Goal: Find specific page/section: Find specific page/section

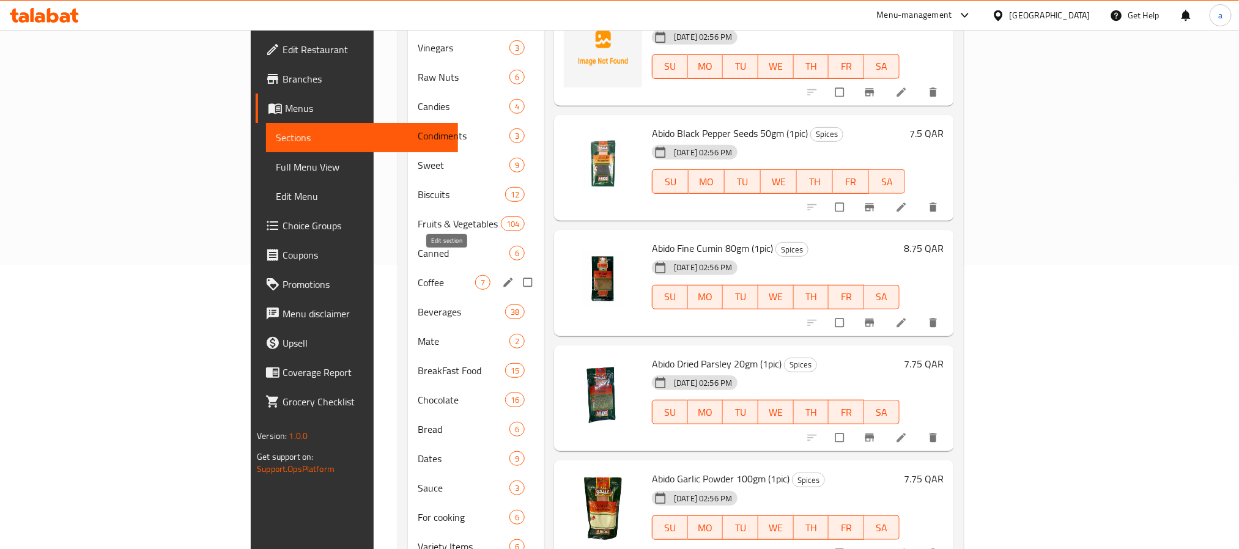
scroll to position [316, 0]
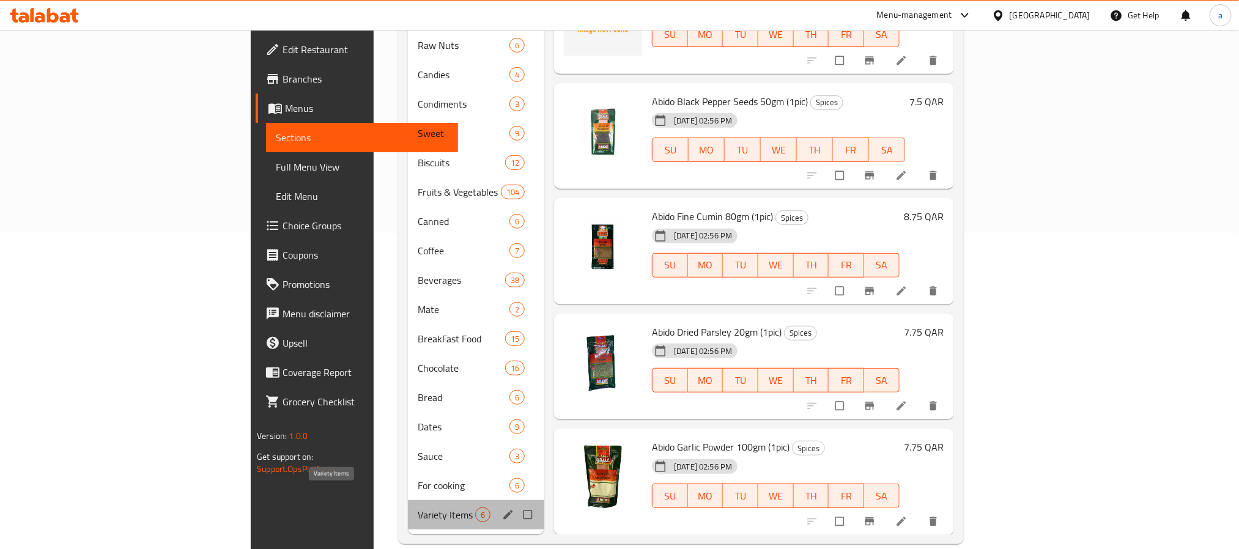
click at [418, 507] on span "Variety Items" at bounding box center [446, 514] width 57 height 15
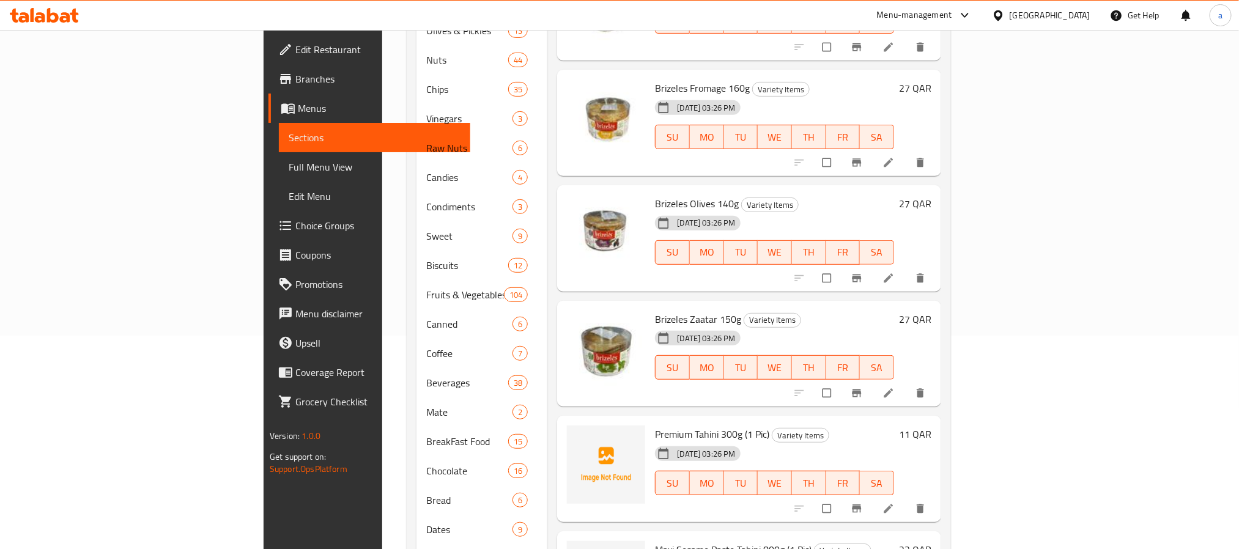
scroll to position [316, 0]
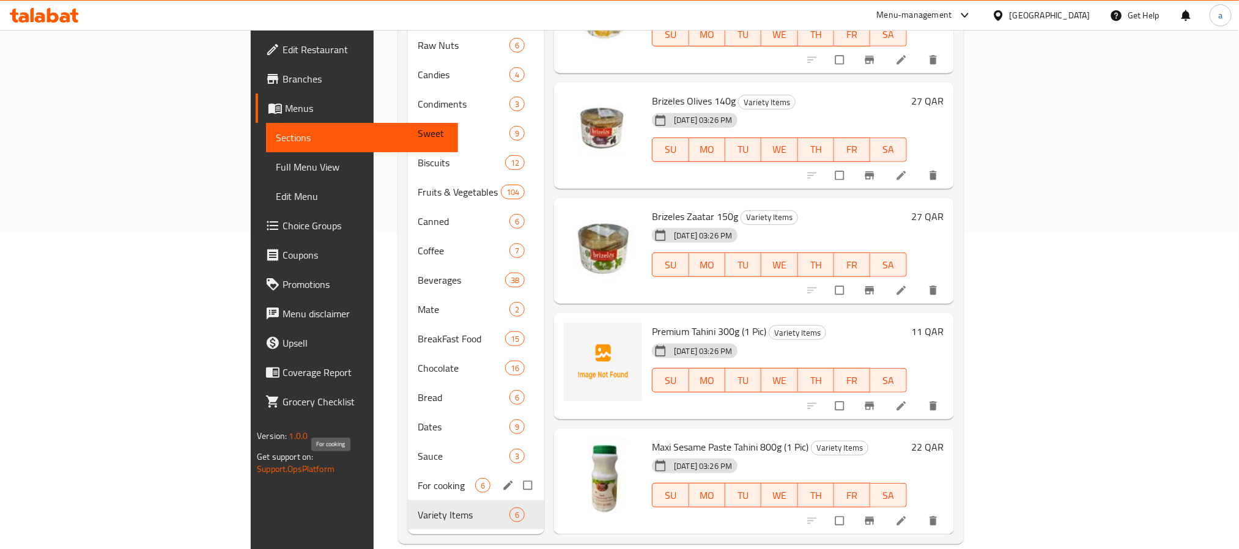
click at [418, 478] on span "For cooking" at bounding box center [446, 485] width 57 height 15
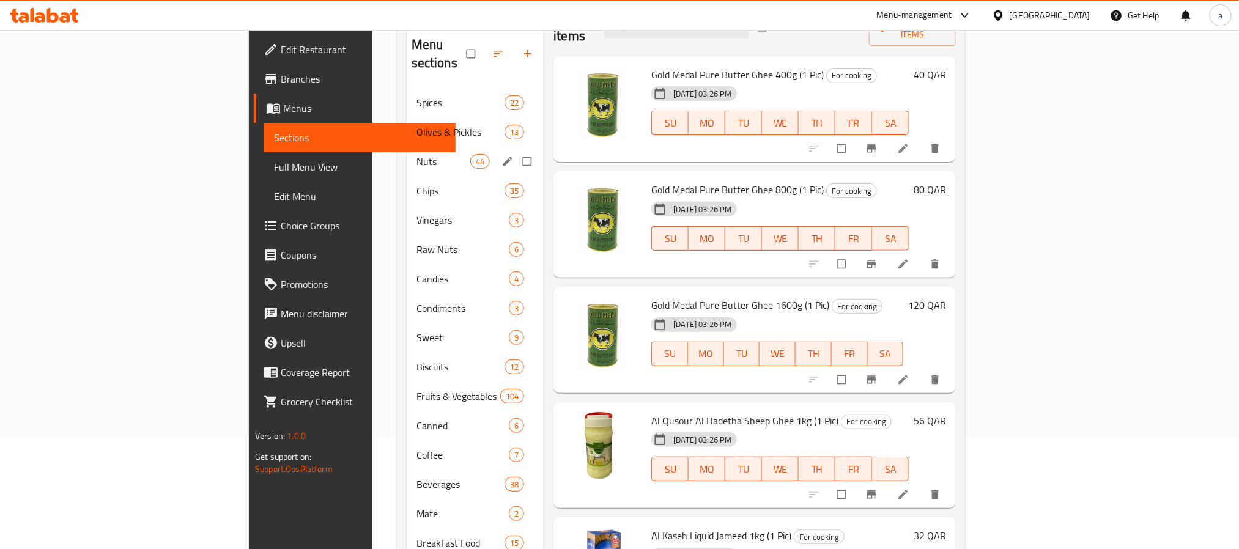
scroll to position [316, 0]
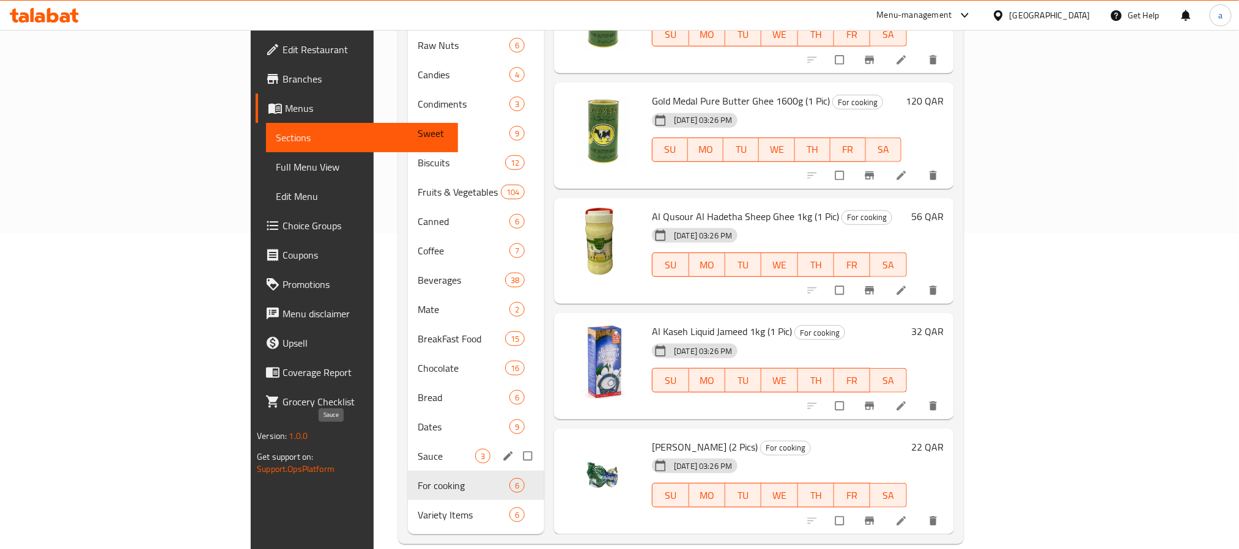
click at [418, 449] on span "Sauce" at bounding box center [446, 456] width 57 height 15
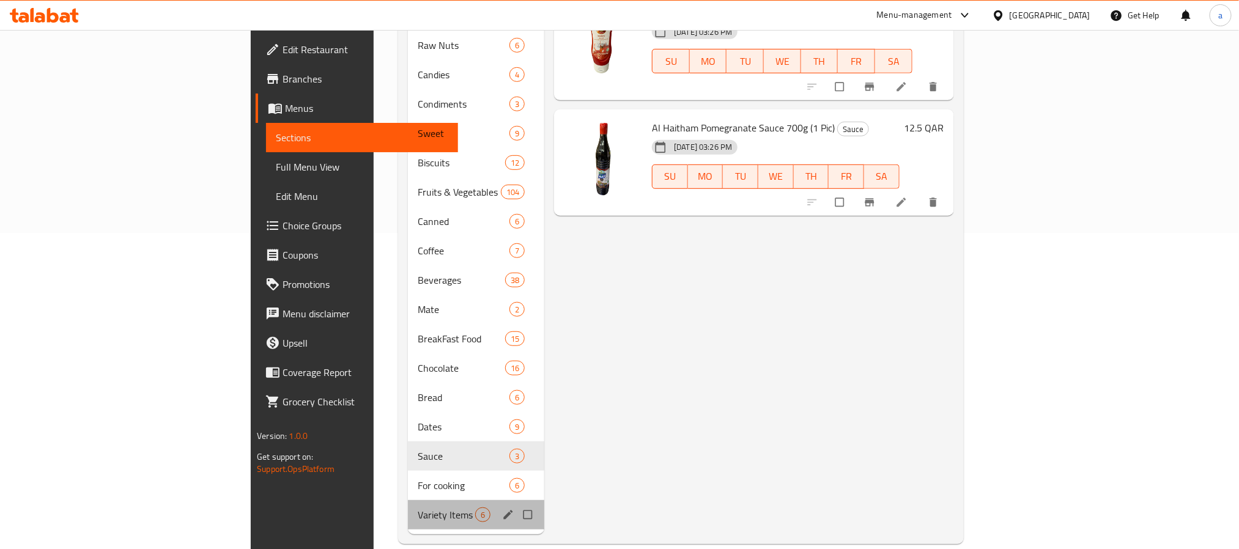
click at [408, 506] on div "Variety Items 6" at bounding box center [476, 514] width 136 height 29
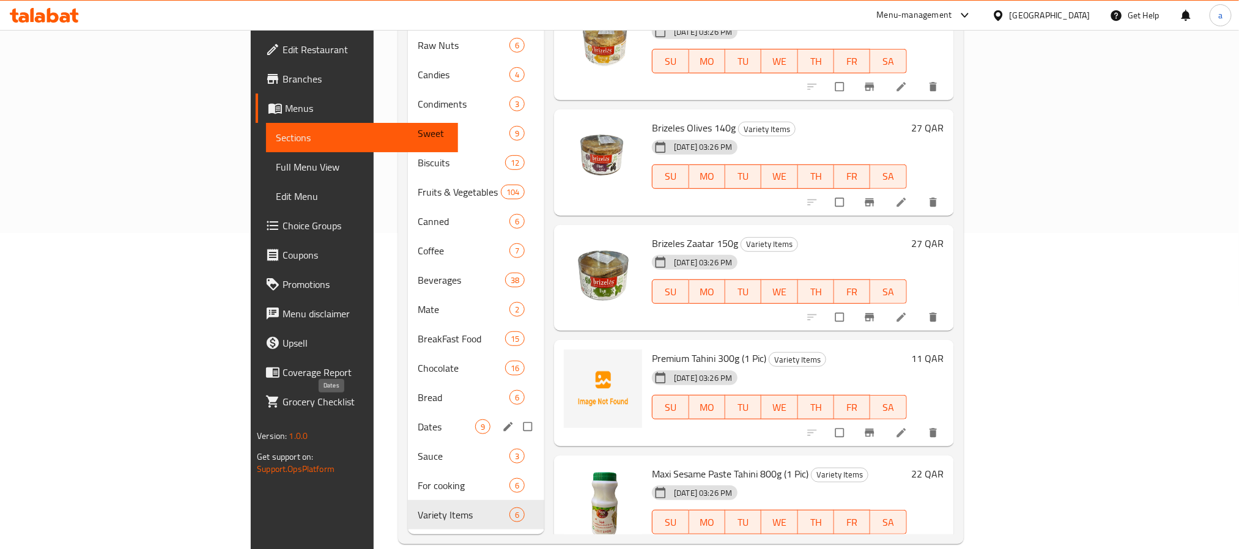
click at [418, 419] on span "Dates" at bounding box center [446, 426] width 57 height 15
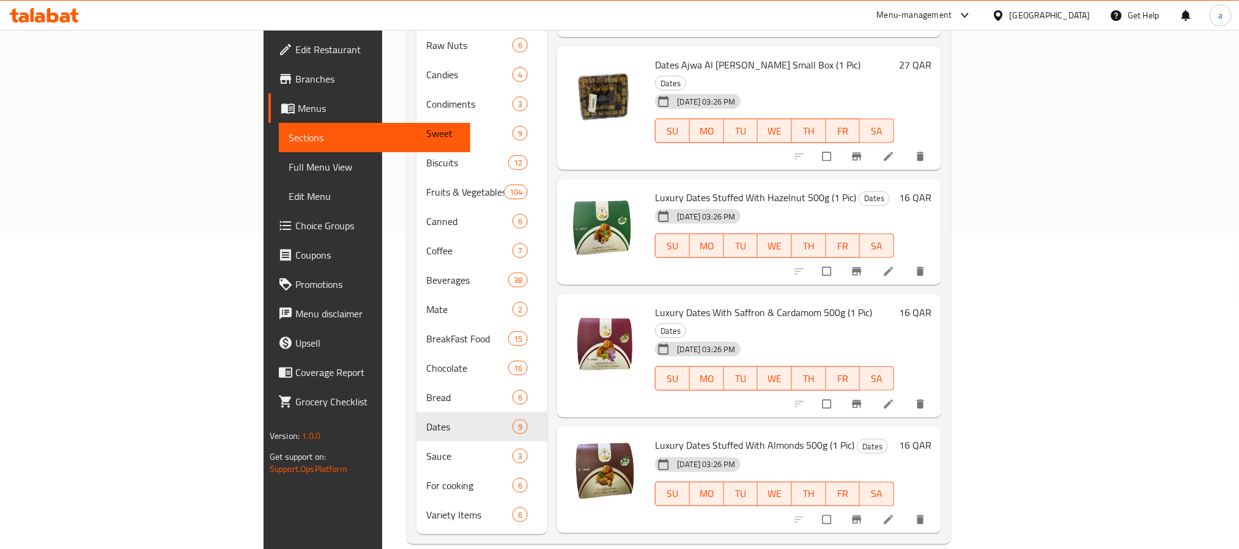
scroll to position [373, 0]
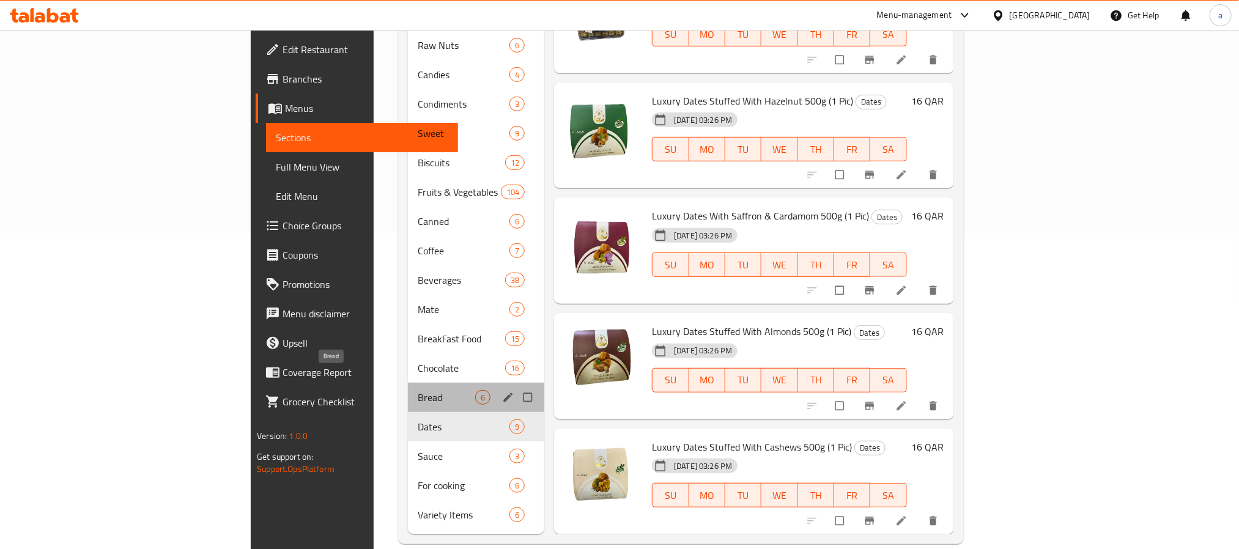
click at [418, 390] on span "Bread" at bounding box center [446, 397] width 57 height 15
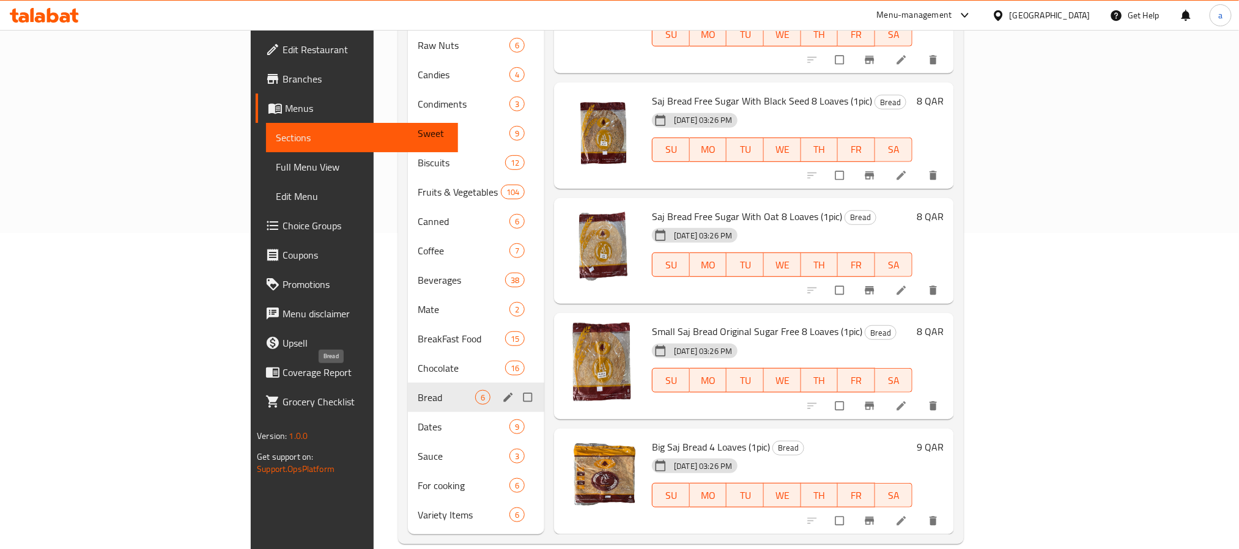
scroll to position [28, 0]
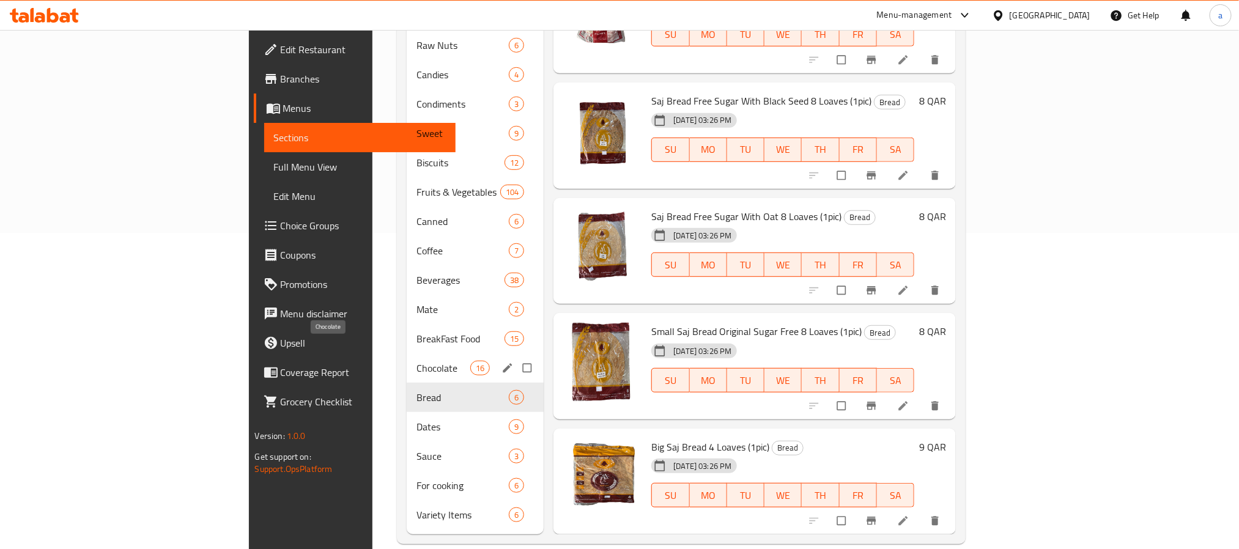
click at [416, 361] on span "Chocolate" at bounding box center [443, 368] width 54 height 15
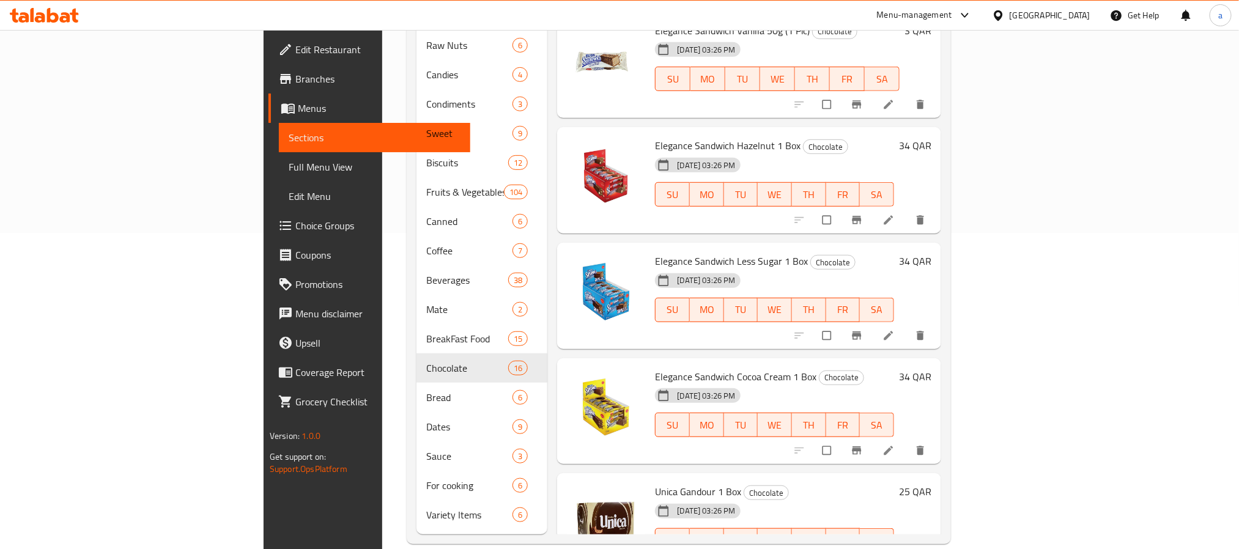
scroll to position [1180, 0]
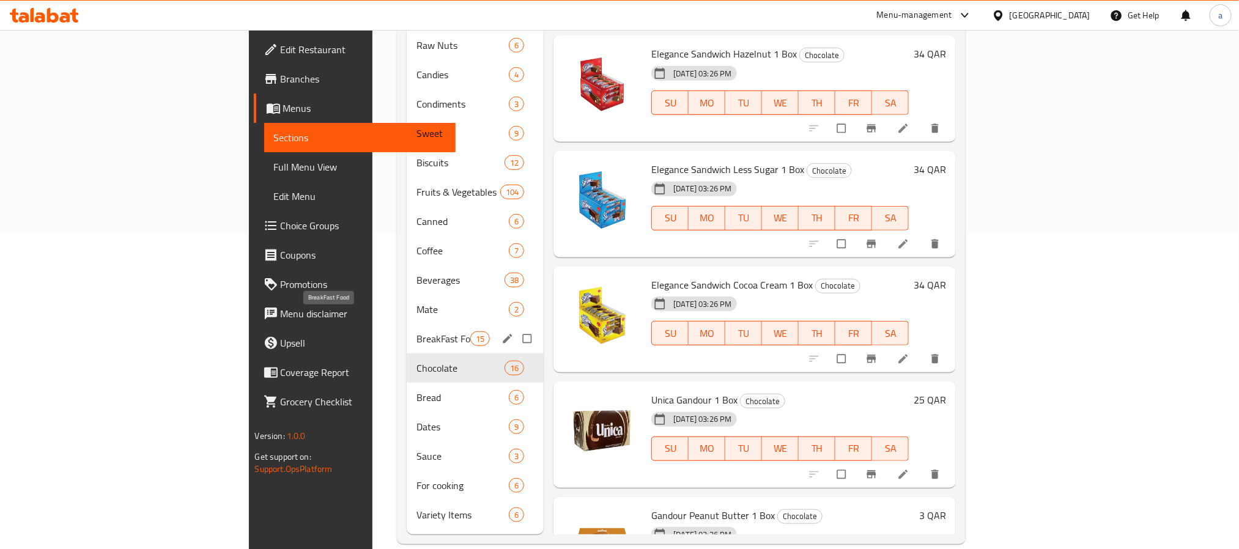
click at [416, 331] on span "BreakFast Food" at bounding box center [443, 338] width 54 height 15
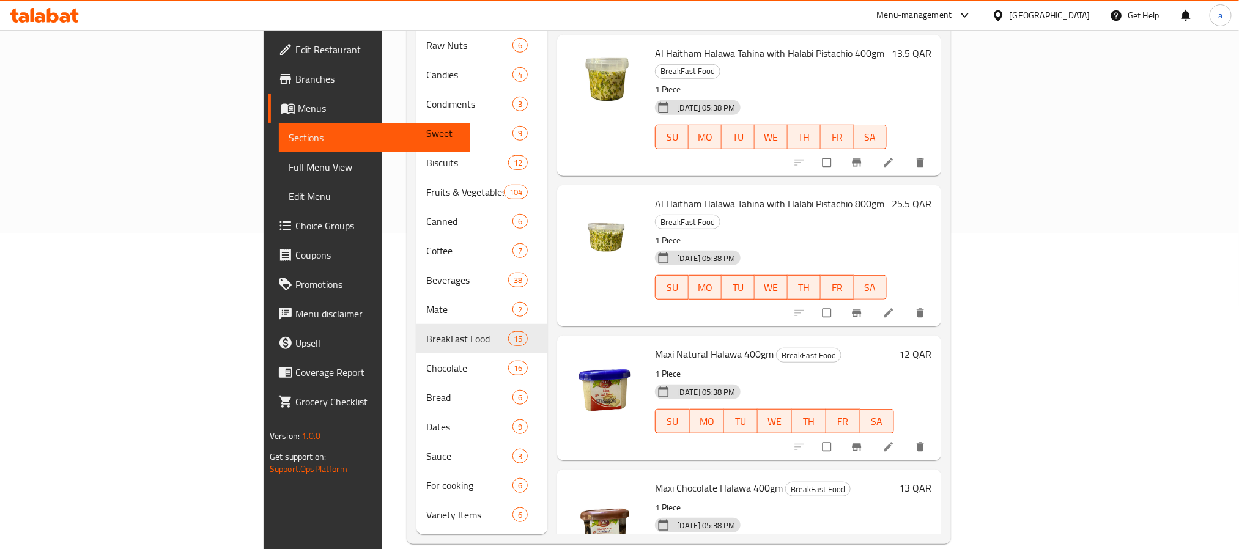
click at [547, 278] on div "Menu items Add Sort Manage items Al Marouj Date Jam 800gm BreakFast Food 1 Piec…" at bounding box center [743, 177] width 393 height 713
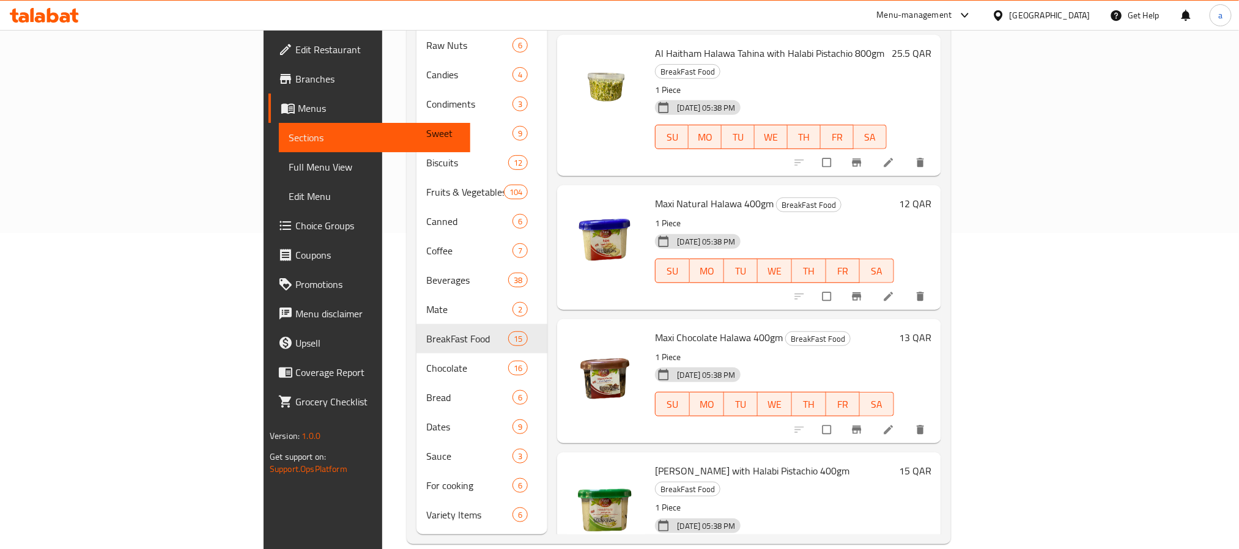
scroll to position [1339, 0]
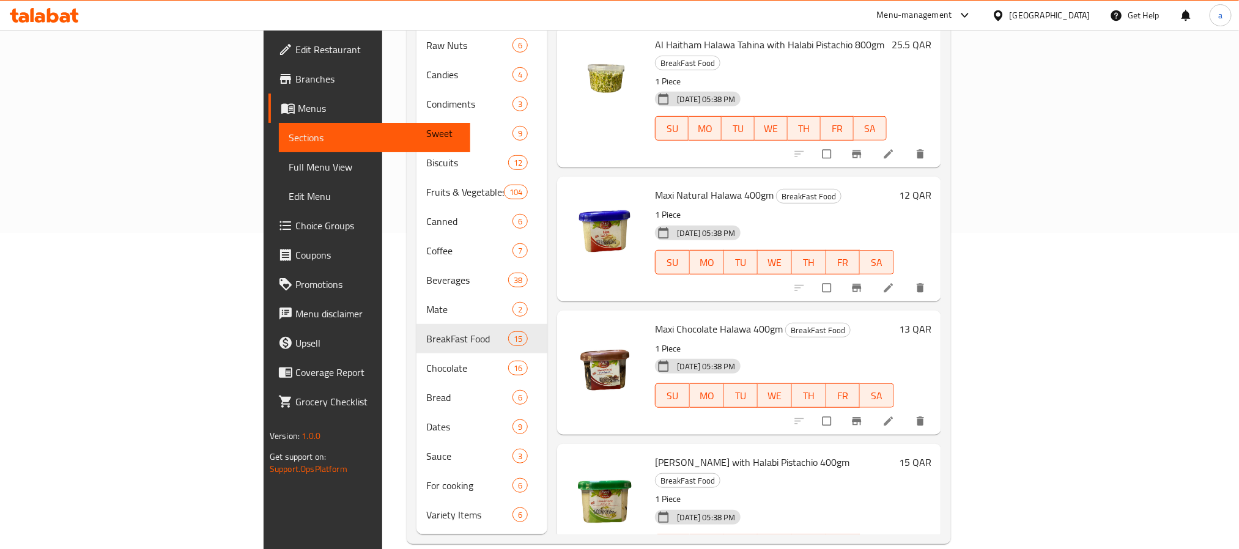
click at [416, 506] on div "Variety Items 6" at bounding box center [481, 514] width 131 height 29
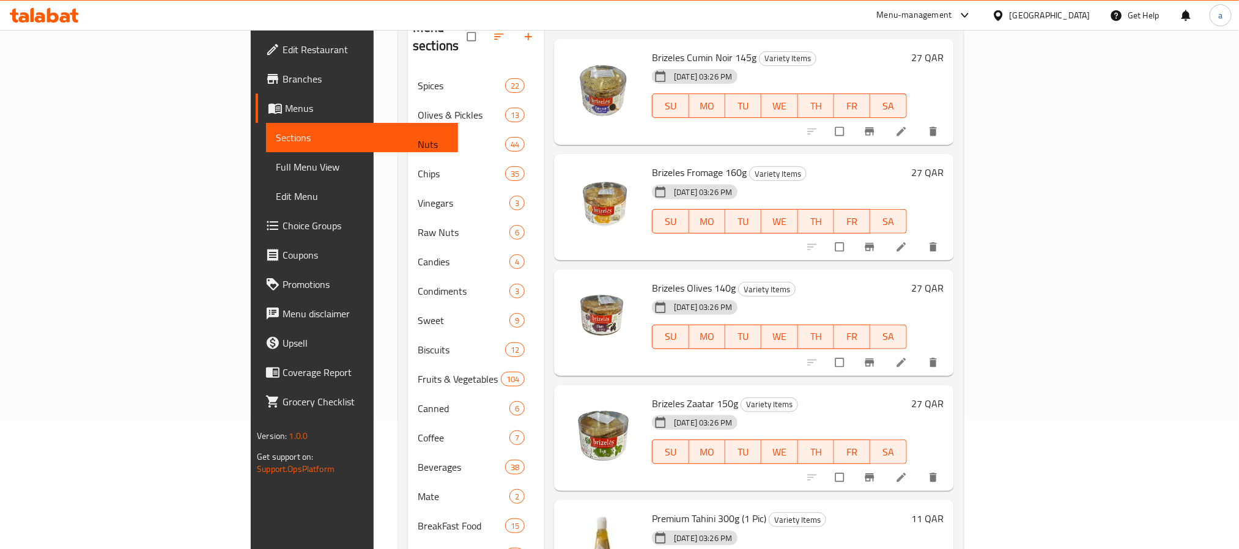
scroll to position [316, 0]
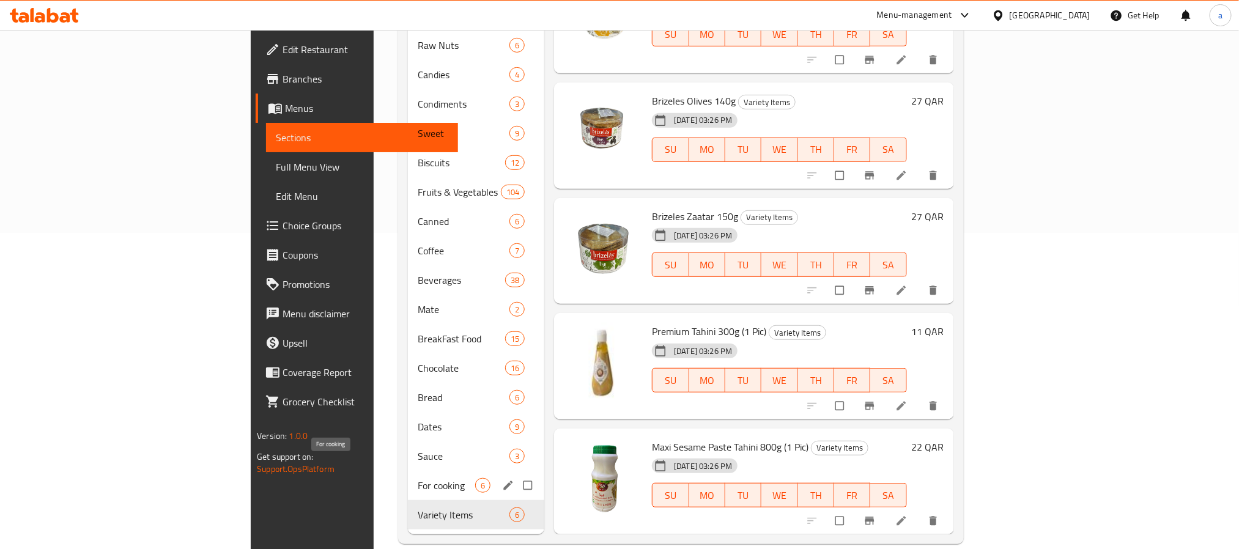
click at [418, 478] on span "For cooking" at bounding box center [446, 485] width 57 height 15
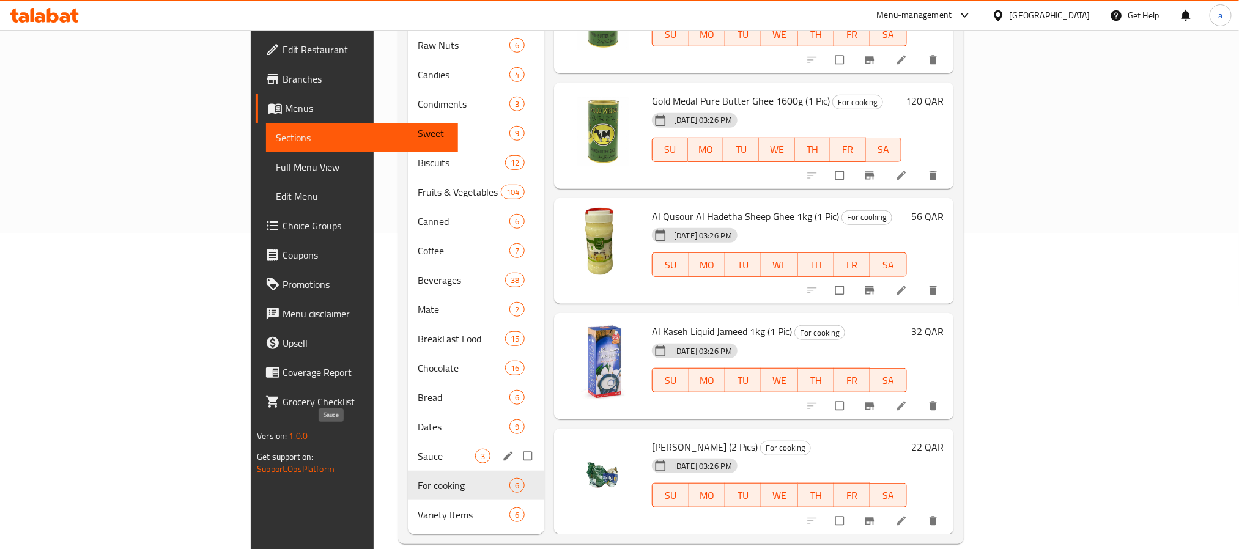
click at [418, 449] on span "Sauce" at bounding box center [446, 456] width 57 height 15
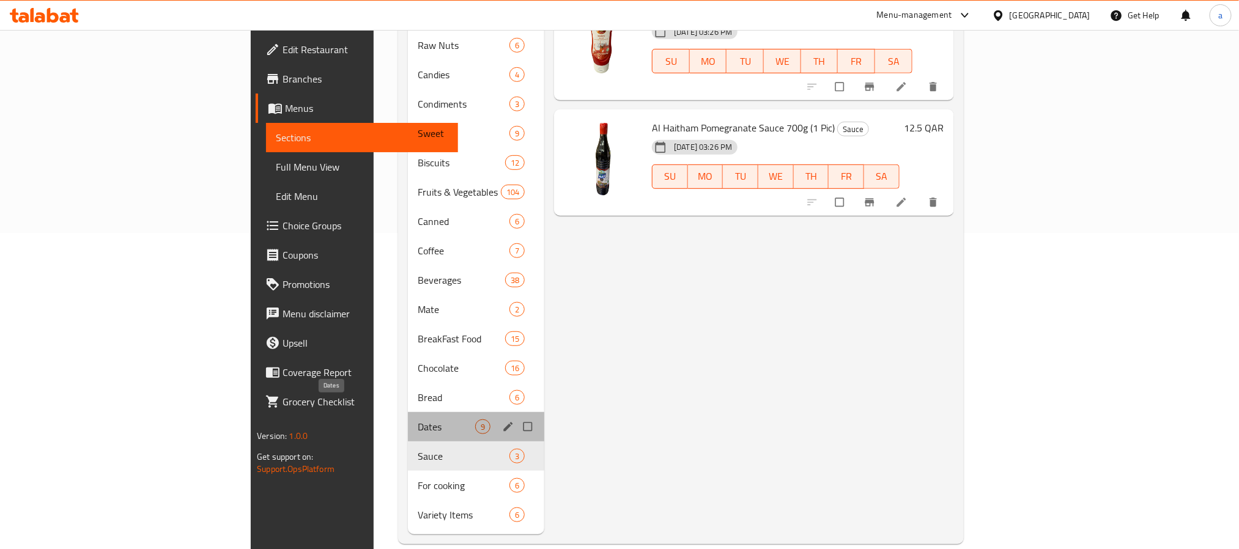
click at [418, 419] on span "Dates" at bounding box center [446, 426] width 57 height 15
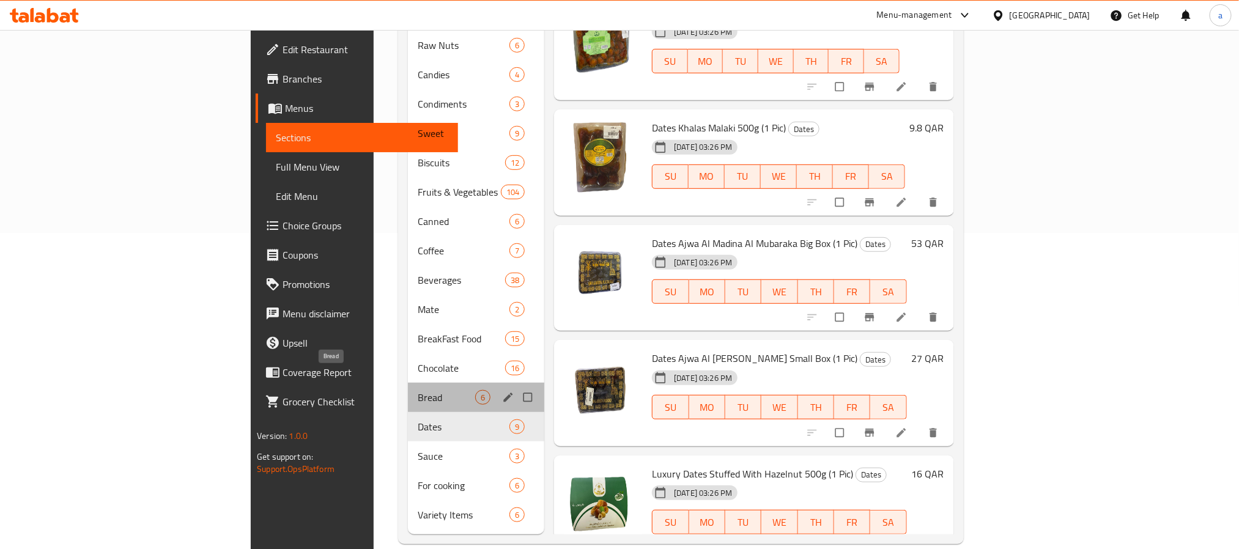
click at [418, 390] on span "Bread" at bounding box center [446, 397] width 57 height 15
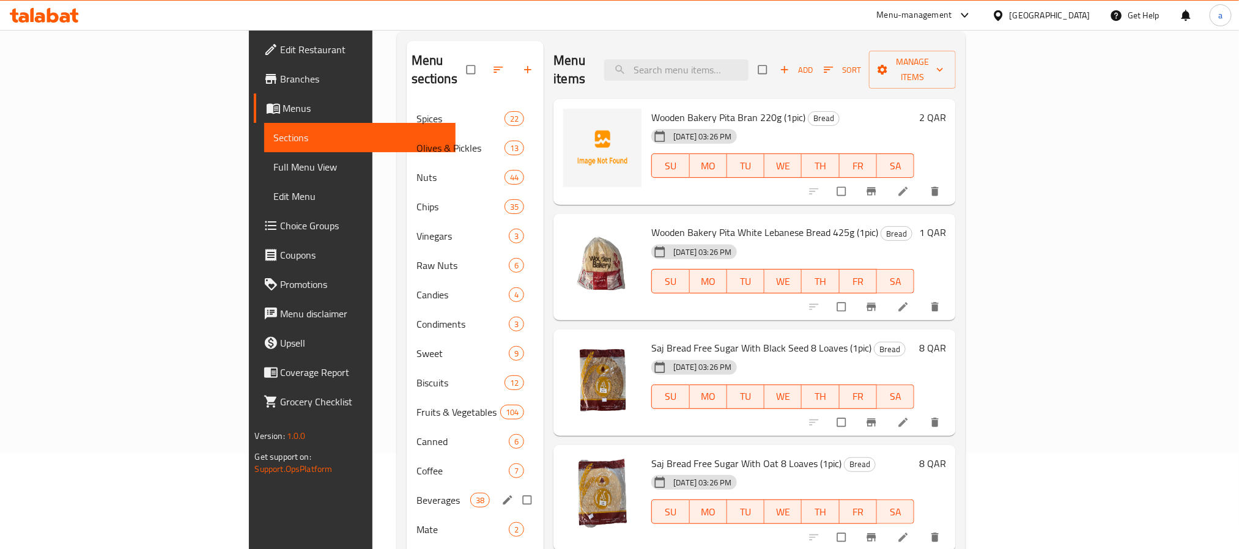
scroll to position [183, 0]
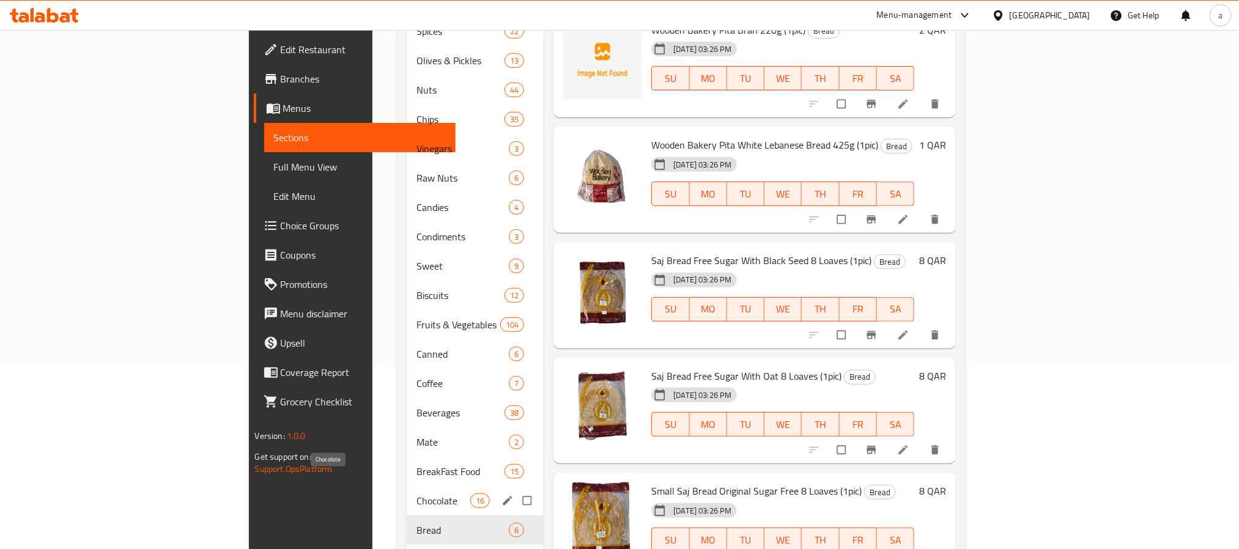
click at [416, 493] on span "Chocolate" at bounding box center [443, 500] width 54 height 15
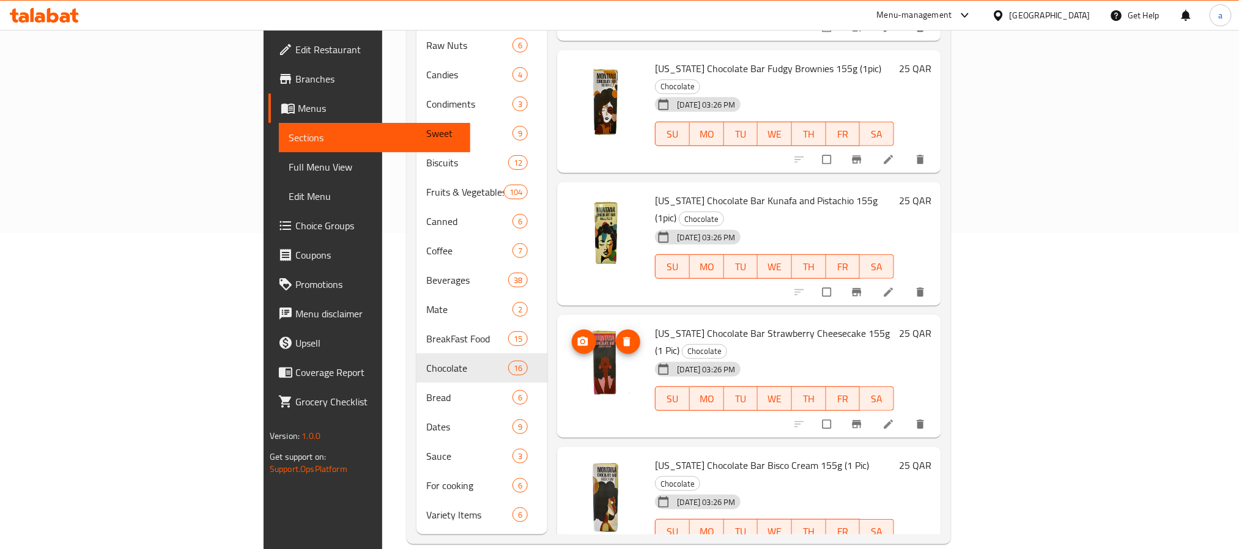
scroll to position [275, 0]
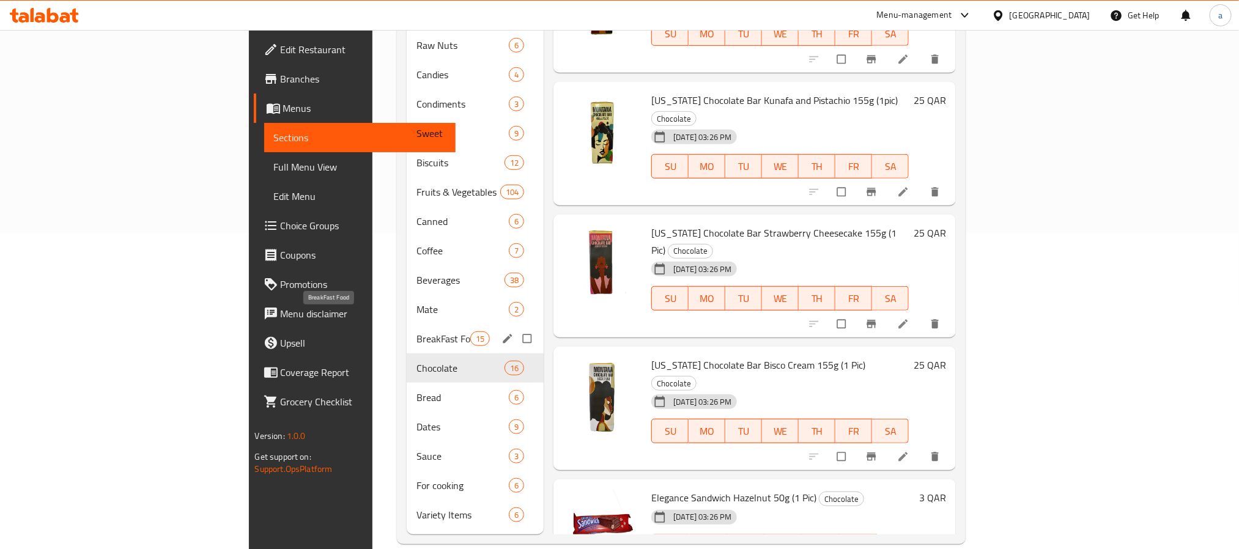
click at [416, 331] on span "BreakFast Food" at bounding box center [443, 338] width 54 height 15
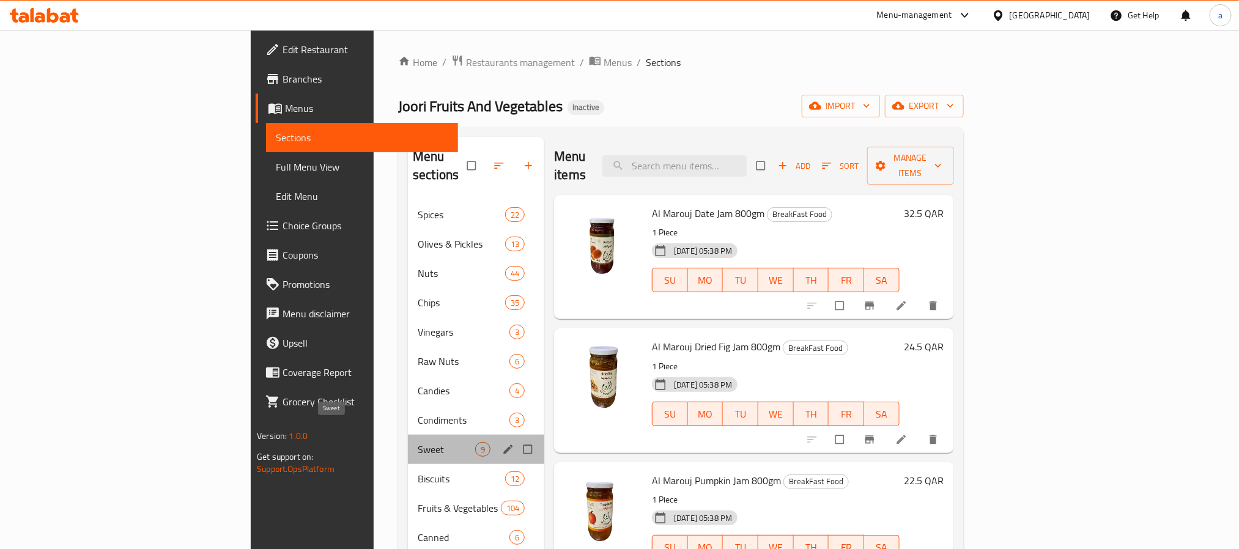
click at [418, 442] on span "Sweet" at bounding box center [446, 449] width 57 height 15
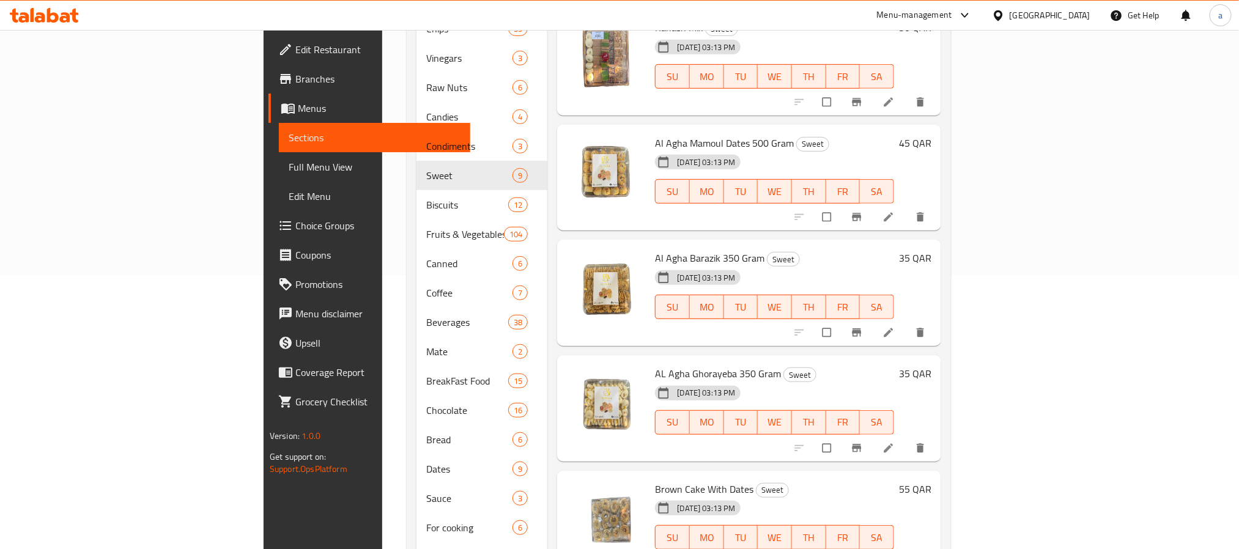
scroll to position [316, 0]
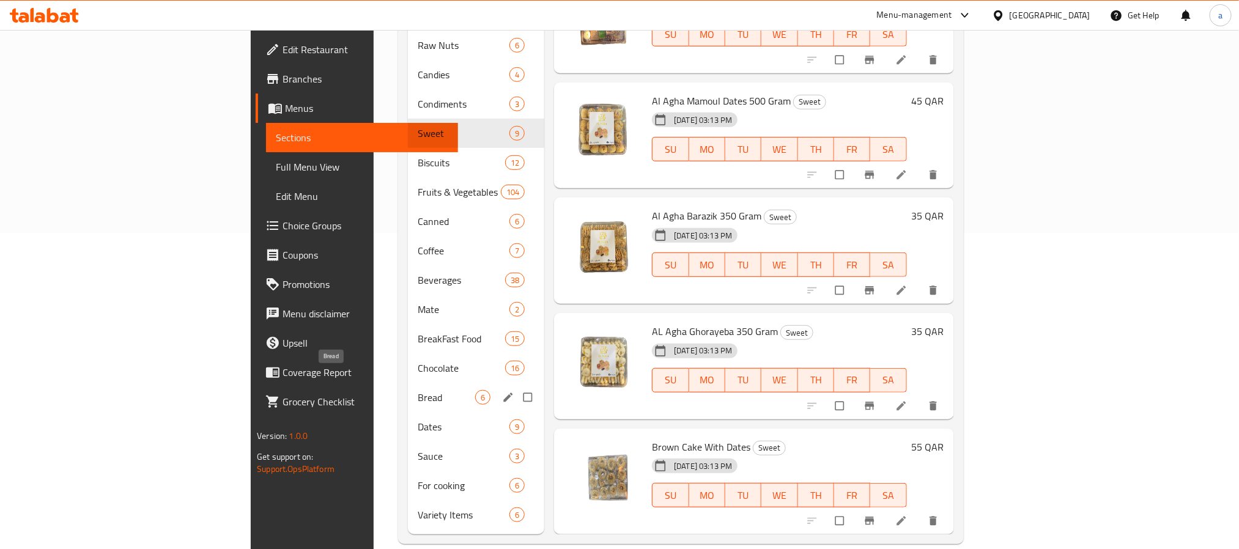
click at [418, 390] on span "Bread" at bounding box center [446, 397] width 57 height 15
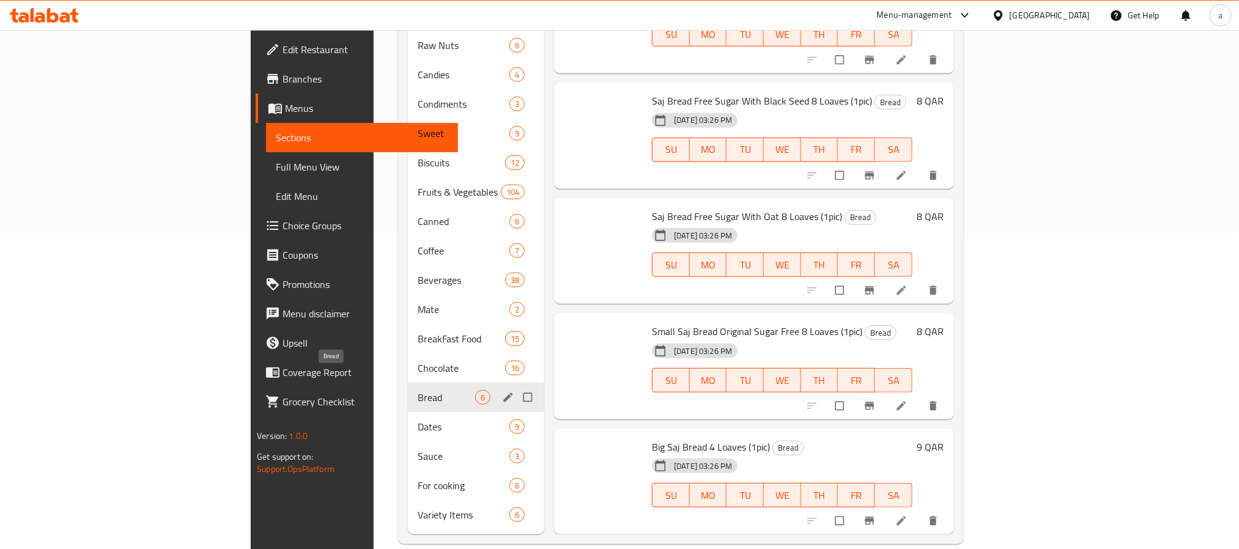
scroll to position [28, 0]
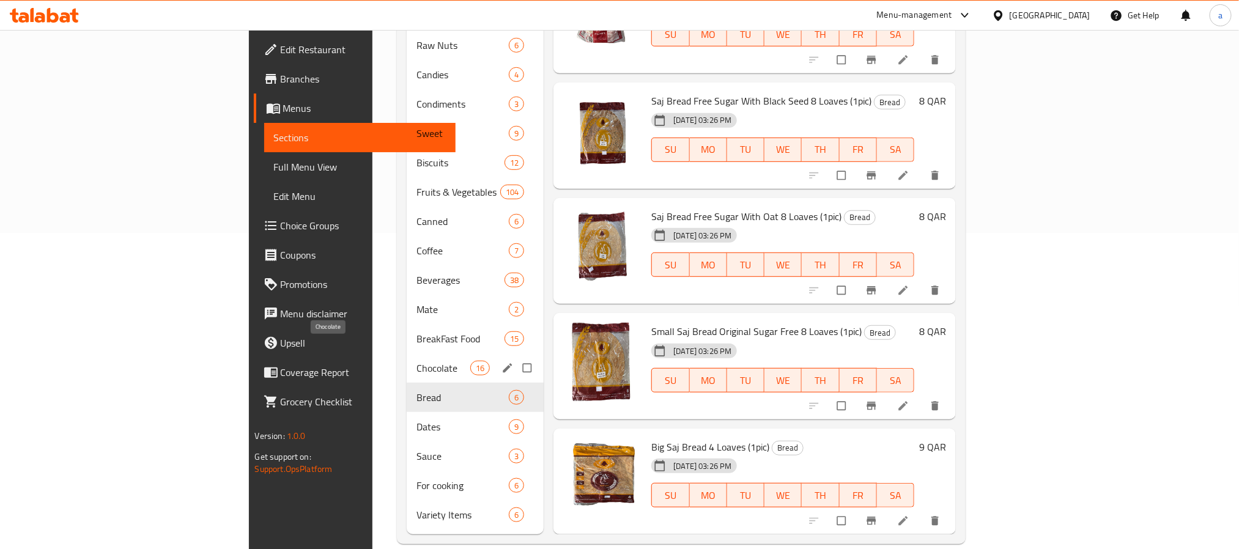
click at [416, 361] on span "Chocolate" at bounding box center [443, 368] width 54 height 15
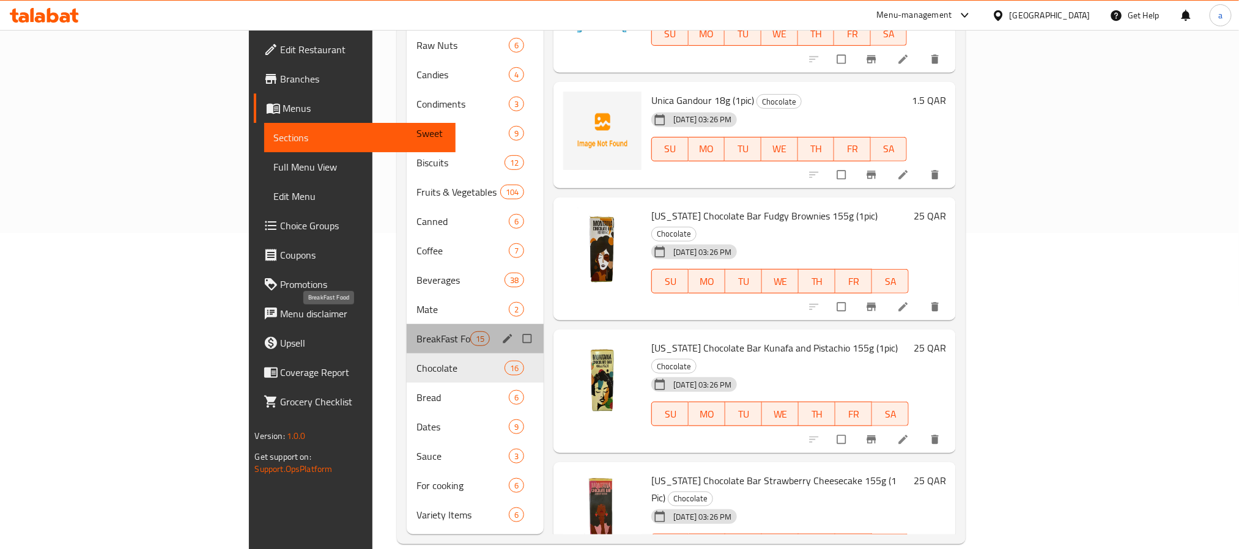
click at [416, 331] on span "BreakFast Food" at bounding box center [443, 338] width 54 height 15
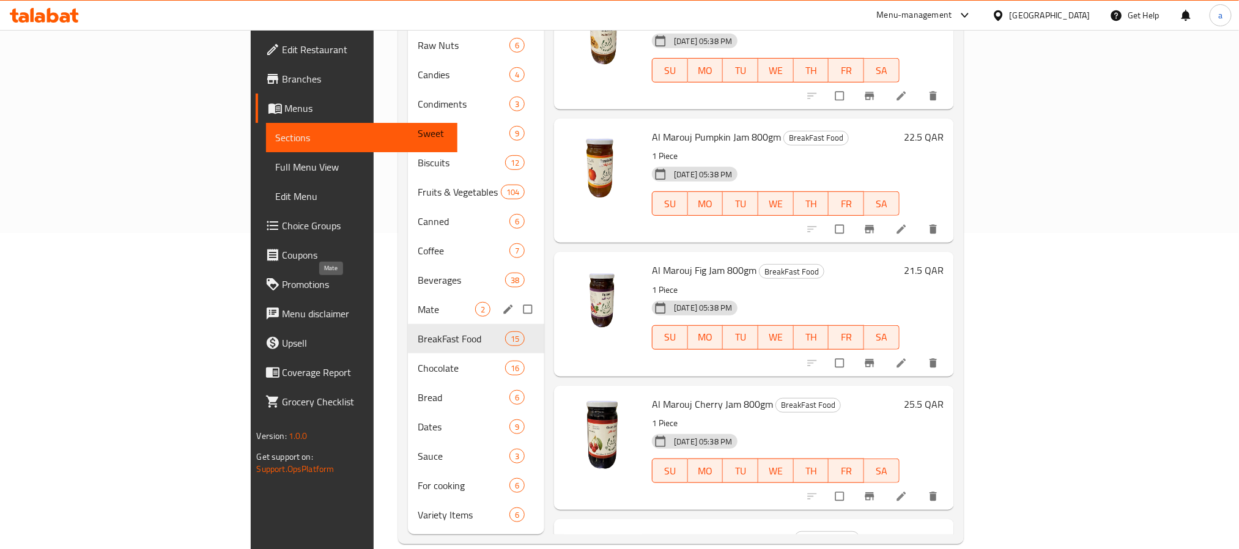
click at [418, 302] on span "Mate" at bounding box center [446, 309] width 57 height 15
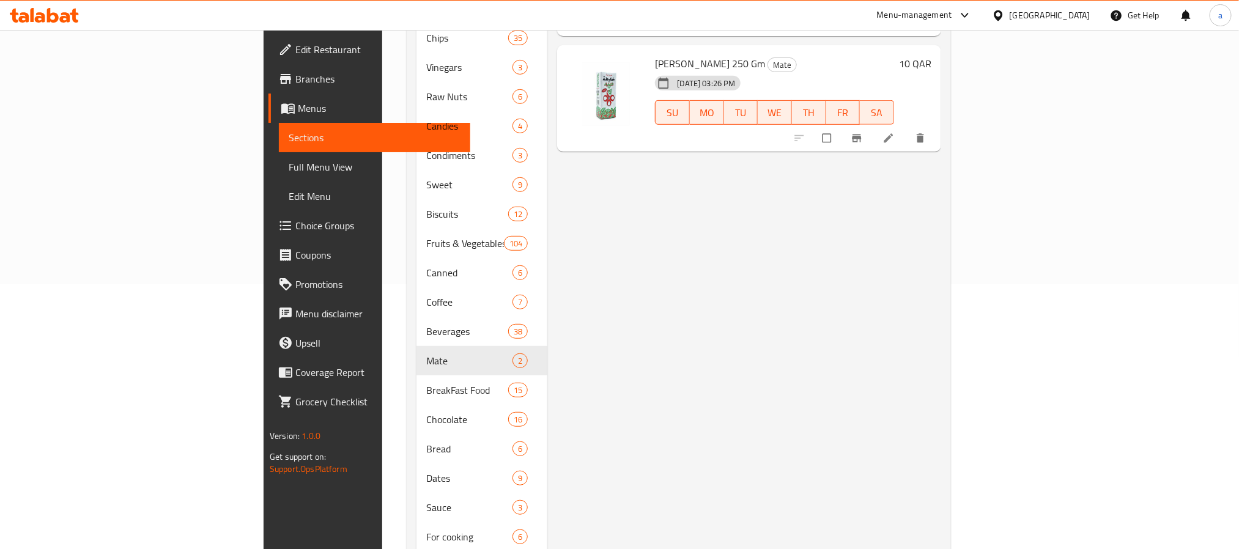
scroll to position [316, 0]
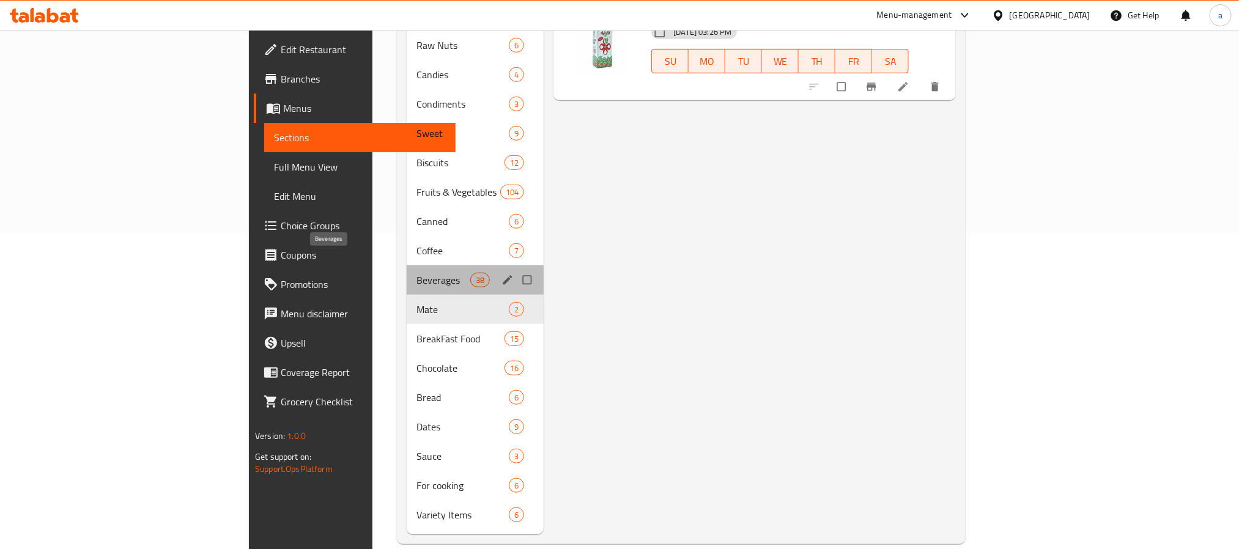
click at [416, 273] on span "Beverages" at bounding box center [443, 280] width 54 height 15
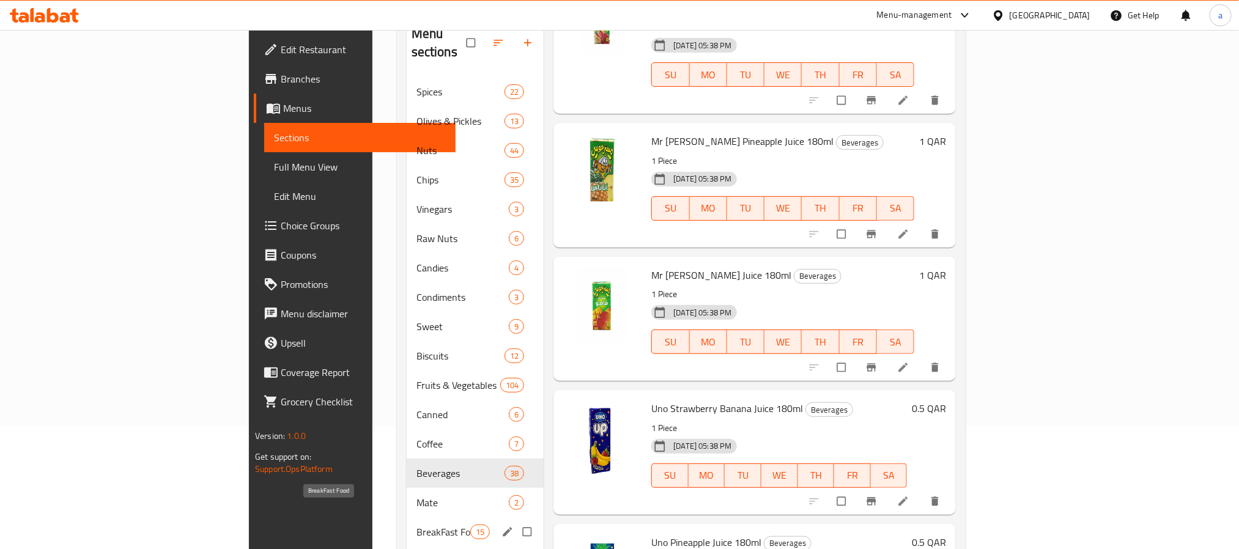
scroll to position [316, 0]
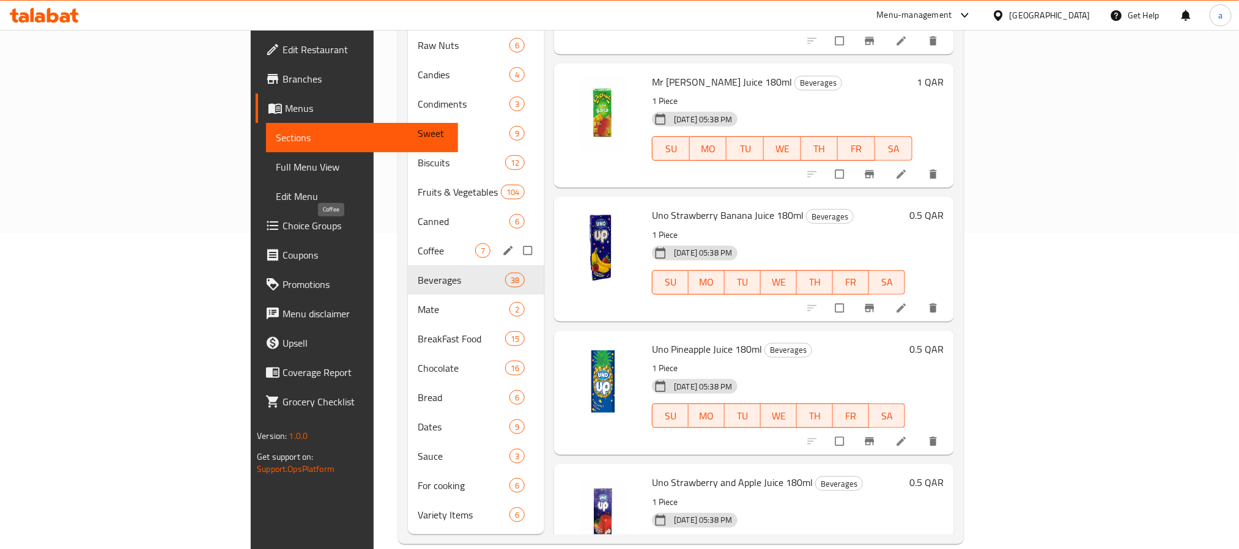
click at [418, 243] on span "Coffee" at bounding box center [446, 250] width 57 height 15
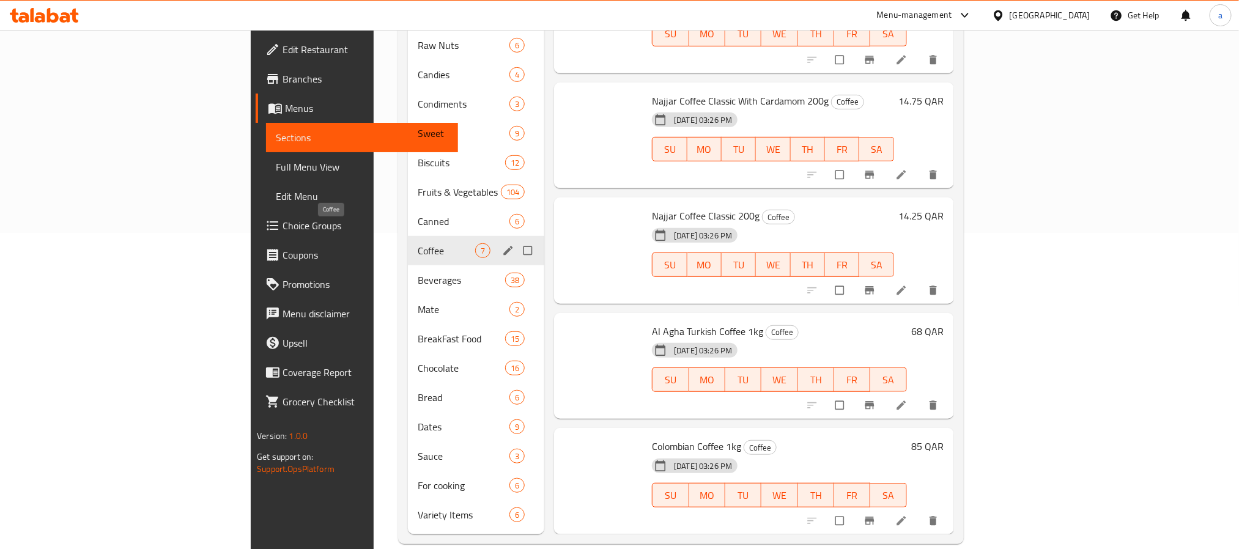
scroll to position [143, 0]
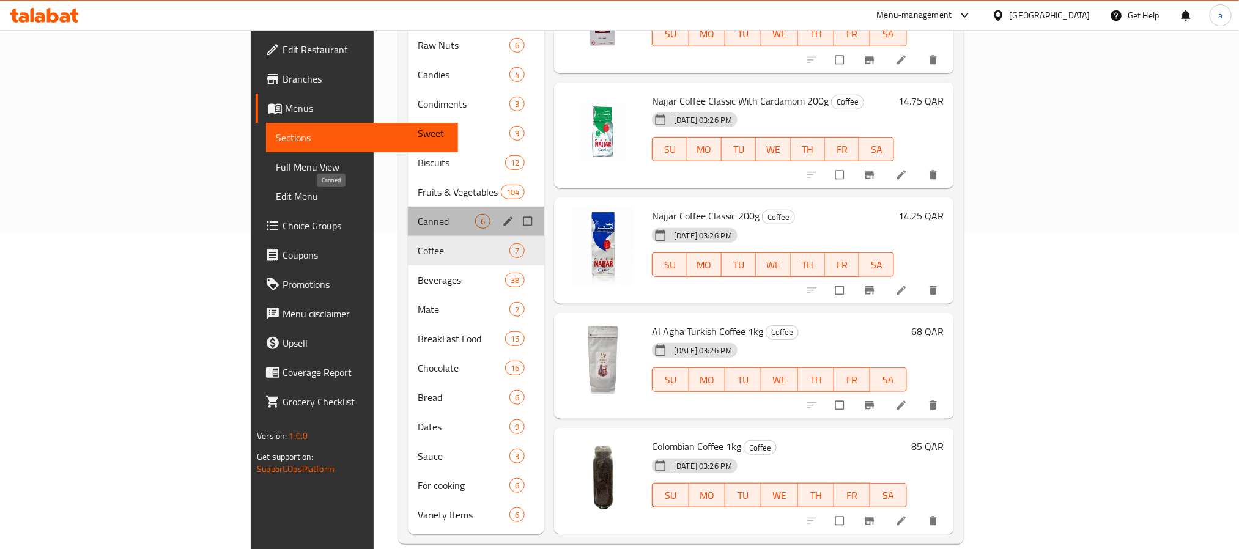
click at [418, 214] on span "Canned" at bounding box center [446, 221] width 57 height 15
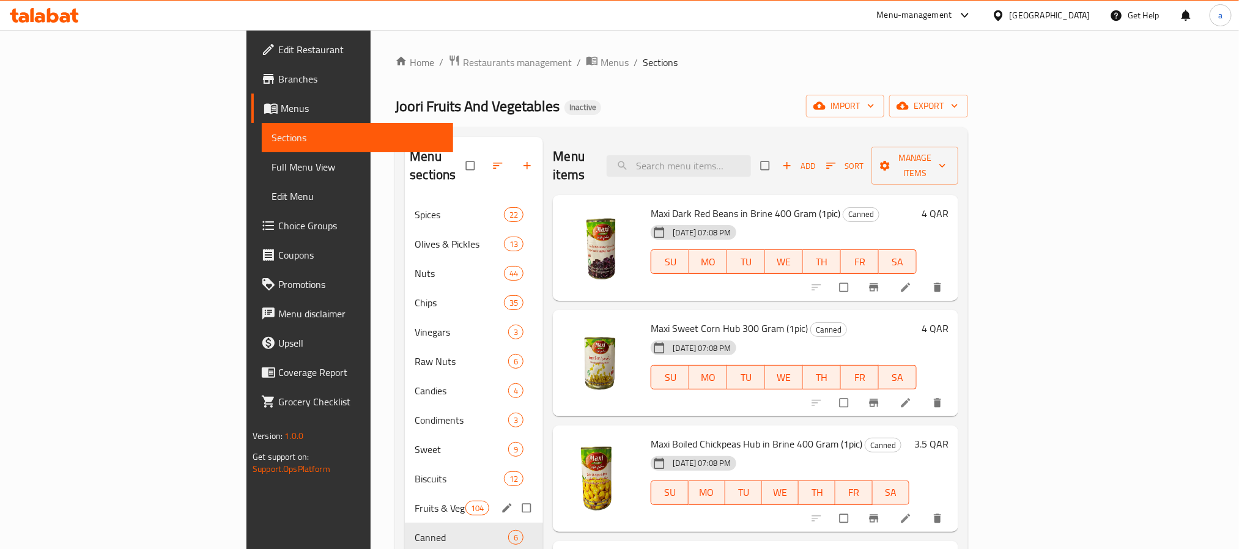
click at [405, 498] on div "Fruits & Vegetables 104" at bounding box center [474, 507] width 138 height 29
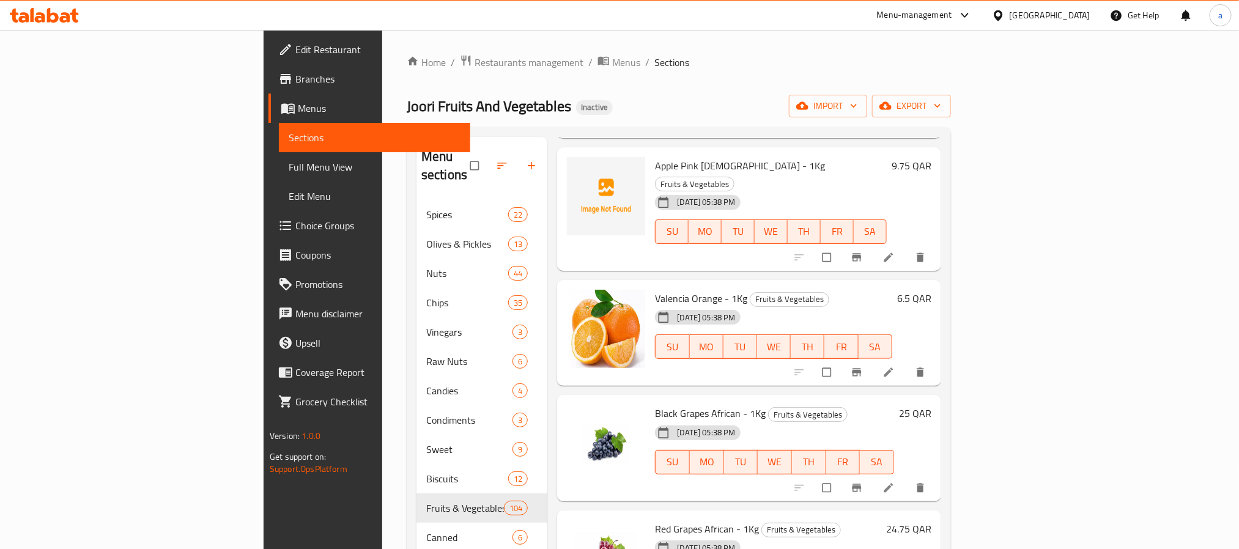
scroll to position [5319, 0]
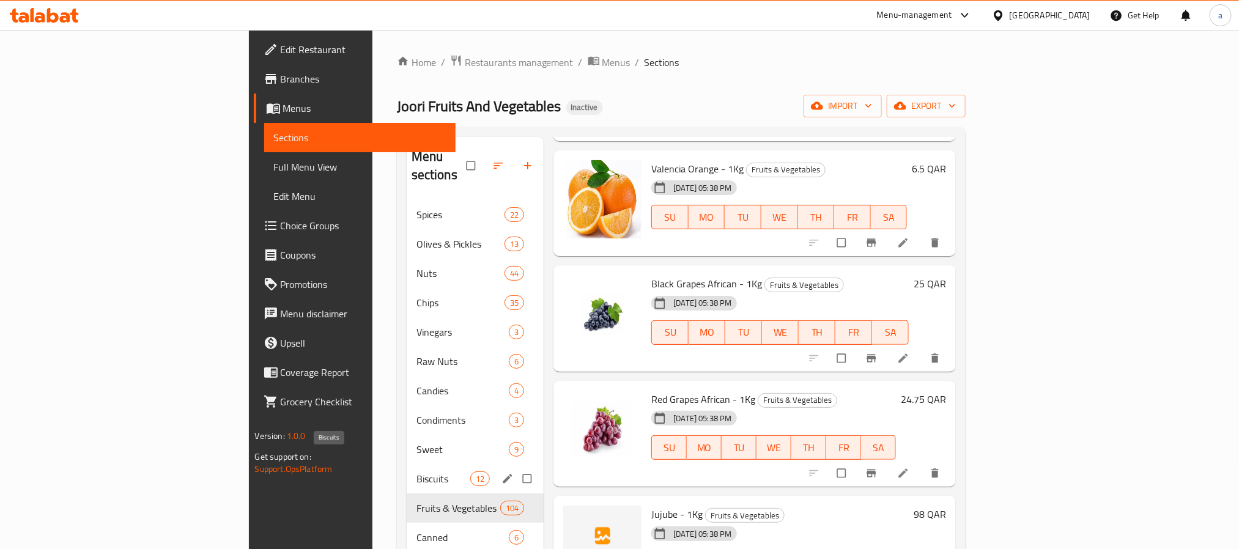
click at [416, 471] on span "Biscuits" at bounding box center [443, 478] width 54 height 15
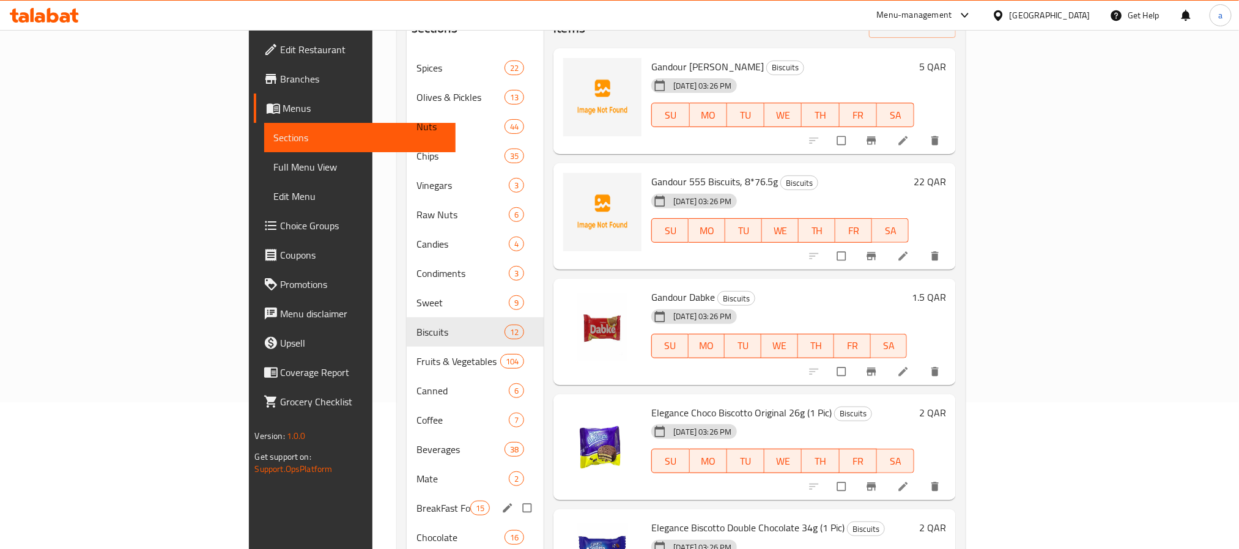
scroll to position [133, 0]
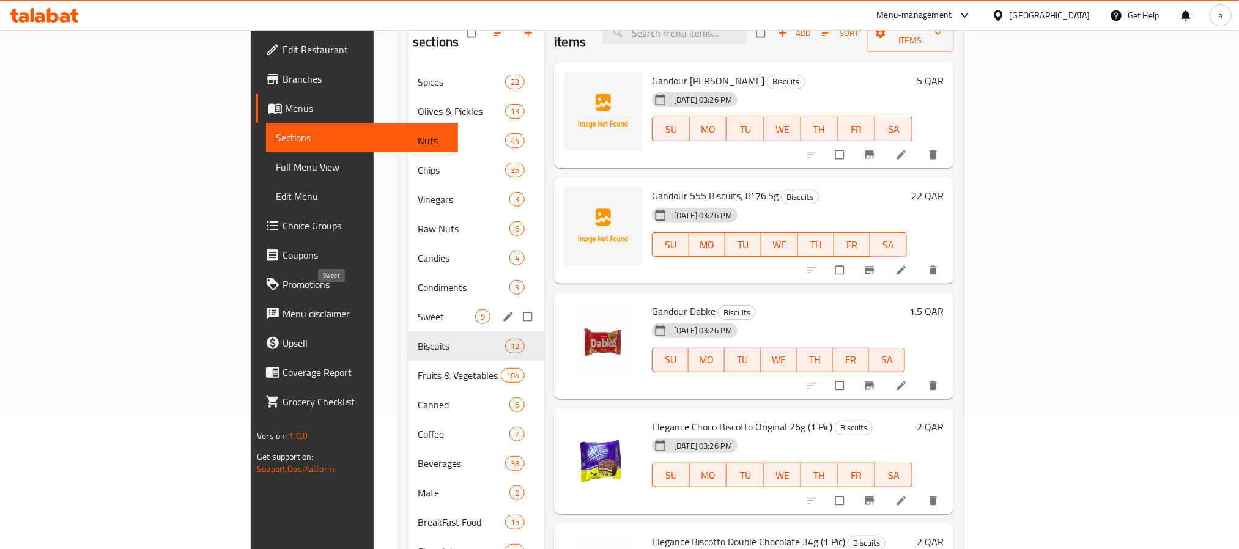
click at [418, 309] on span "Sweet" at bounding box center [446, 316] width 57 height 15
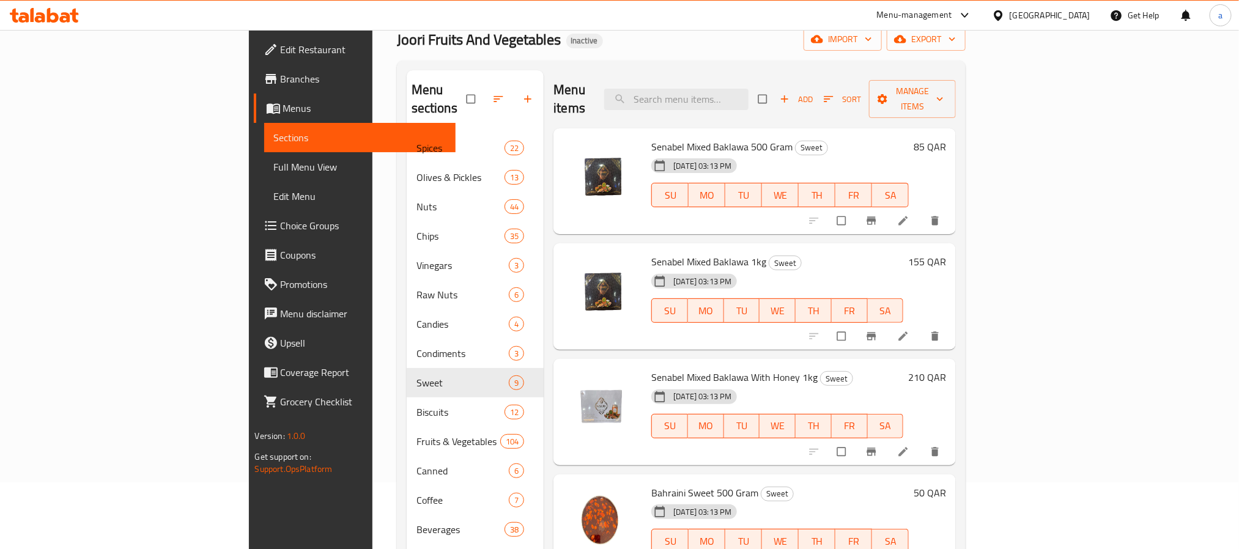
scroll to position [41, 0]
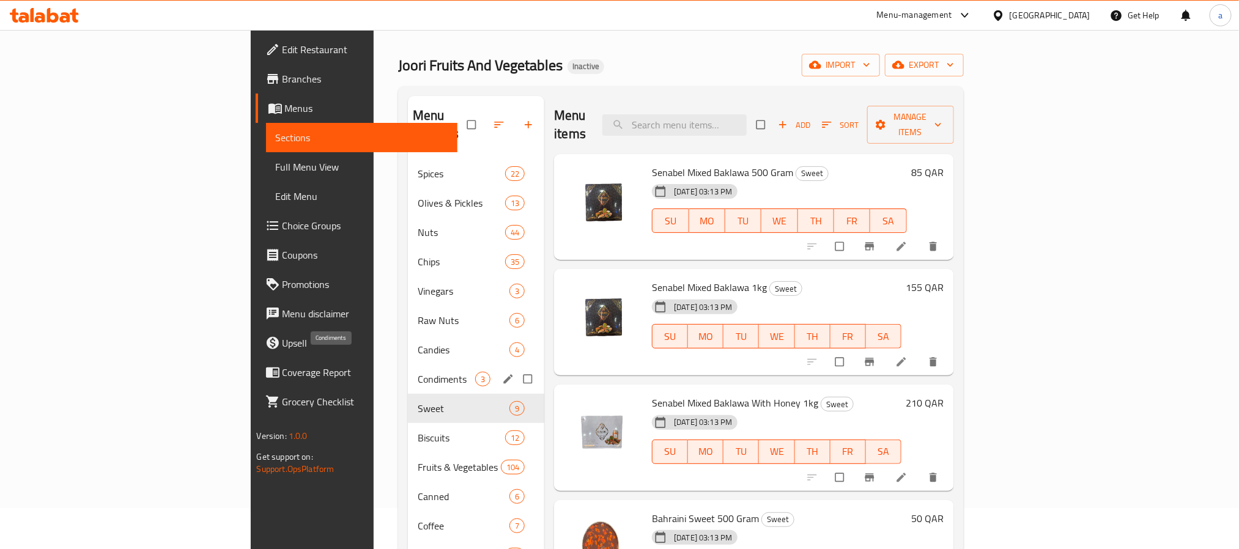
click at [418, 372] on span "Condiments" at bounding box center [446, 379] width 57 height 15
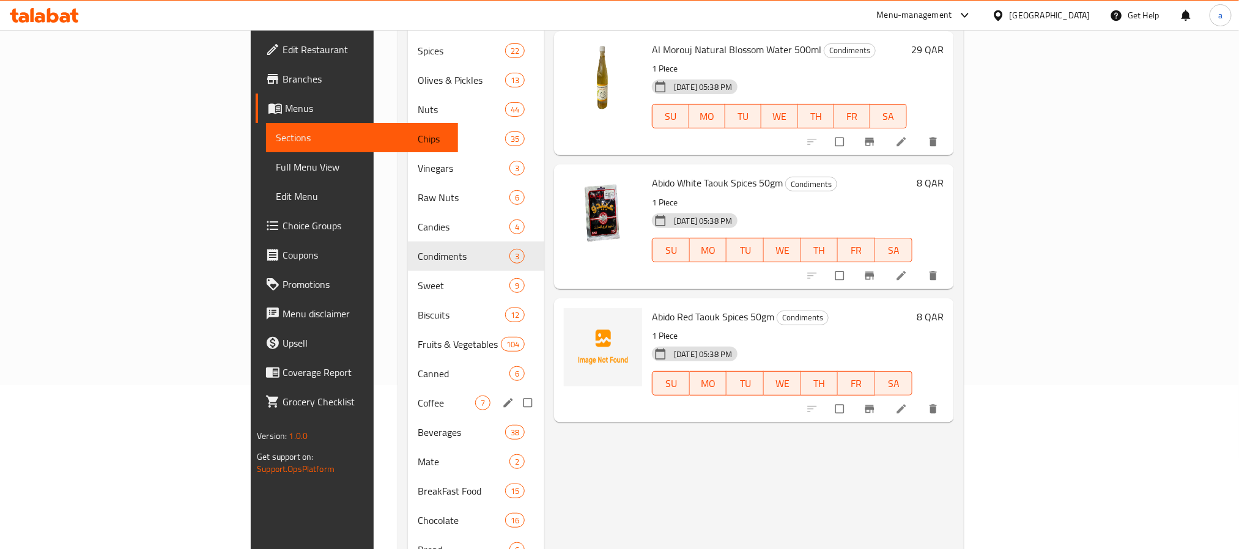
scroll to position [133, 0]
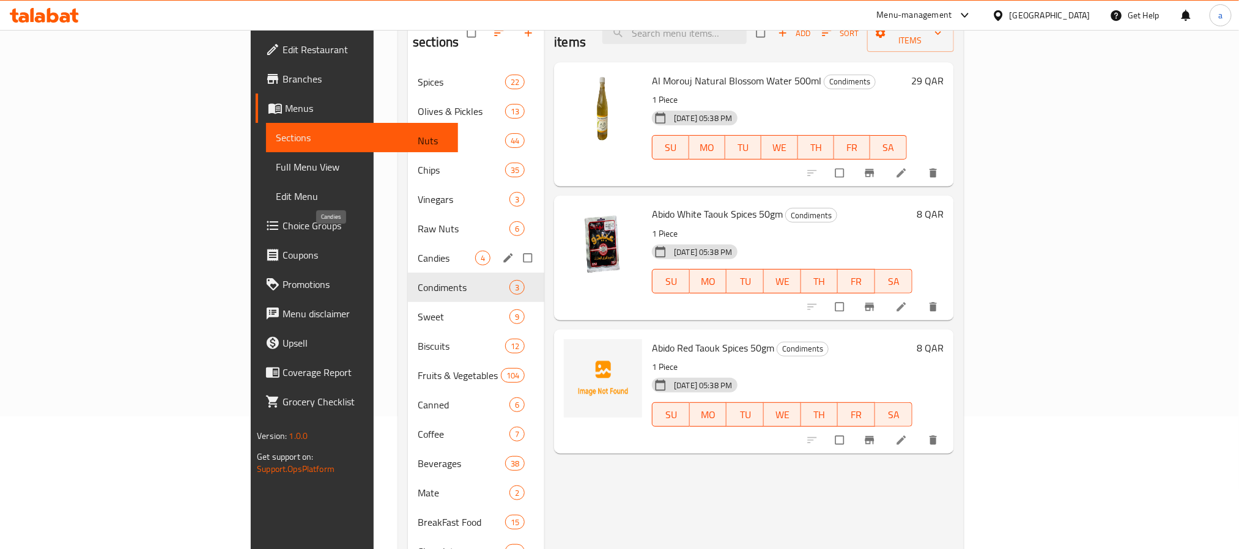
click at [418, 251] on span "Candies" at bounding box center [446, 258] width 57 height 15
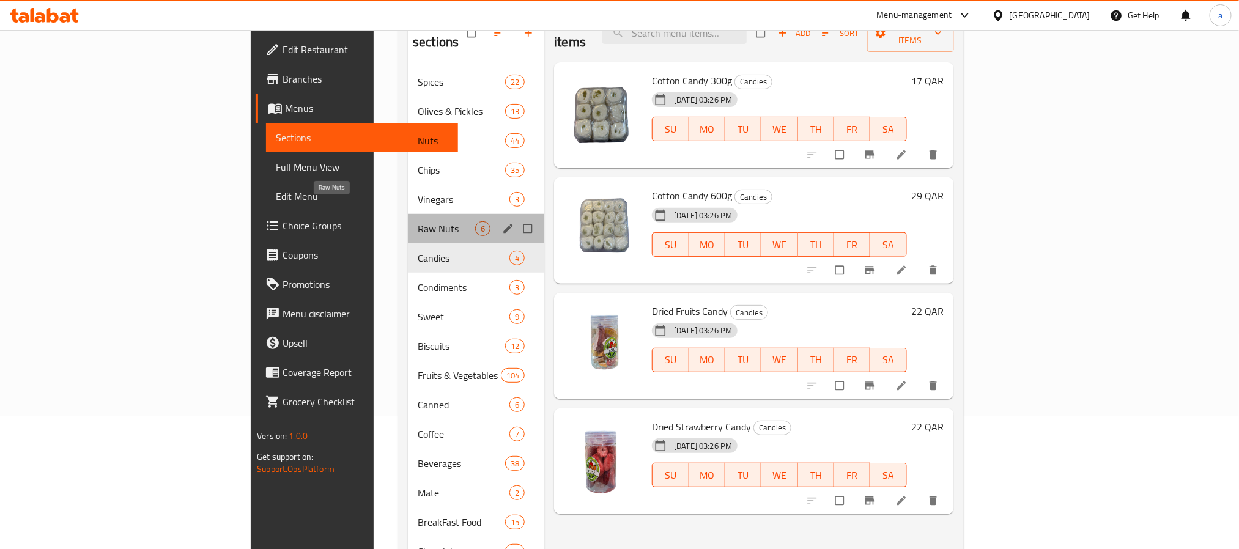
click at [418, 221] on span "Raw Nuts" at bounding box center [446, 228] width 57 height 15
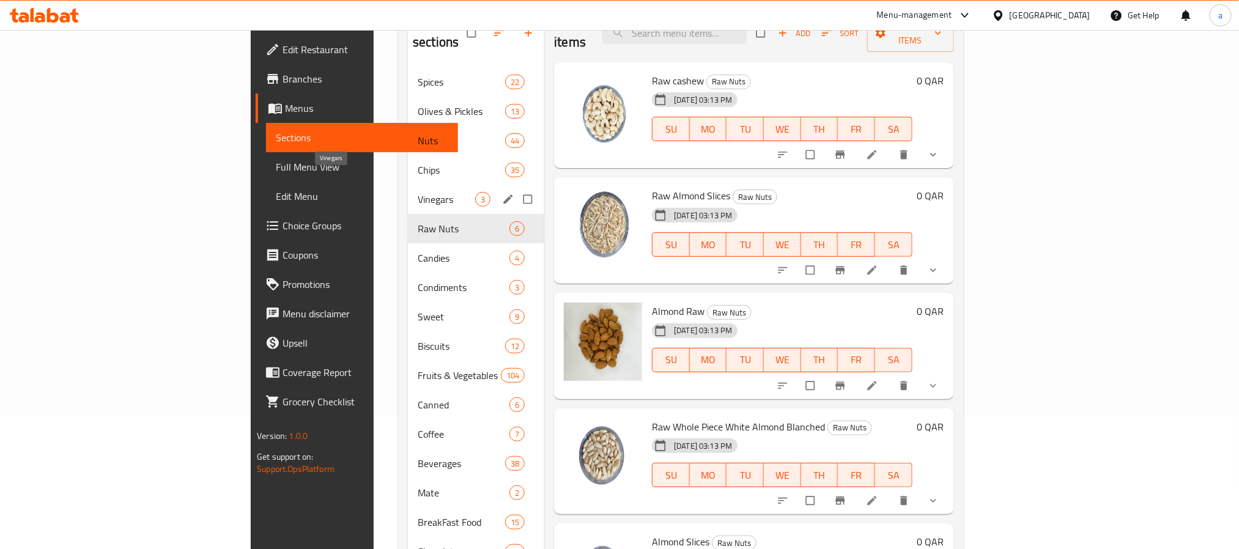
click at [418, 192] on span "Vinegars" at bounding box center [446, 199] width 57 height 15
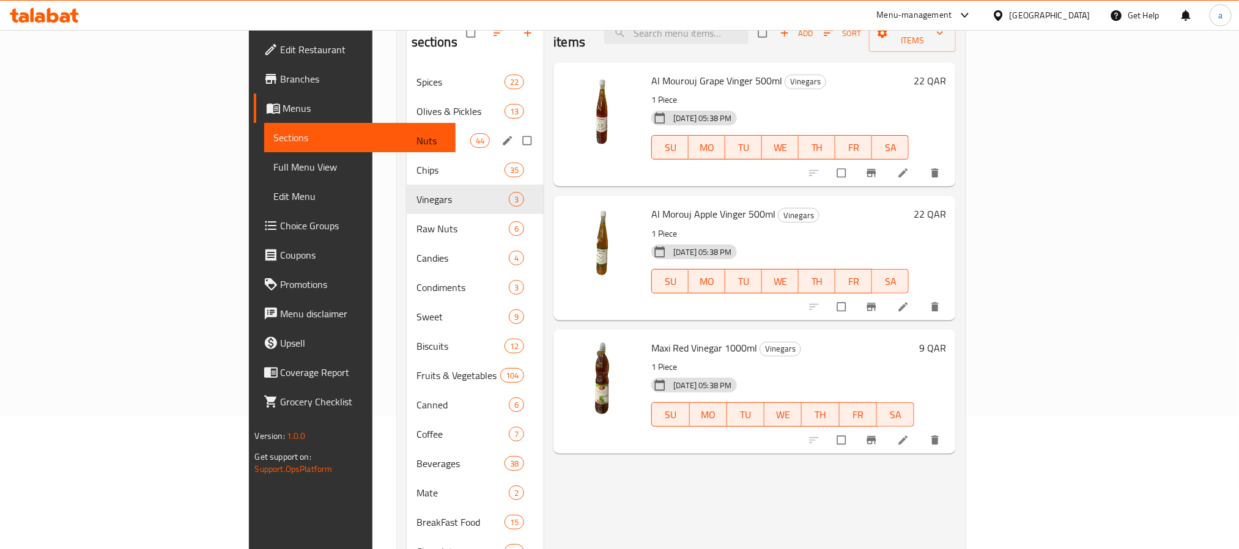
click at [407, 132] on div "Nuts 44" at bounding box center [476, 140] width 138 height 29
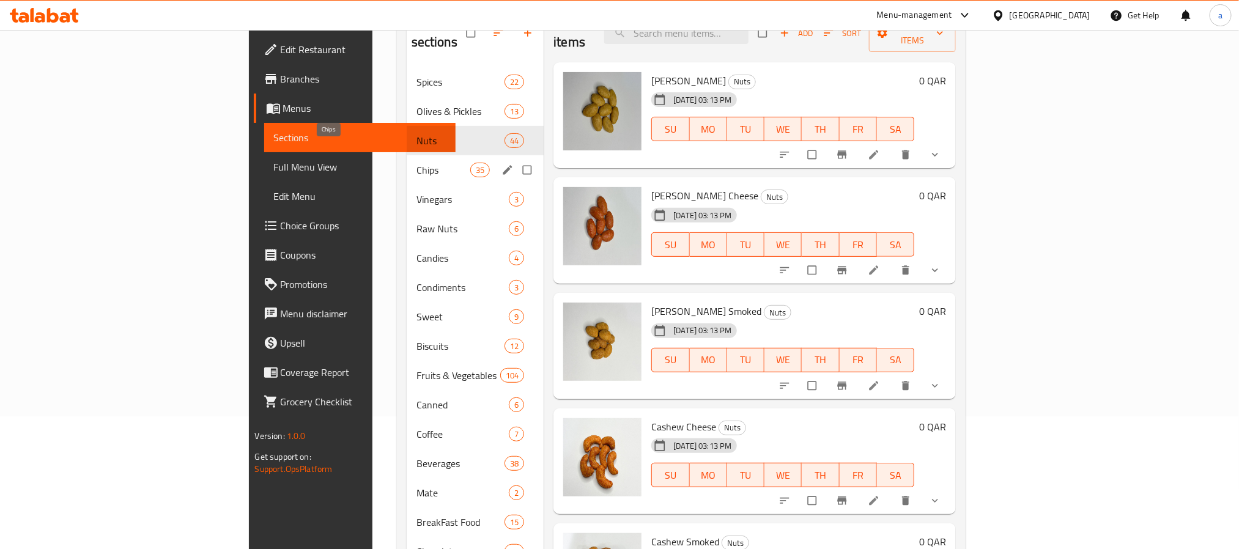
click at [416, 163] on span "Chips" at bounding box center [443, 170] width 54 height 15
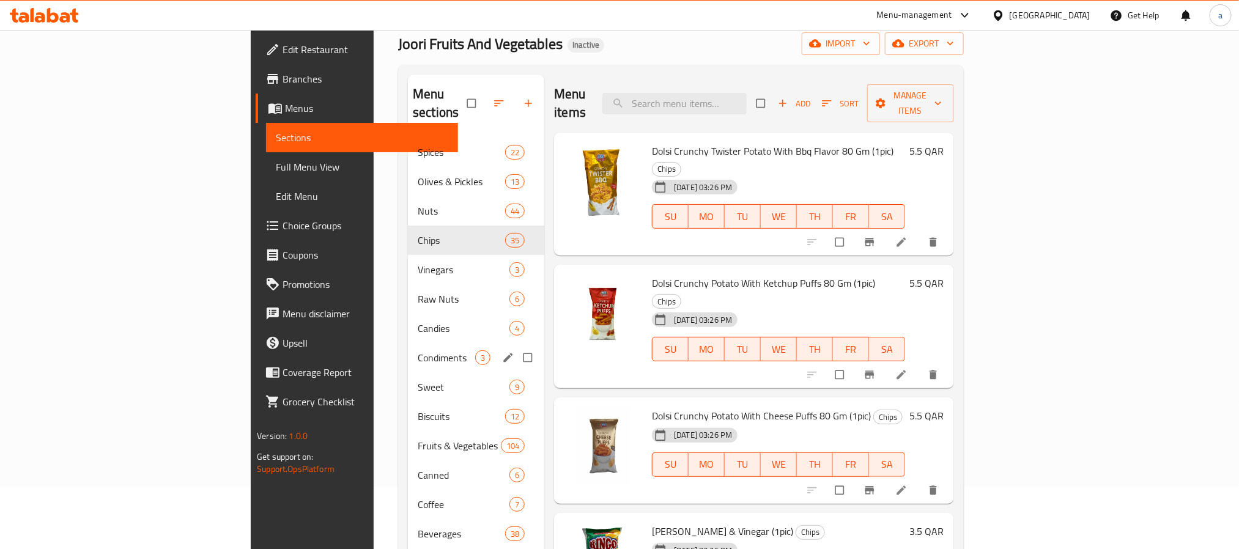
scroll to position [41, 0]
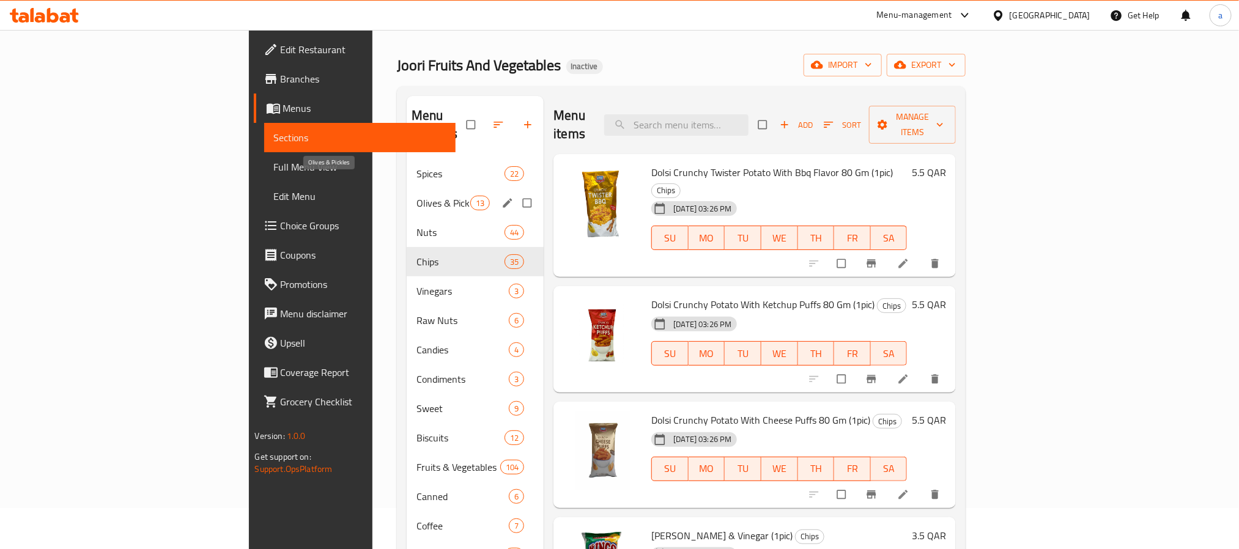
click at [416, 196] on span "Olives & Pickles" at bounding box center [443, 203] width 54 height 15
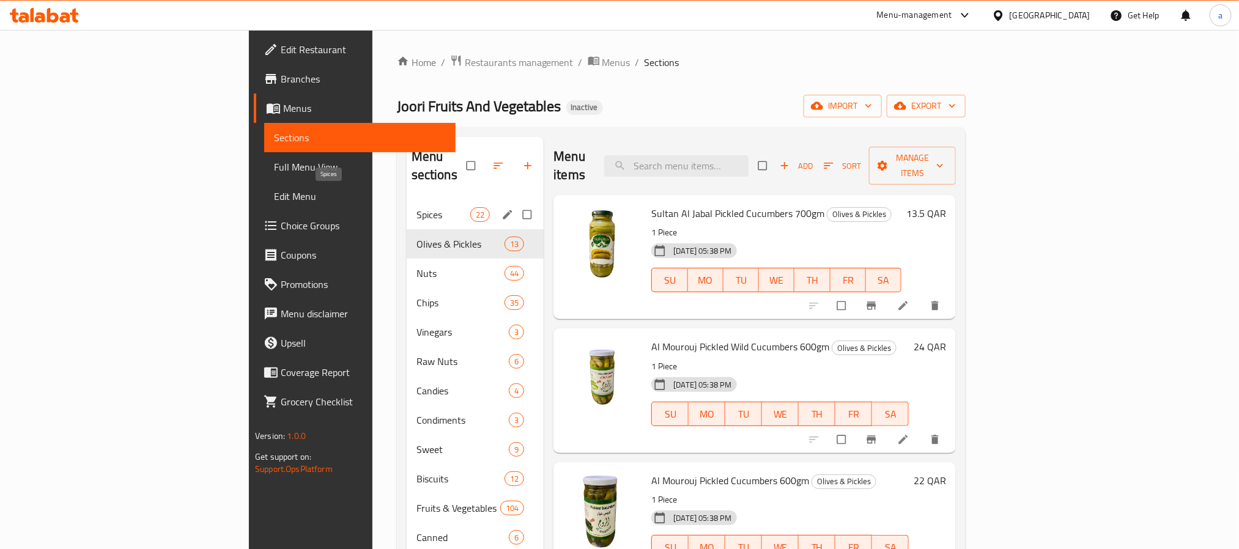
click at [416, 207] on span "Spices" at bounding box center [443, 214] width 54 height 15
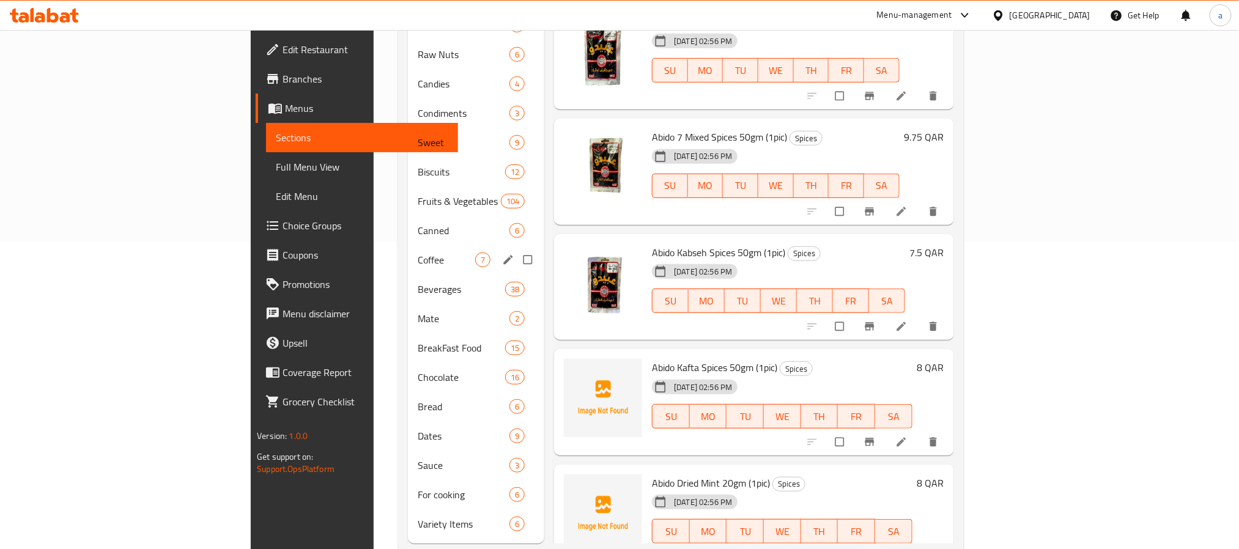
scroll to position [316, 0]
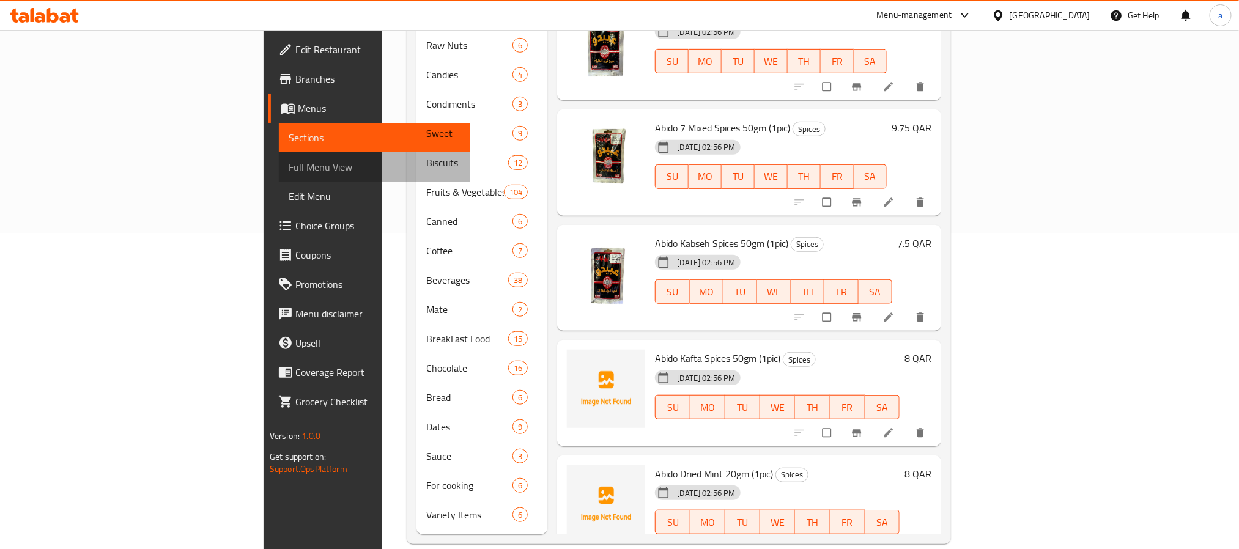
click at [289, 169] on span "Full Menu View" at bounding box center [375, 167] width 172 height 15
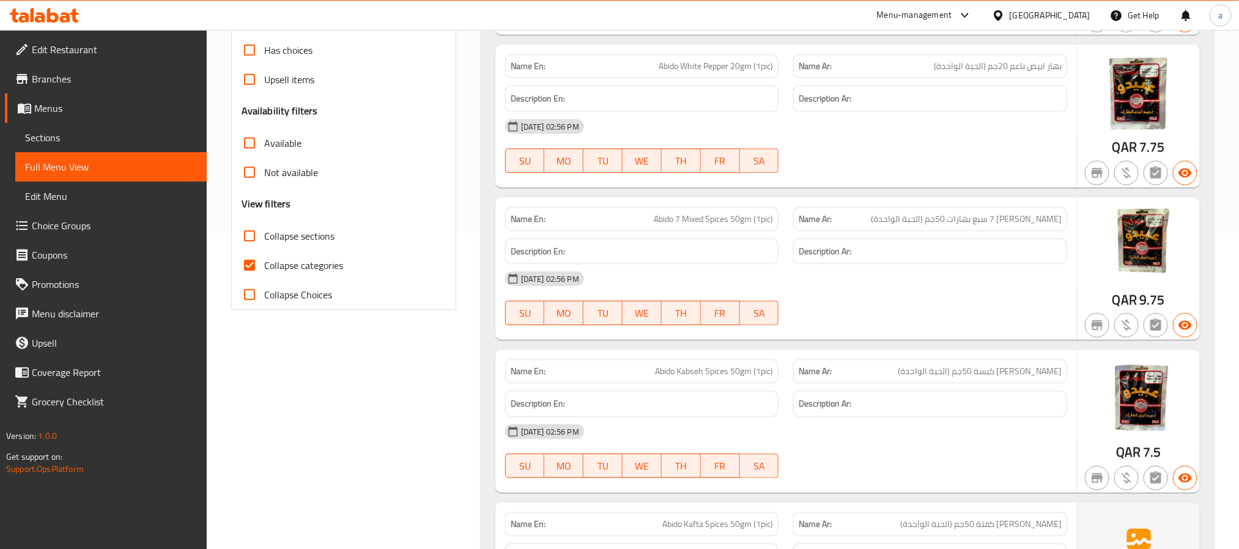
click at [245, 255] on input "Collapse categories" at bounding box center [249, 265] width 29 height 29
checkbox input "false"
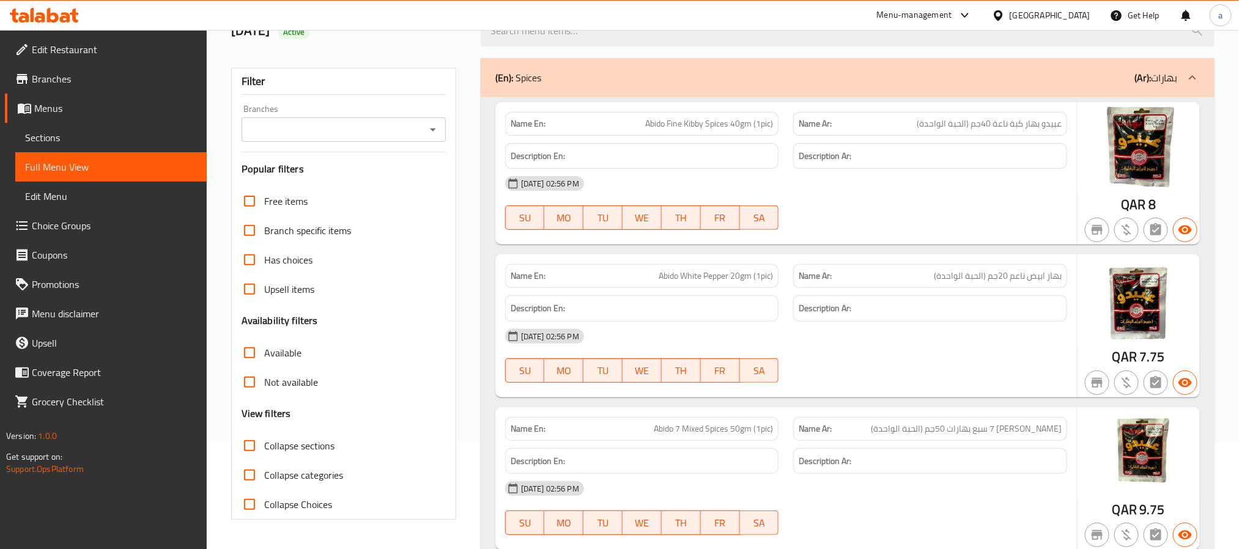
scroll to position [459, 0]
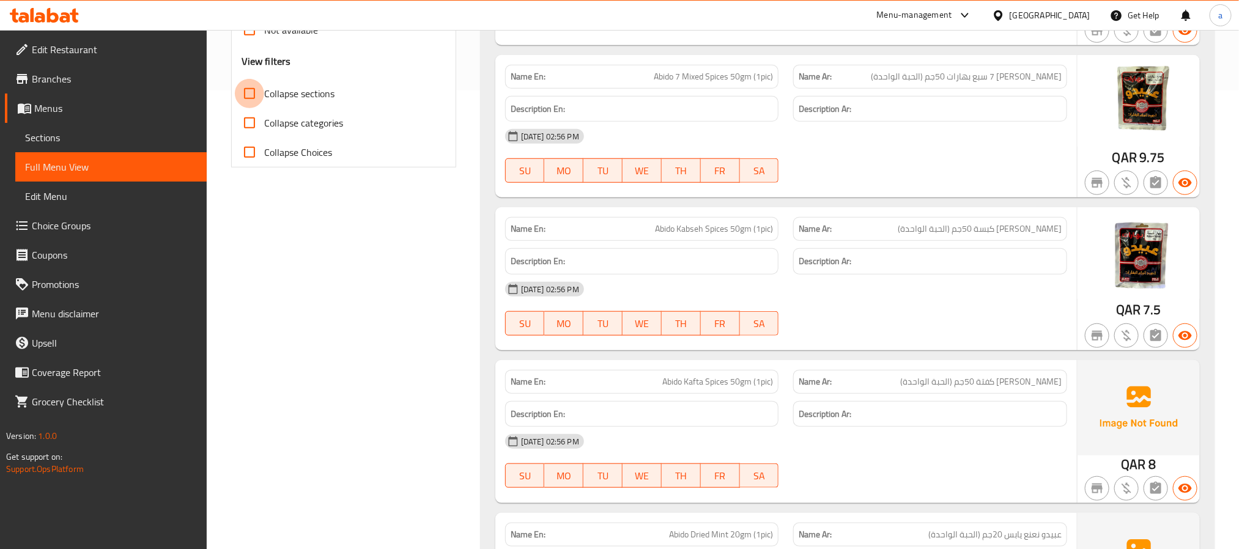
click at [249, 94] on input "Collapse sections" at bounding box center [249, 93] width 29 height 29
checkbox input "true"
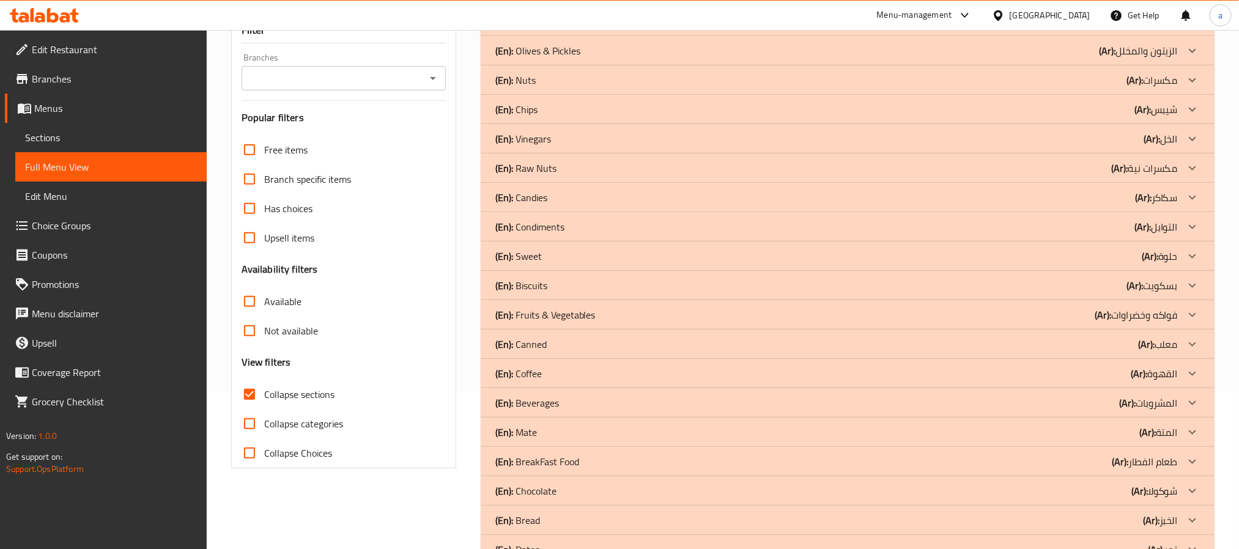
scroll to position [285, 0]
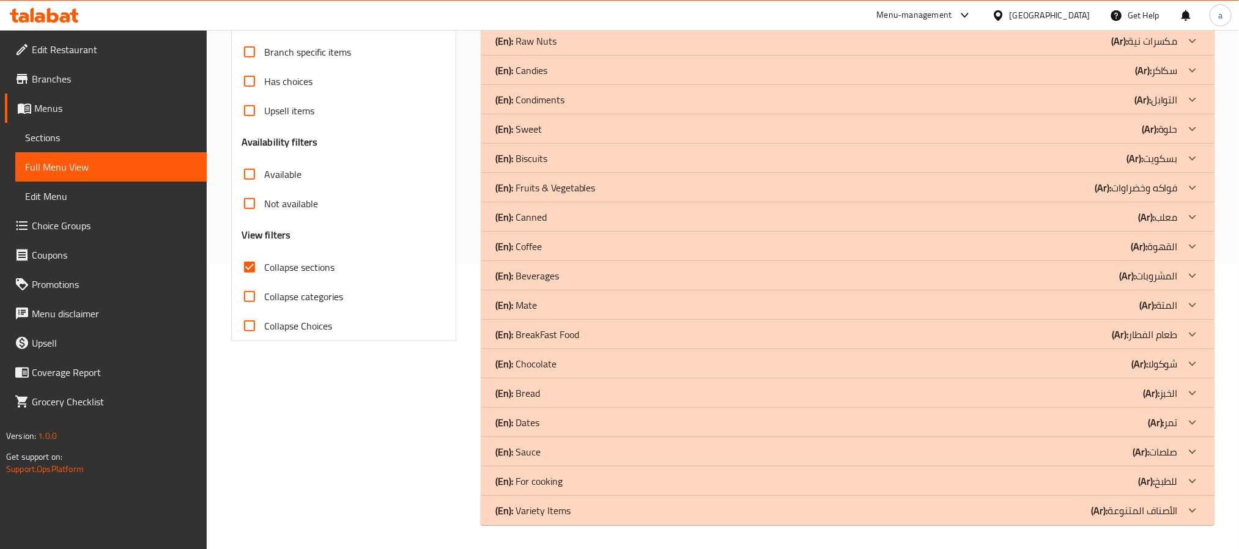
click at [555, 510] on p "(En): Variety Items" at bounding box center [532, 510] width 75 height 15
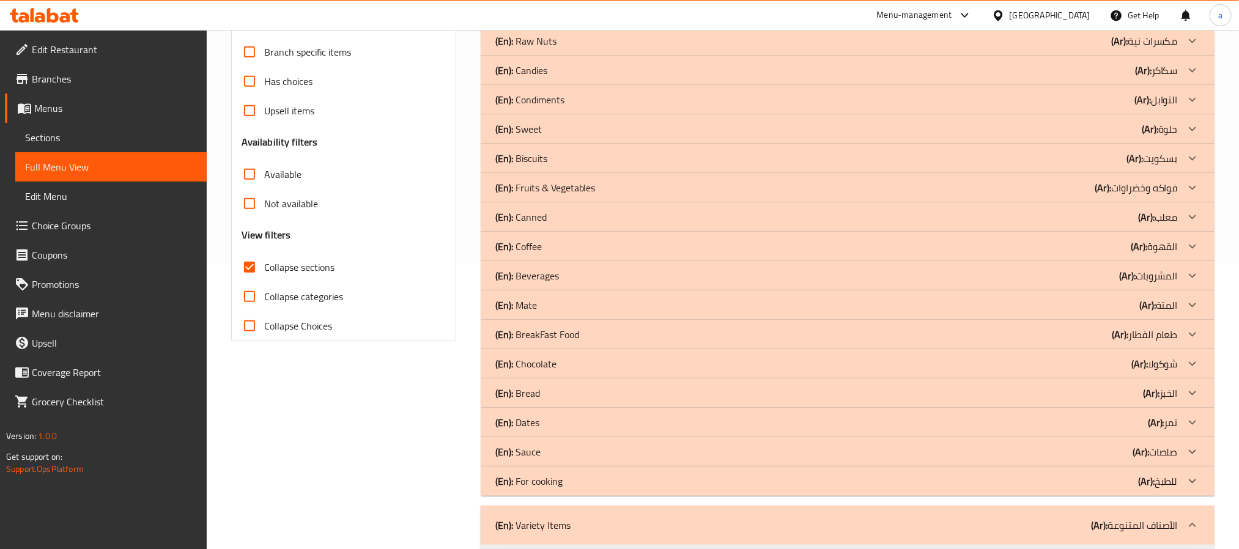
click at [561, 481] on p "(En): For cooking" at bounding box center [528, 481] width 67 height 15
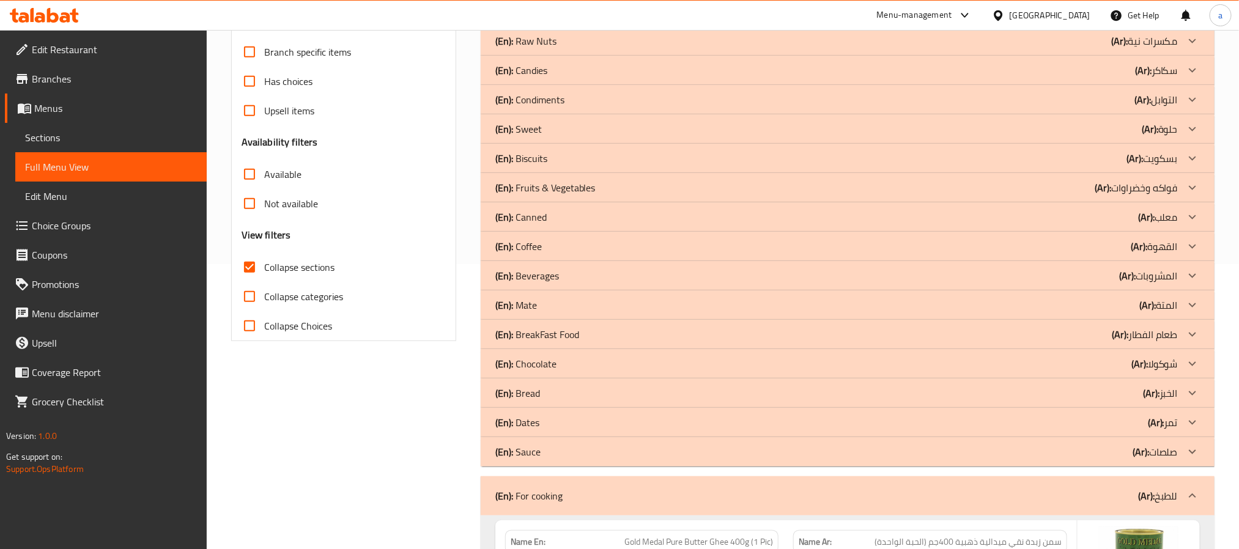
click at [562, 455] on div "(En): Sauce (Ar): صلصات" at bounding box center [836, 451] width 682 height 15
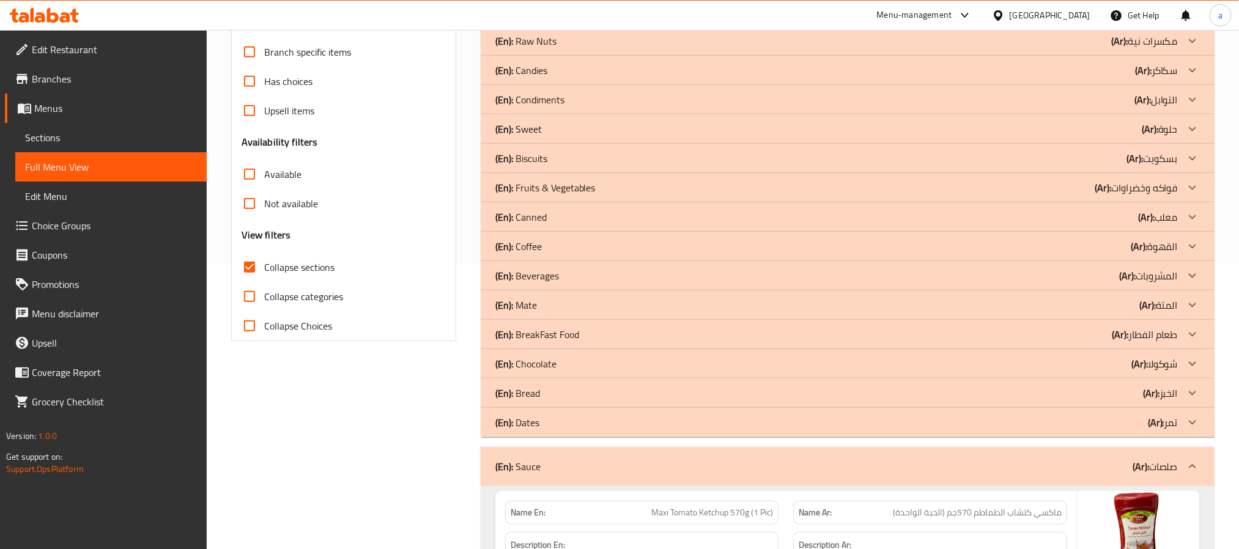
click at [554, 426] on div "(En): Dates (Ar): تمر" at bounding box center [836, 422] width 682 height 15
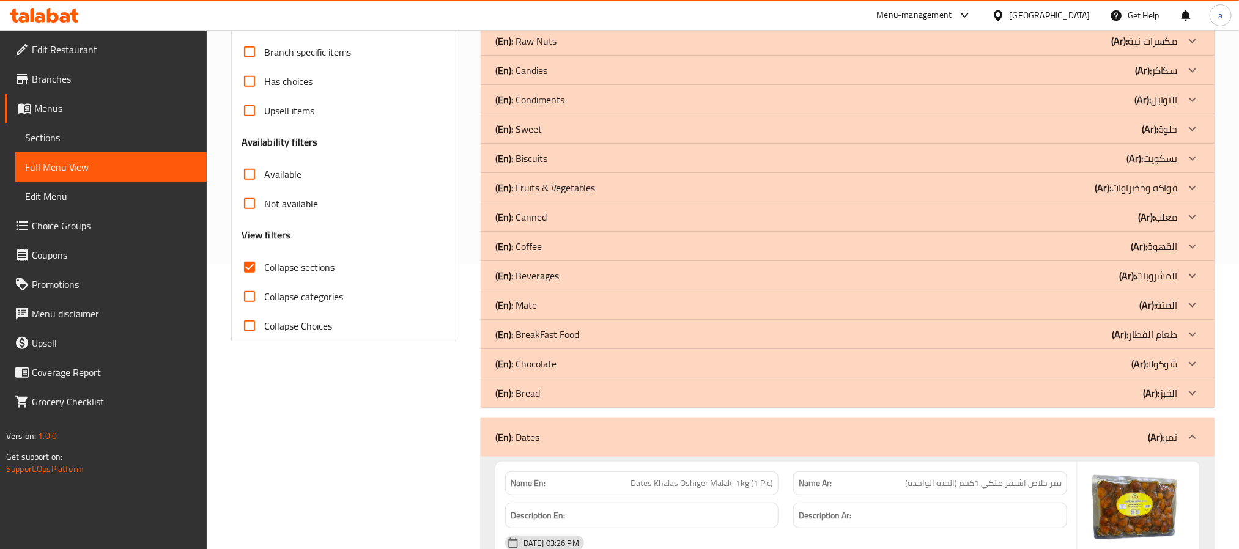
click at [554, 387] on div "(En): Bread (Ar): الخبز" at bounding box center [836, 393] width 682 height 15
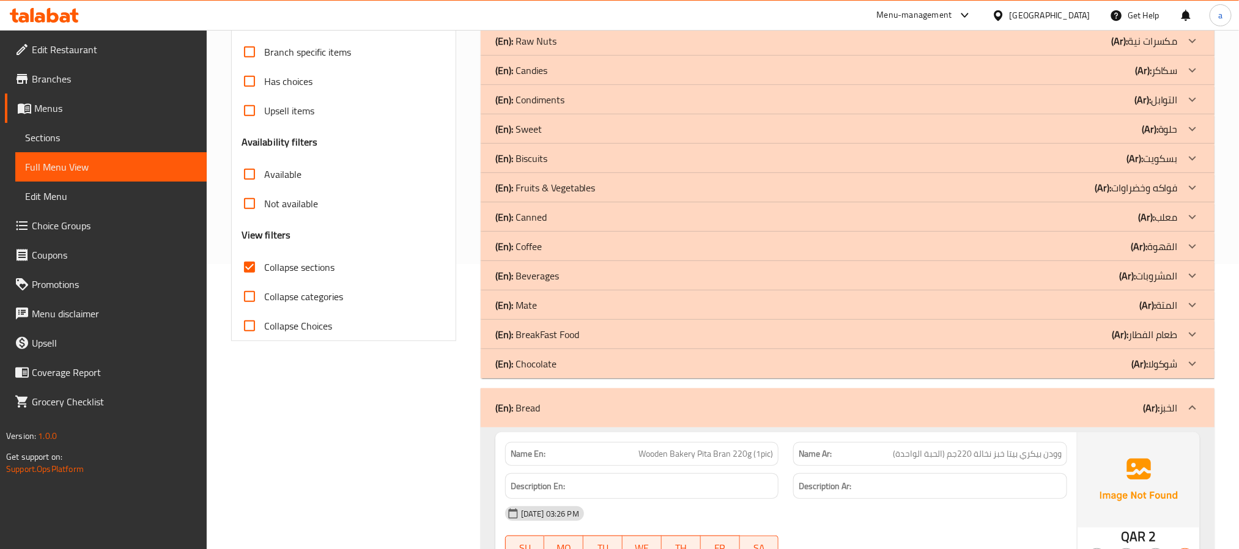
click at [558, 367] on div "(En): Chocolate (Ar): شوكولا" at bounding box center [836, 363] width 682 height 15
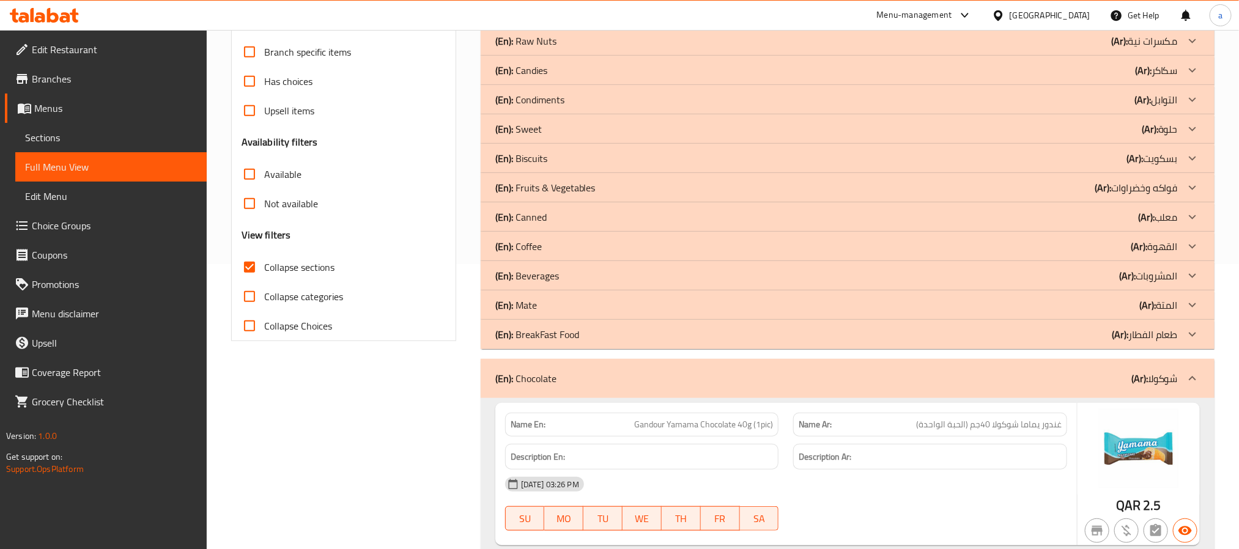
click at [553, 248] on div "(En): Coffee (Ar): القهوة" at bounding box center [836, 246] width 682 height 15
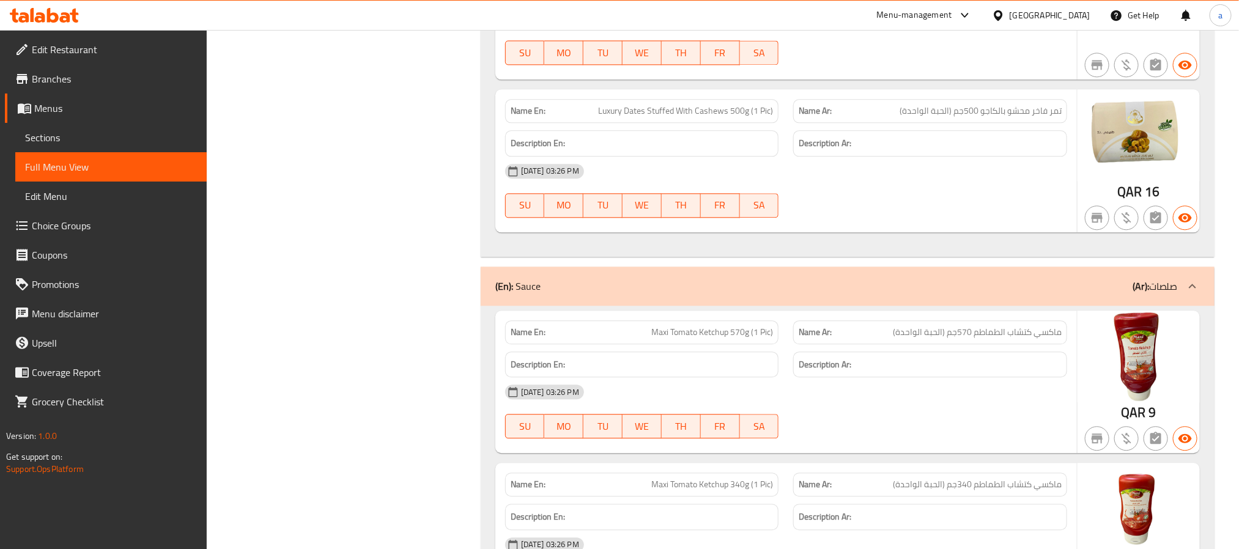
scroll to position [6704, 0]
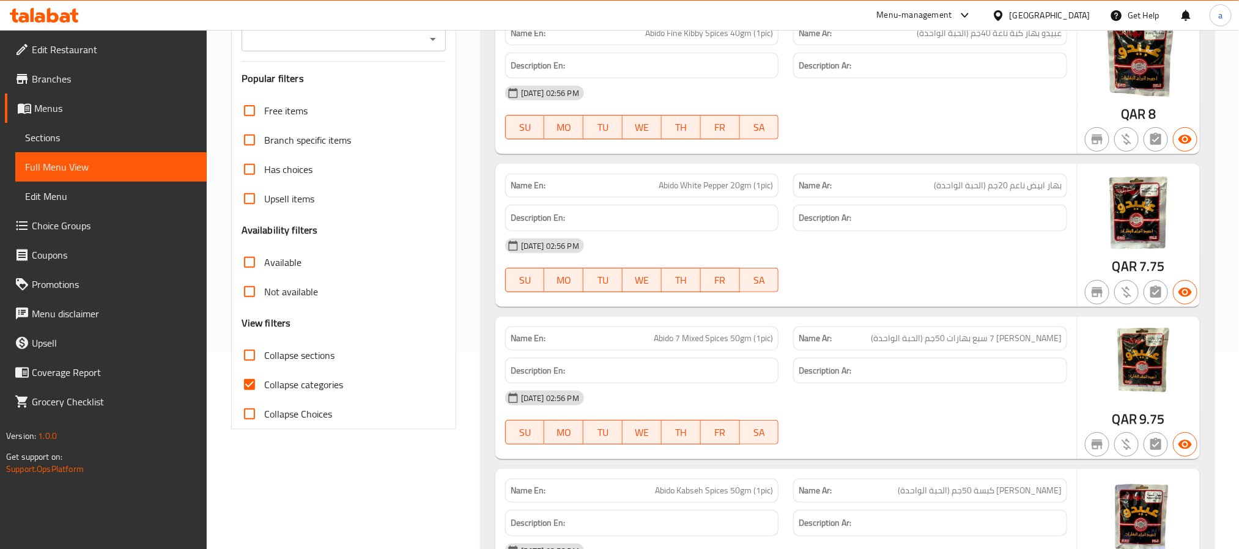
scroll to position [183, 0]
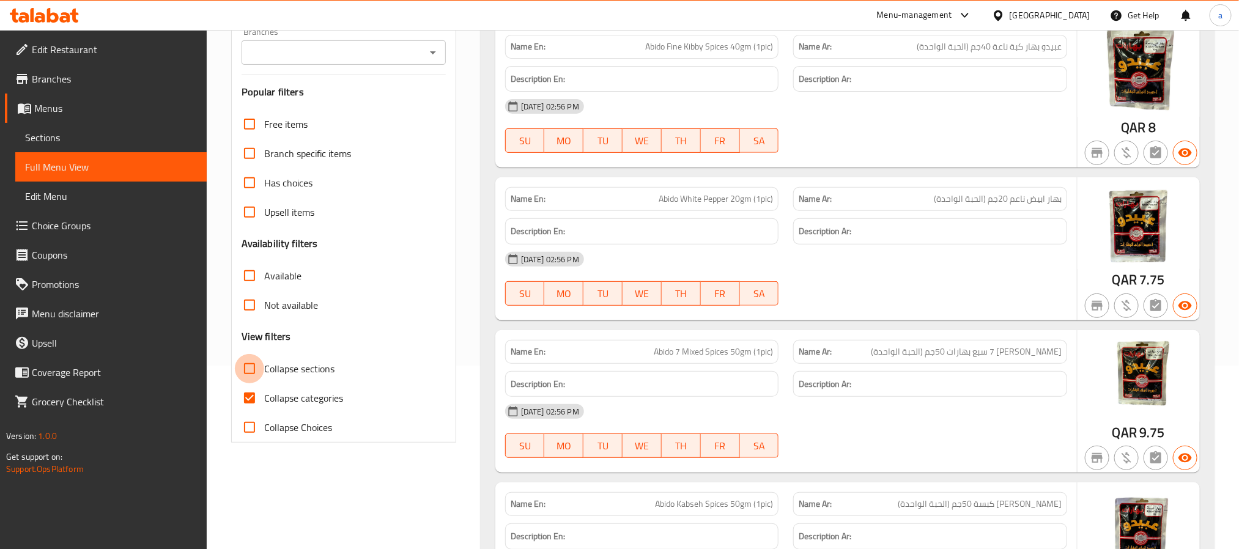
click at [248, 369] on input "Collapse sections" at bounding box center [249, 368] width 29 height 29
checkbox input "true"
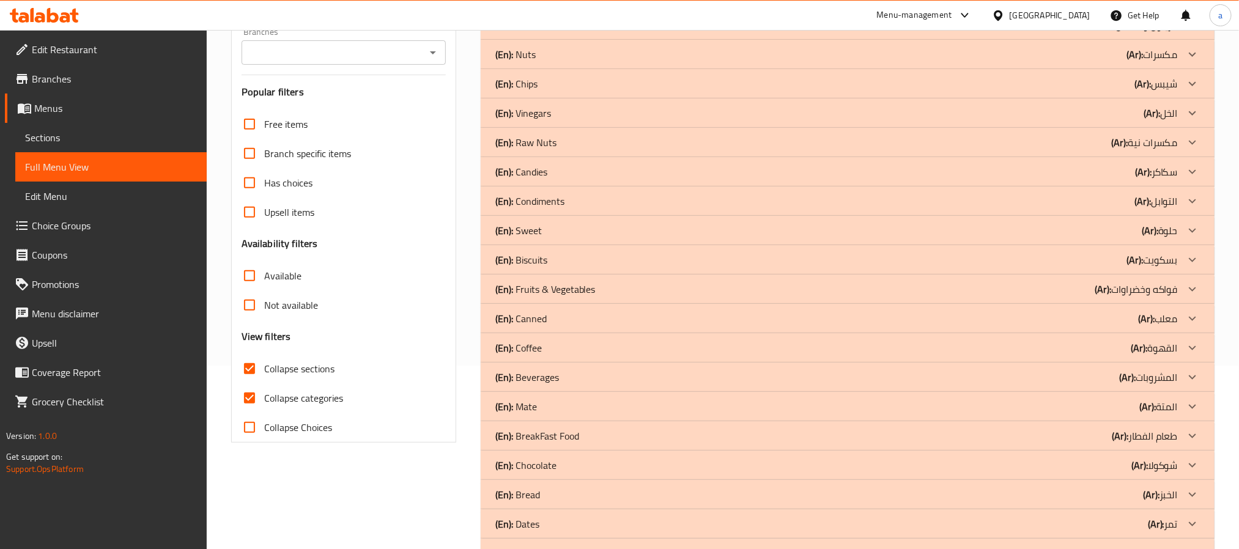
click at [246, 395] on input "Collapse categories" at bounding box center [249, 397] width 29 height 29
checkbox input "false"
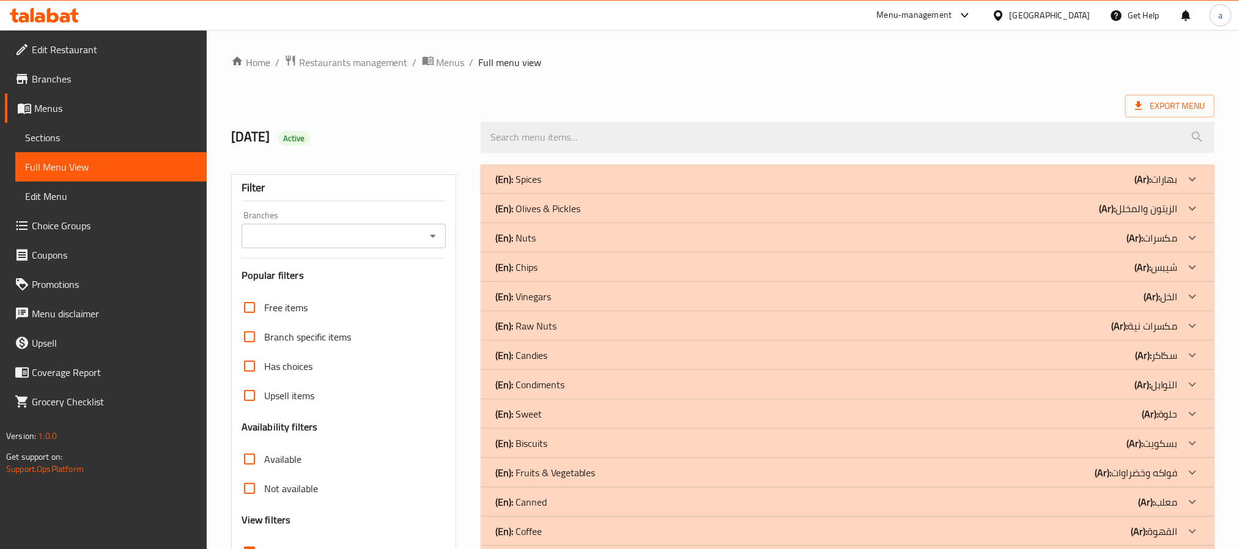
scroll to position [285, 0]
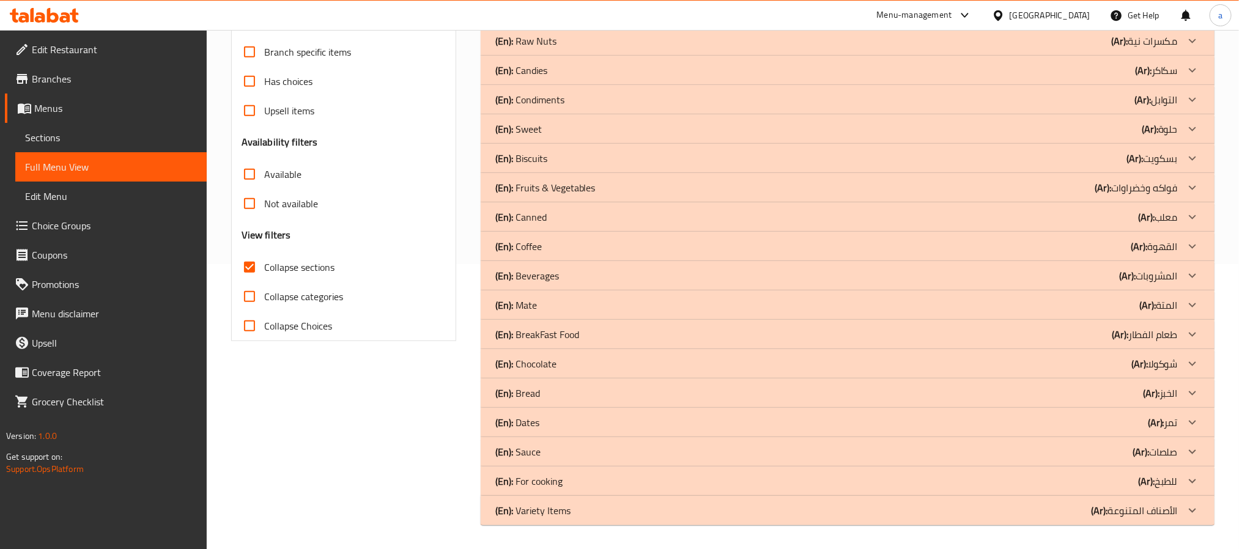
click at [587, 512] on div "(En): Variety Items (Ar): الأصناف المتنوعة" at bounding box center [836, 510] width 682 height 15
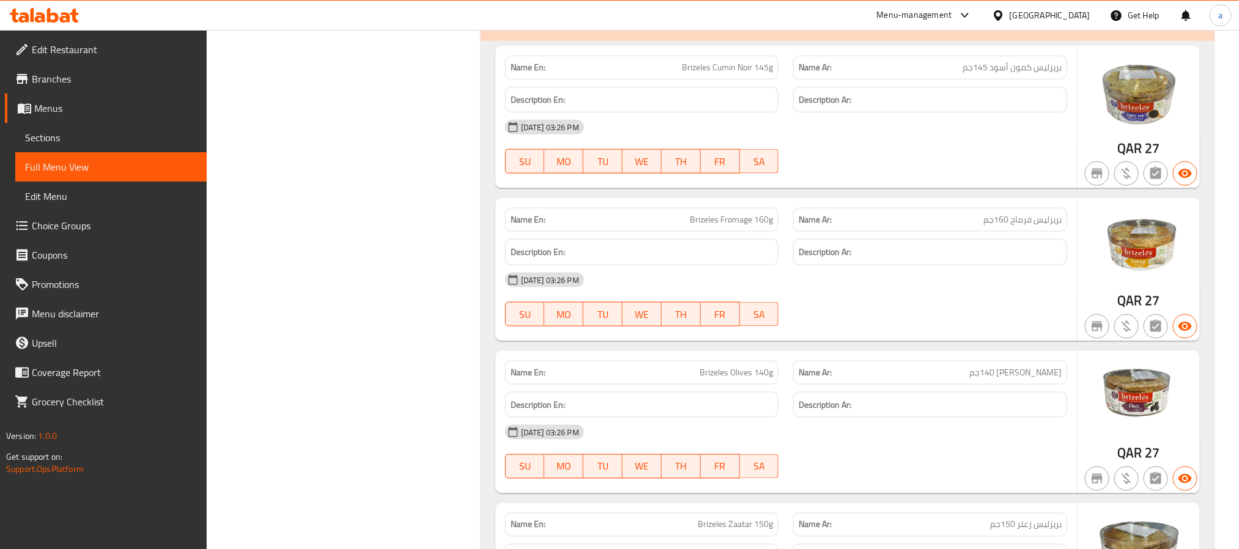
scroll to position [422, 0]
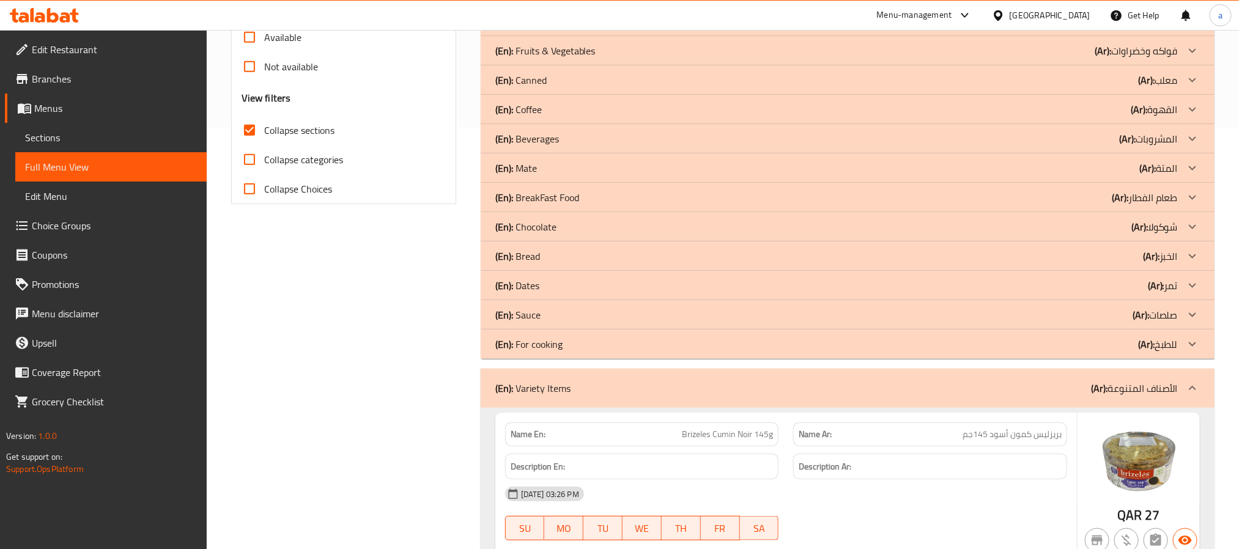
click at [583, 345] on div "(En): For cooking (Ar): للطبخ" at bounding box center [836, 344] width 682 height 15
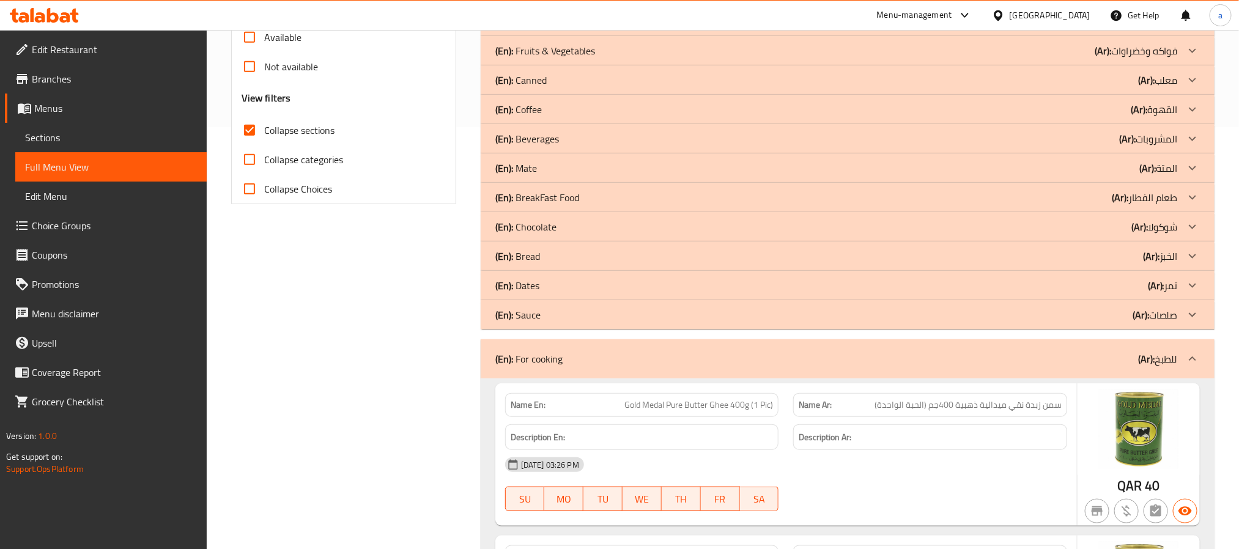
click at [620, 314] on div "(En): Sauce (Ar): صلصات" at bounding box center [836, 315] width 682 height 15
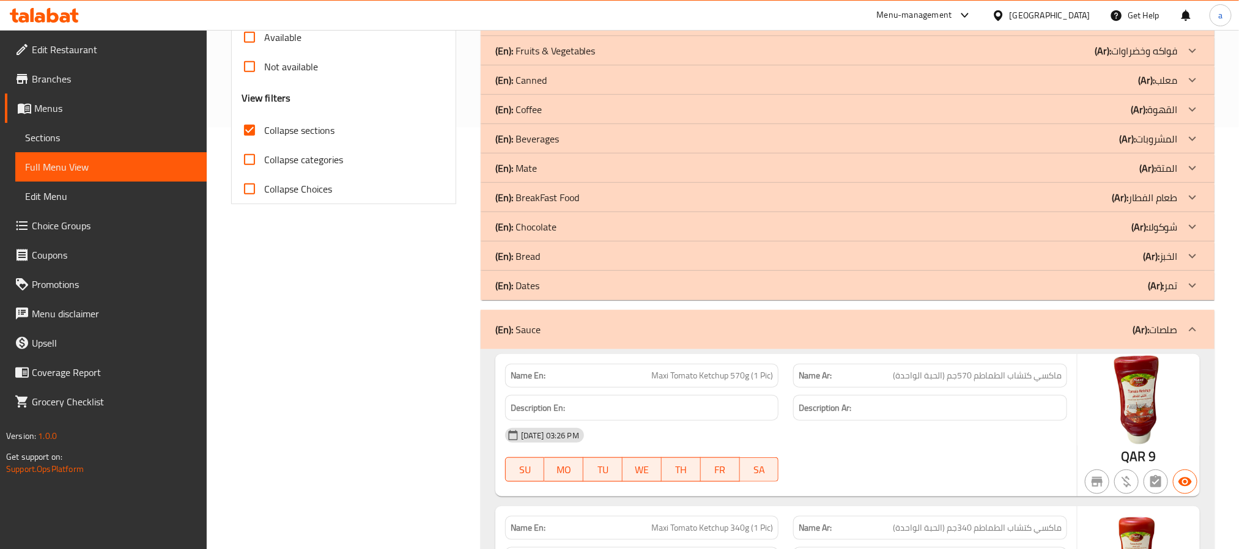
click at [580, 292] on div "(En): Dates (Ar): تمر" at bounding box center [836, 285] width 682 height 15
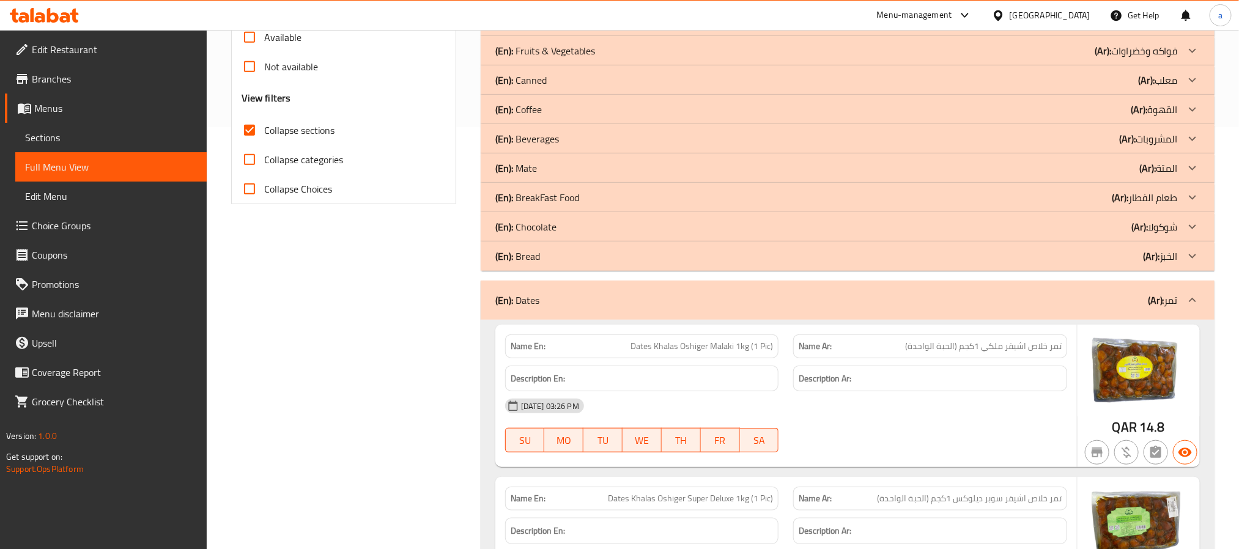
click at [525, 267] on div "(En): Bread (Ar): الخبز" at bounding box center [848, 255] width 734 height 29
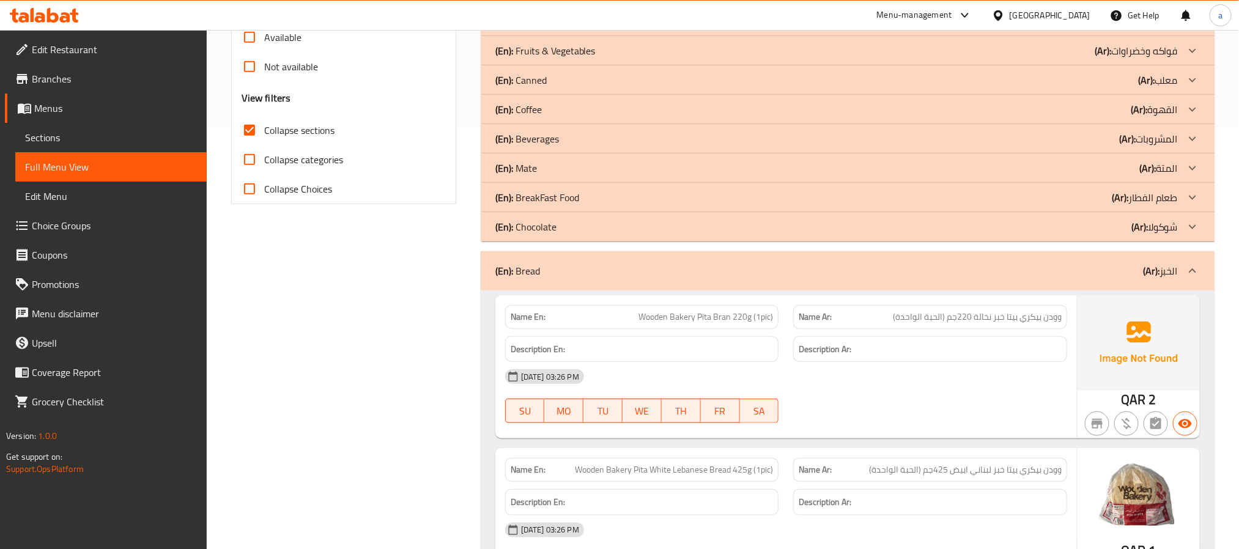
click div "(En): Chocolate (Ar): شوكولا"
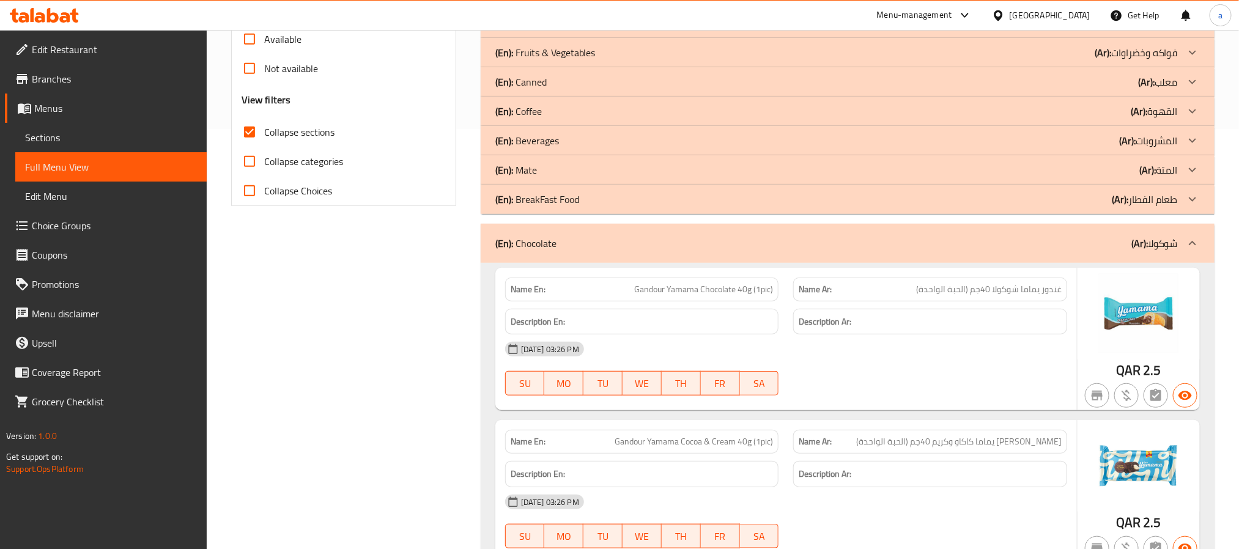
scroll to position [238, 0]
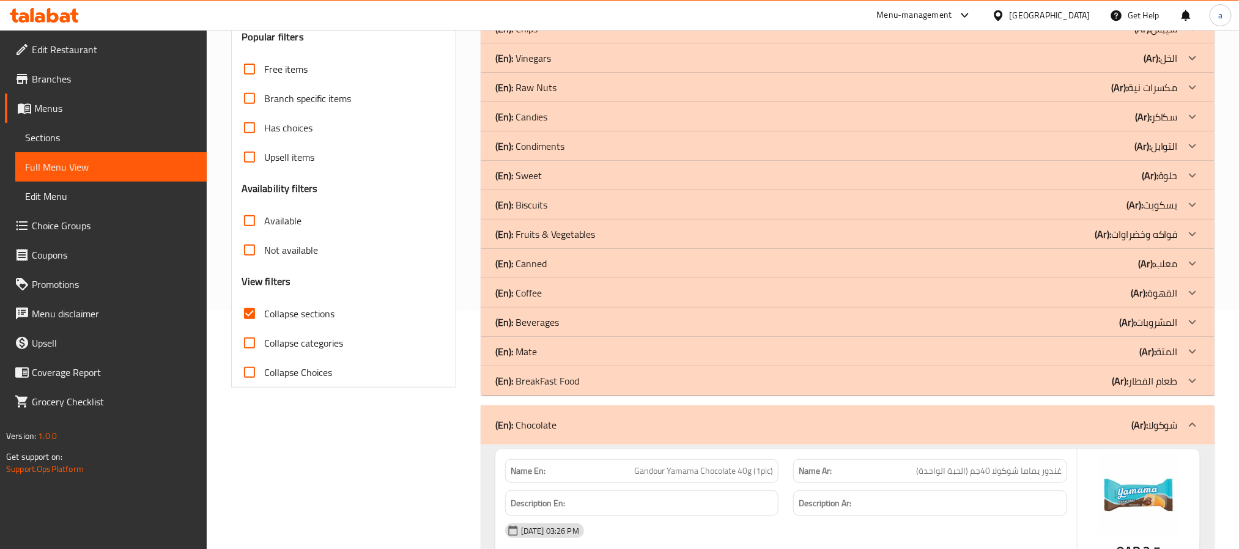
click div "(En): Coffee (Ar): القهوة"
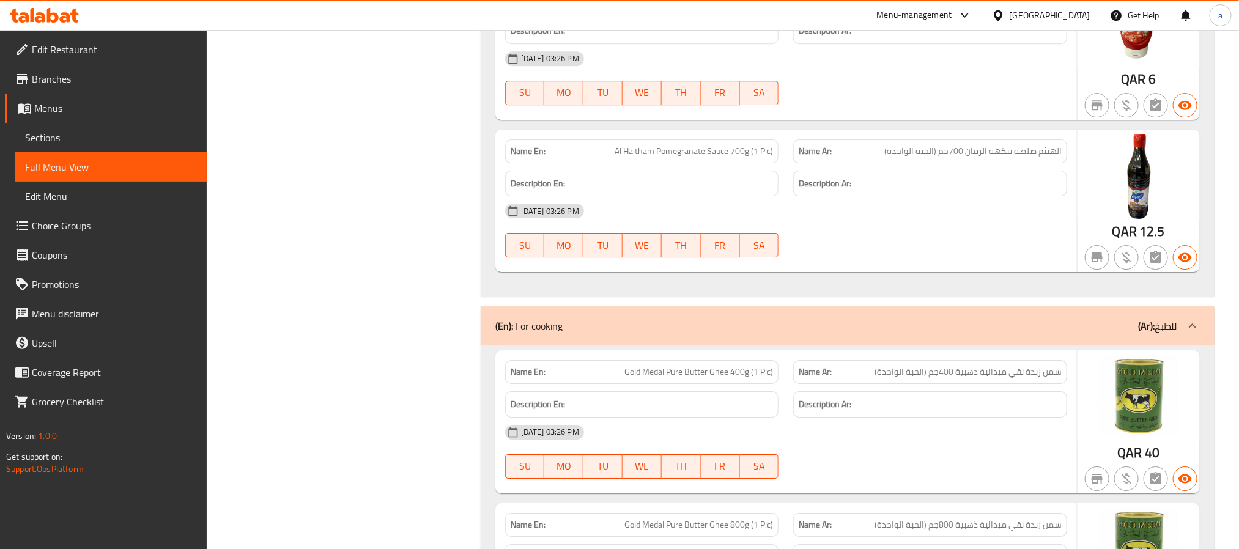
scroll to position [7038, 0]
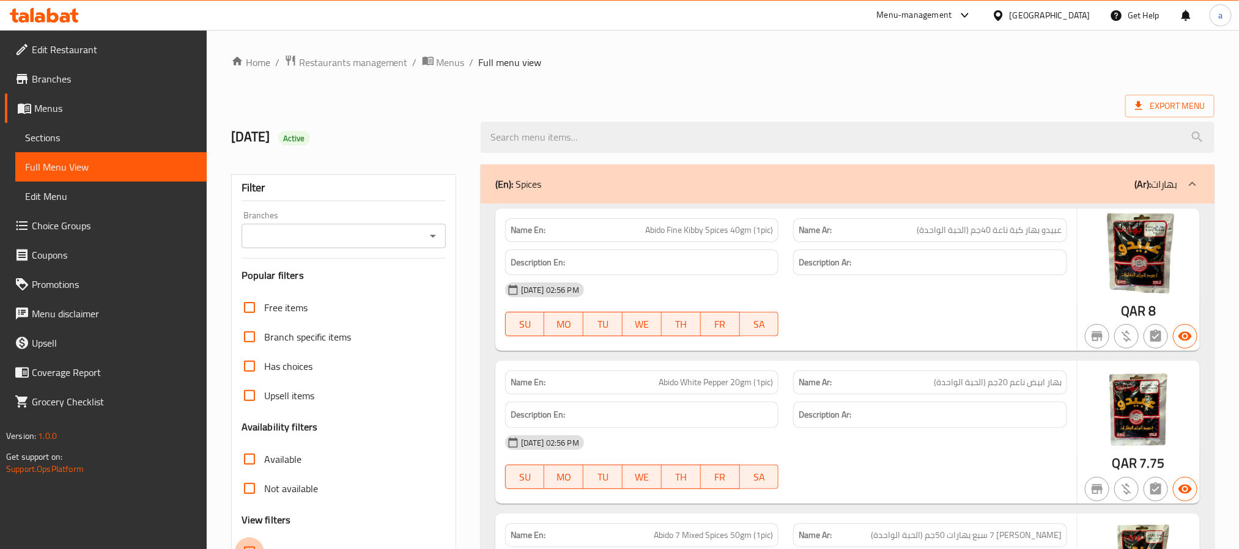
scroll to position [275, 0]
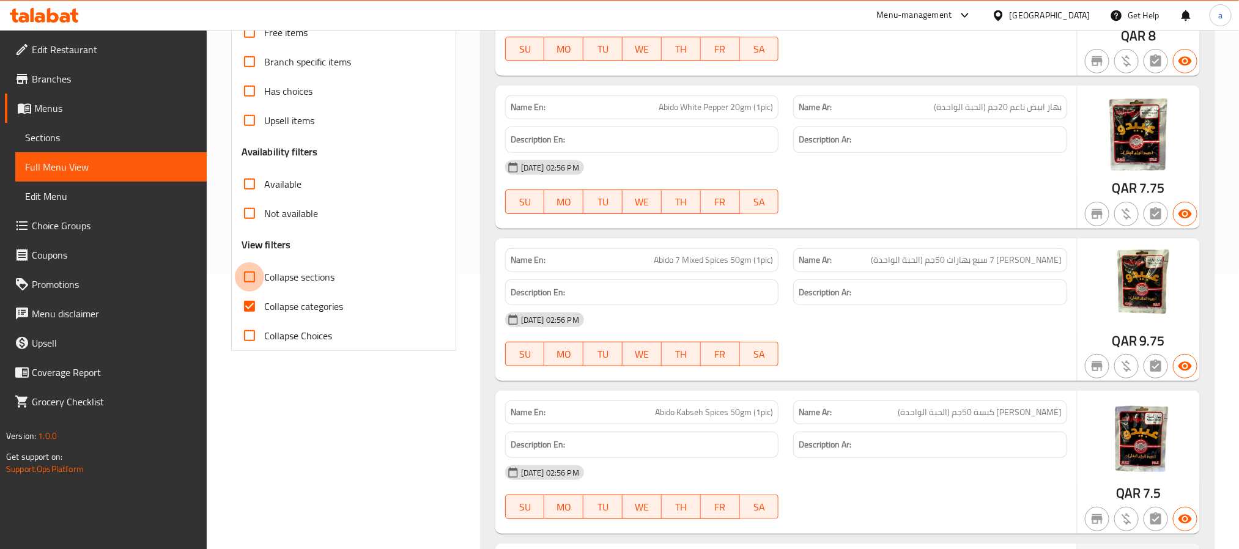
click at [248, 272] on input "Collapse sections" at bounding box center [249, 276] width 29 height 29
checkbox input "true"
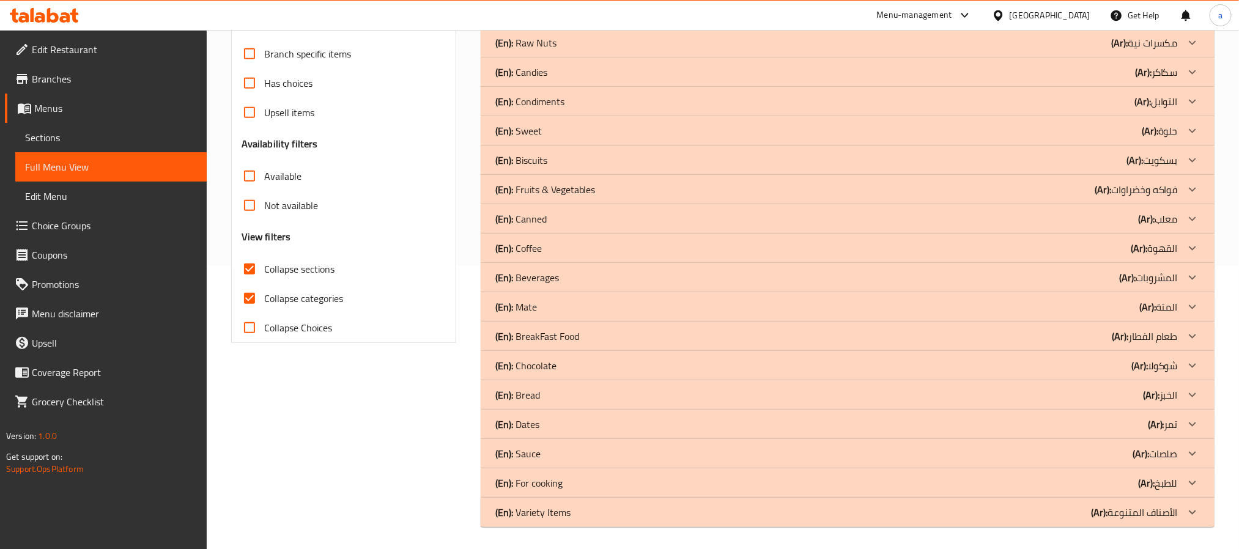
scroll to position [285, 0]
click at [548, 366] on p "(En): Chocolate" at bounding box center [525, 363] width 61 height 15
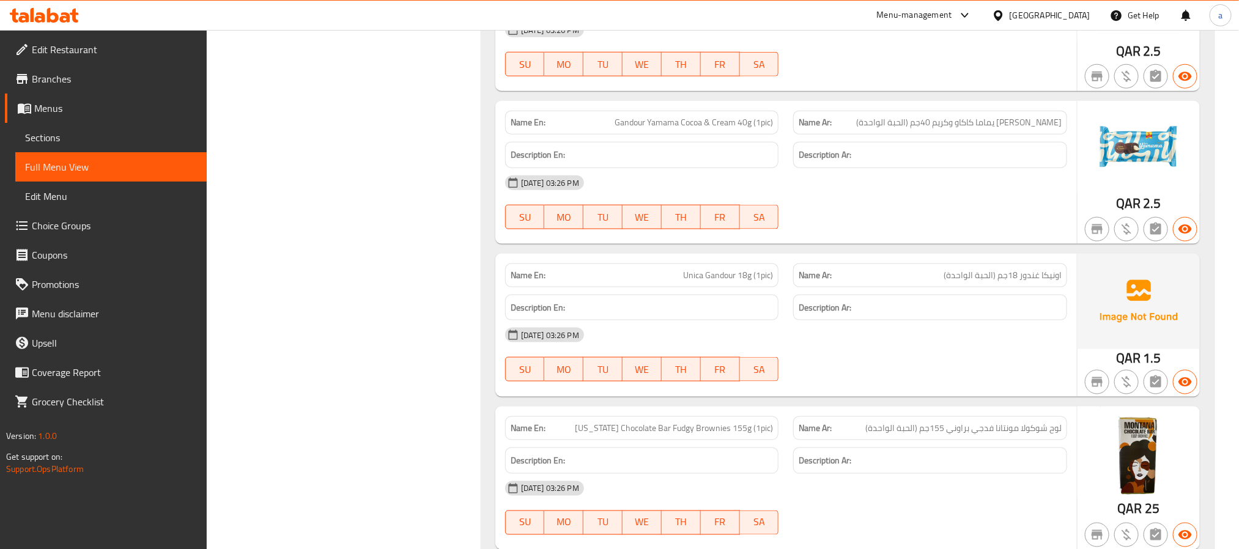
scroll to position [652, 0]
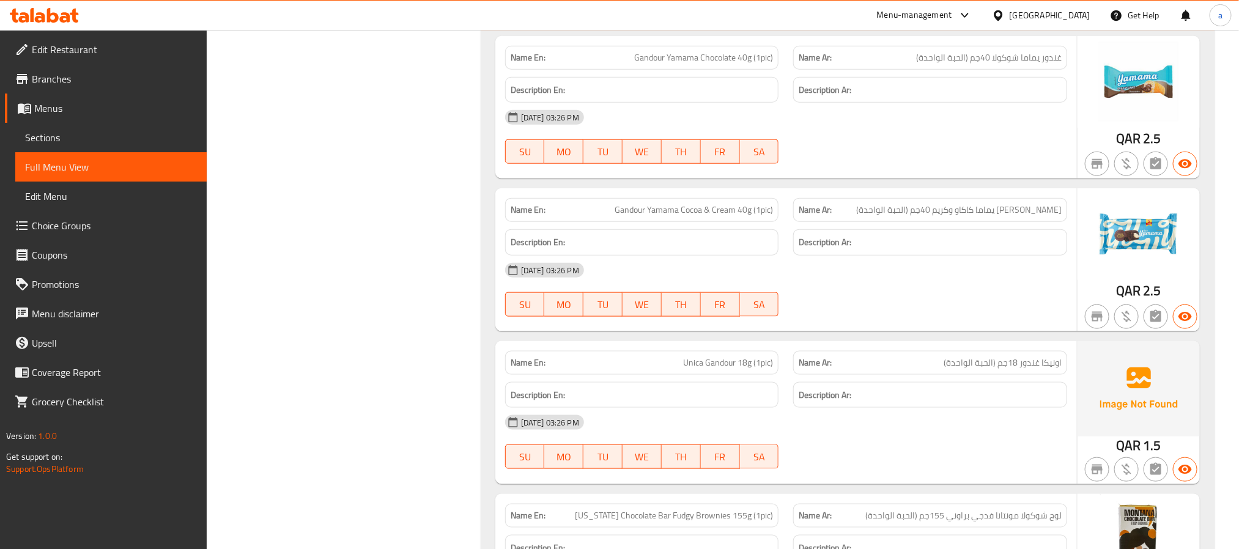
click at [704, 367] on span "Unica Gandour 18g (1pic)" at bounding box center [728, 362] width 90 height 13
copy span "Unica Gandour 18g (1pic)"
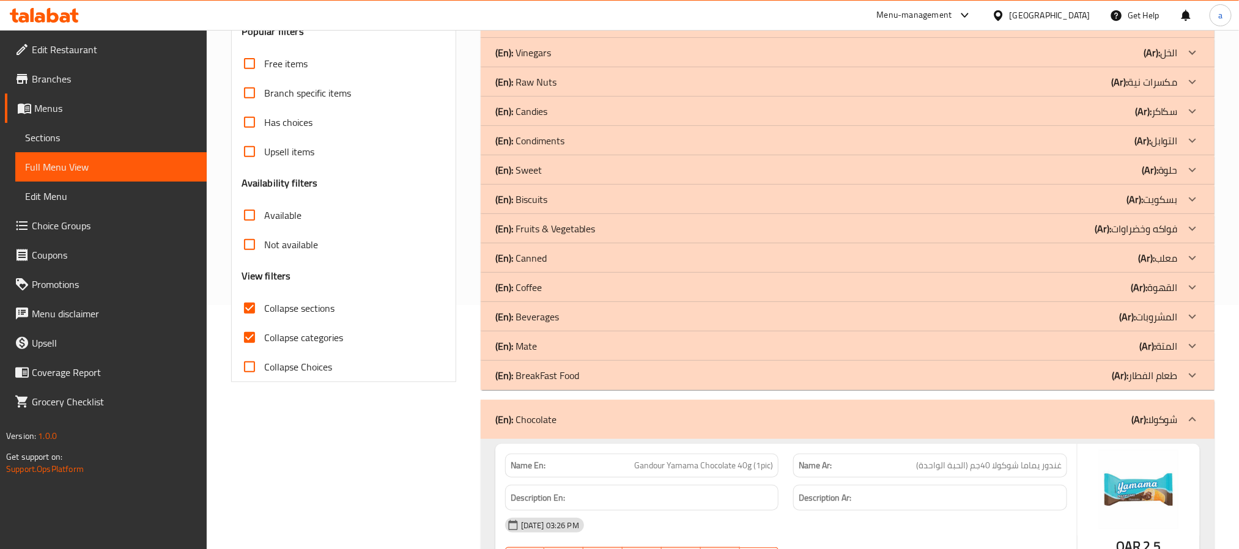
scroll to position [275, 0]
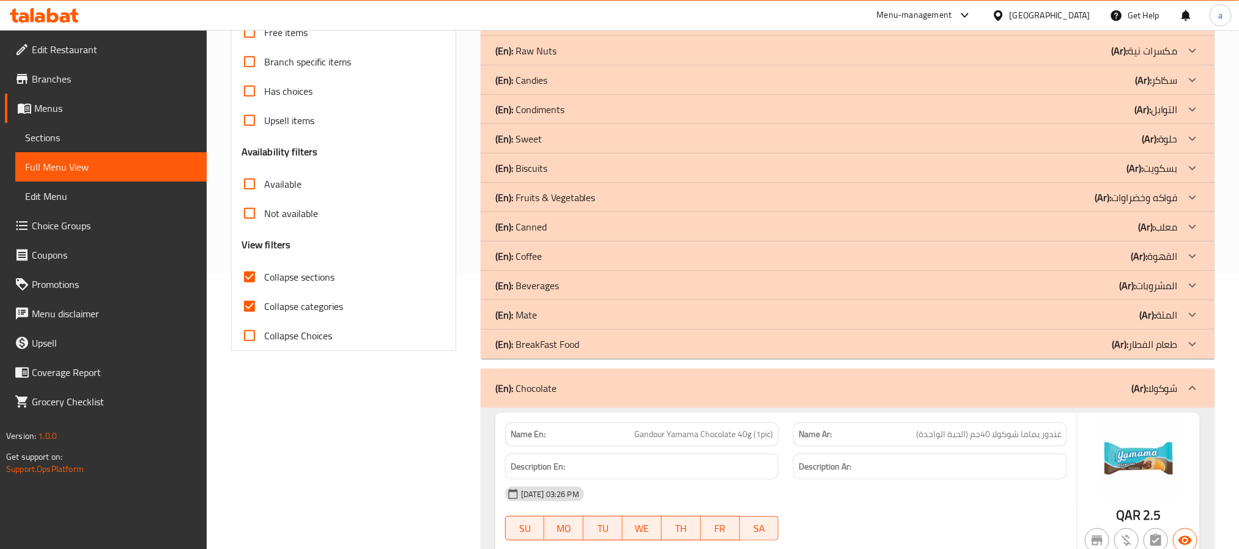
drag, startPoint x: 657, startPoint y: 385, endPoint x: 253, endPoint y: 315, distance: 410.1
click at [657, 385] on div "(En): Chocolate (Ar): شوكولا" at bounding box center [836, 388] width 682 height 15
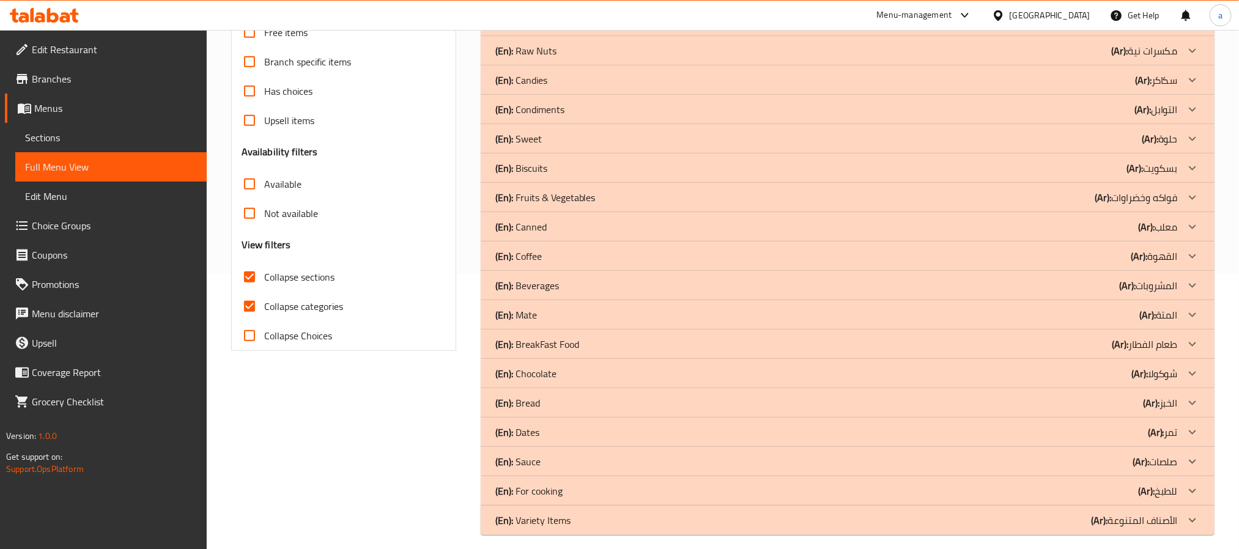
scroll to position [285, 0]
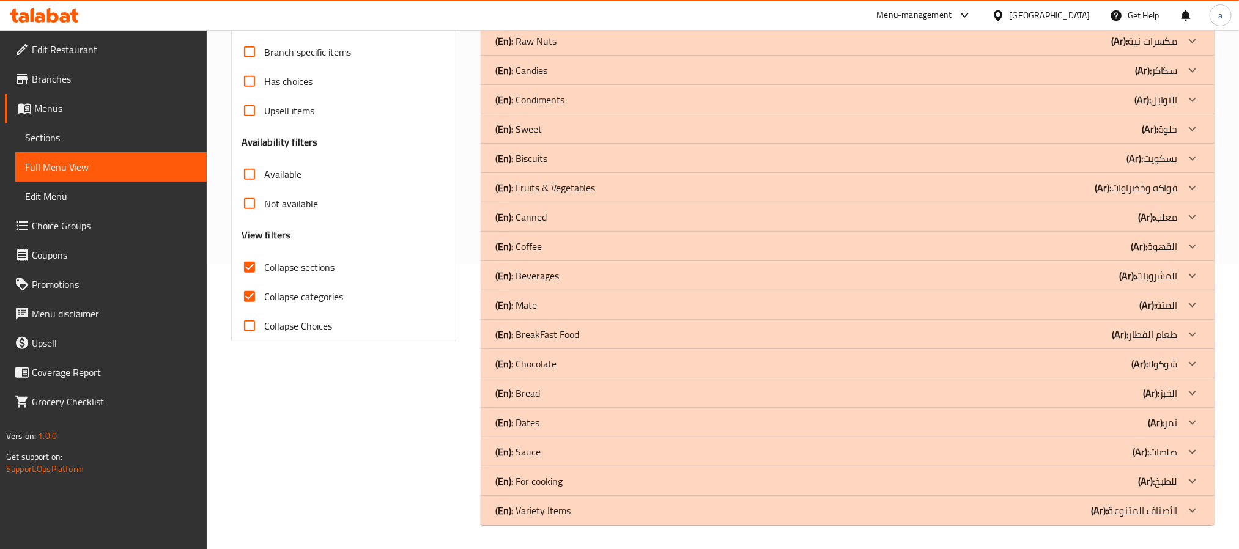
drag, startPoint x: 561, startPoint y: 510, endPoint x: 724, endPoint y: 418, distance: 187.2
click at [561, 510] on p "(En): Variety Items" at bounding box center [532, 510] width 75 height 15
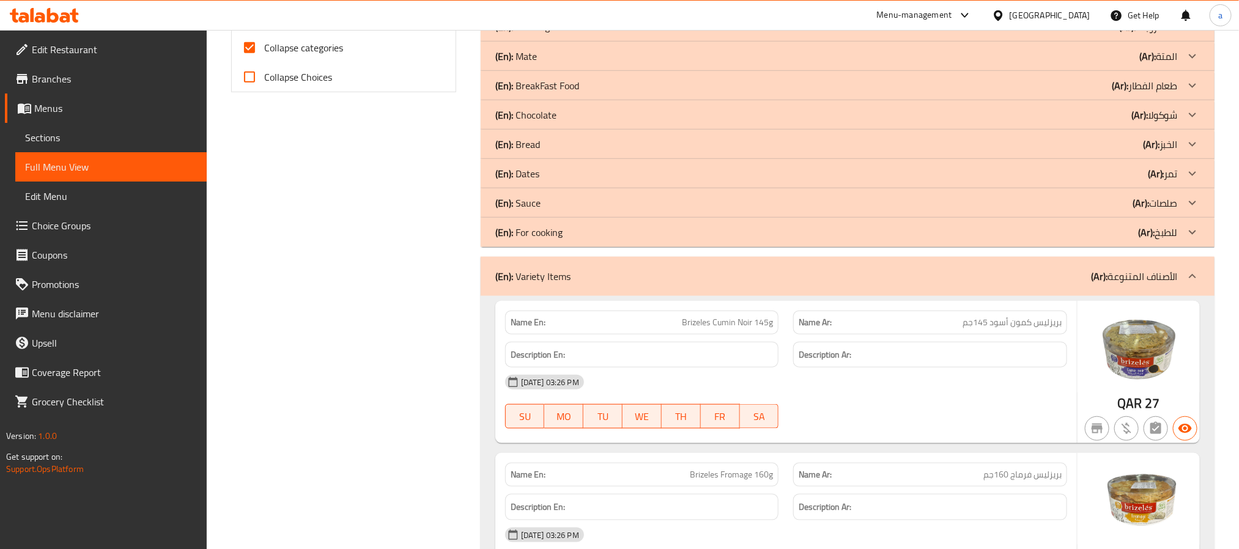
scroll to position [514, 0]
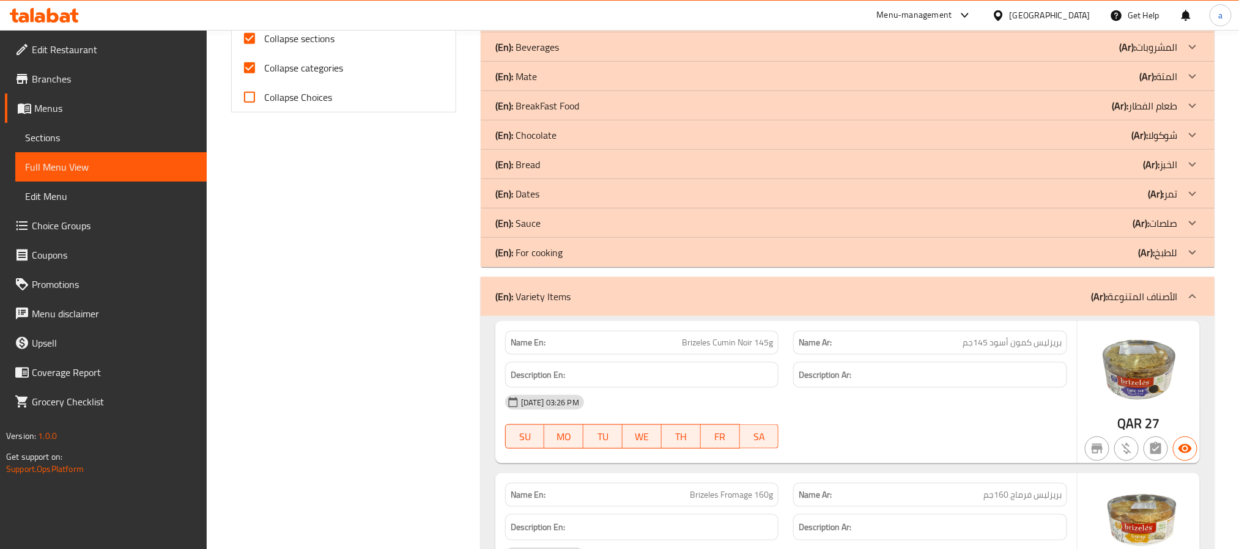
click at [580, 257] on div "(En): For cooking (Ar): للطبخ" at bounding box center [836, 252] width 682 height 15
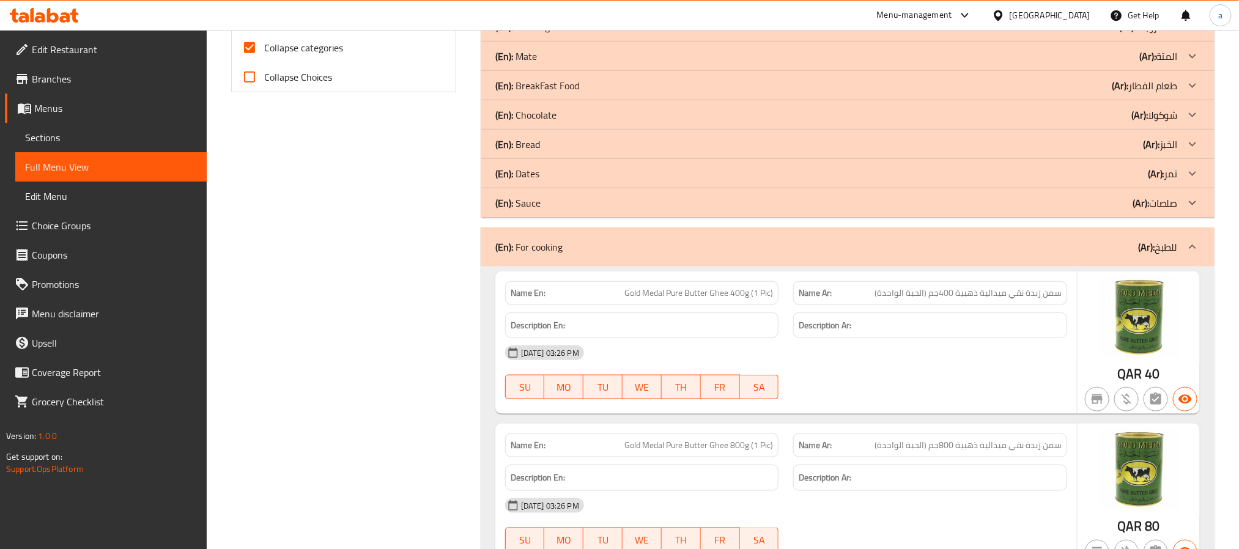
scroll to position [422, 0]
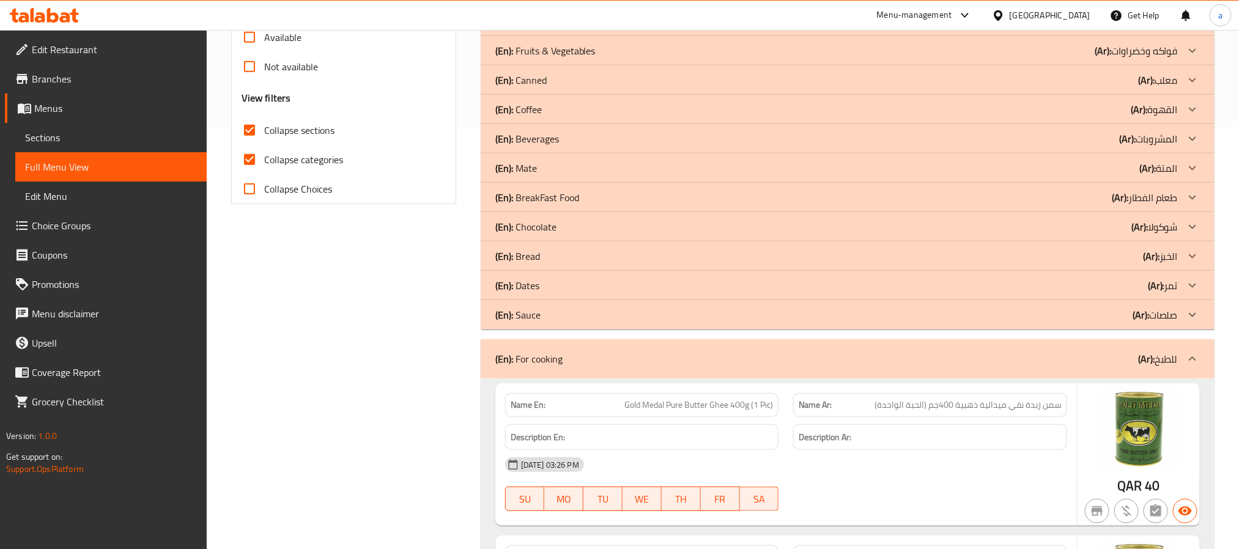
click at [561, 314] on div "(En): Sauce (Ar): صلصات" at bounding box center [836, 315] width 682 height 15
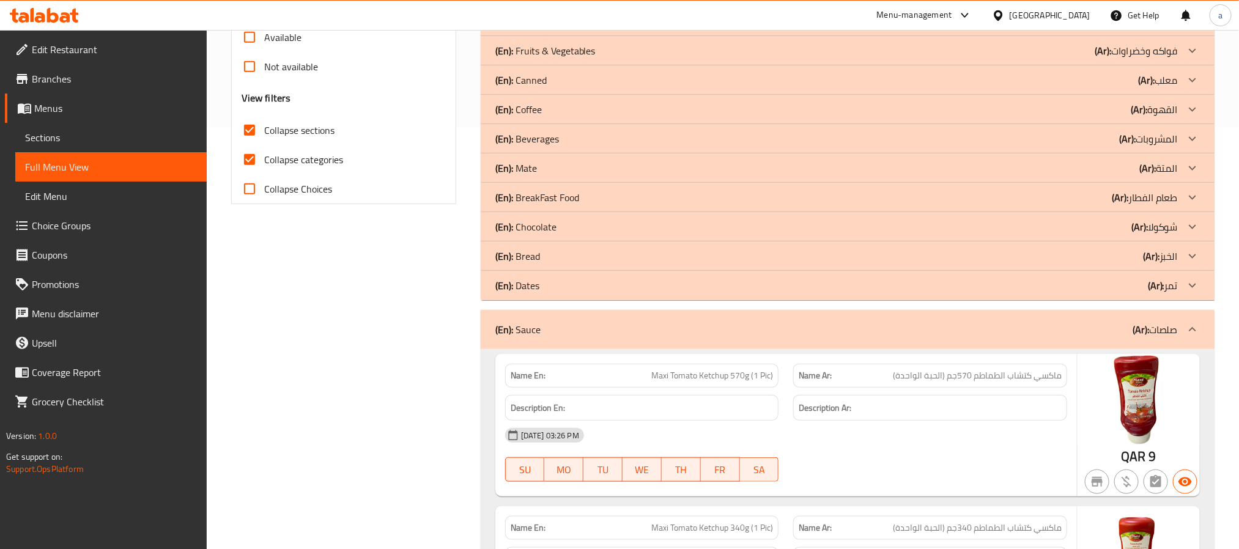
click at [558, 288] on div "(En): Dates (Ar): تمر" at bounding box center [836, 285] width 682 height 15
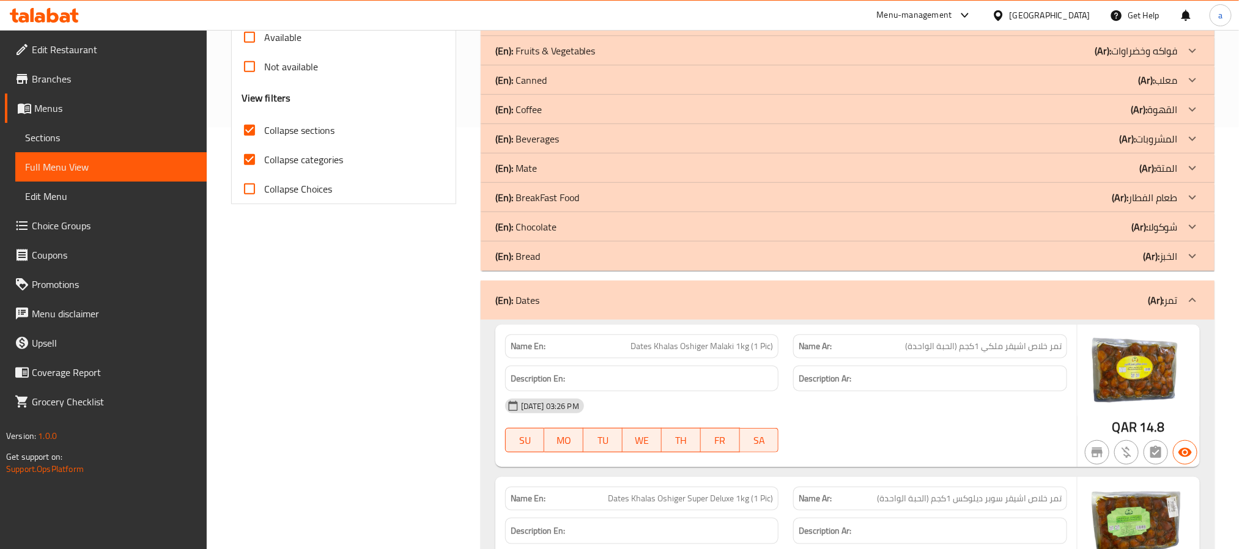
click at [646, 260] on div "(En): Bread (Ar): الخبز" at bounding box center [836, 256] width 682 height 15
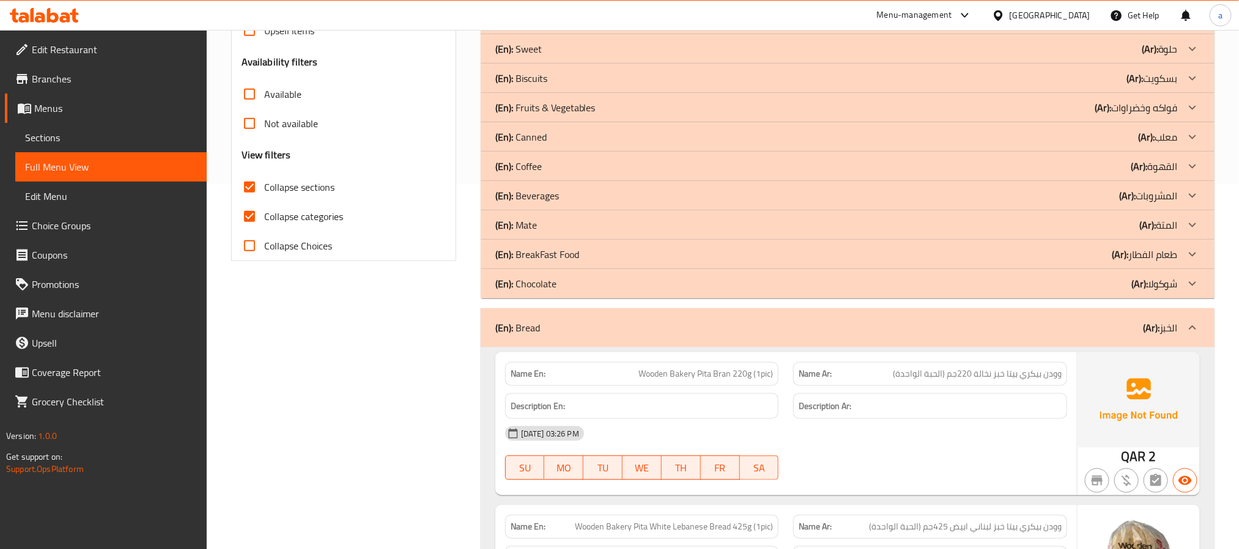
scroll to position [330, 0]
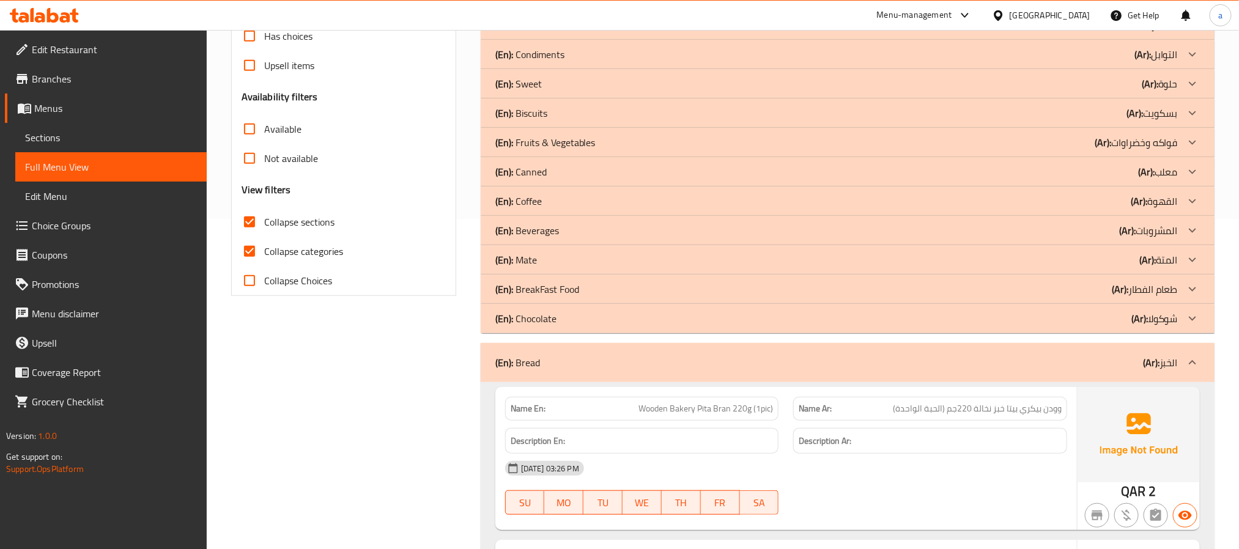
click at [580, 320] on div "(En): Chocolate (Ar): شوكولا" at bounding box center [836, 318] width 682 height 15
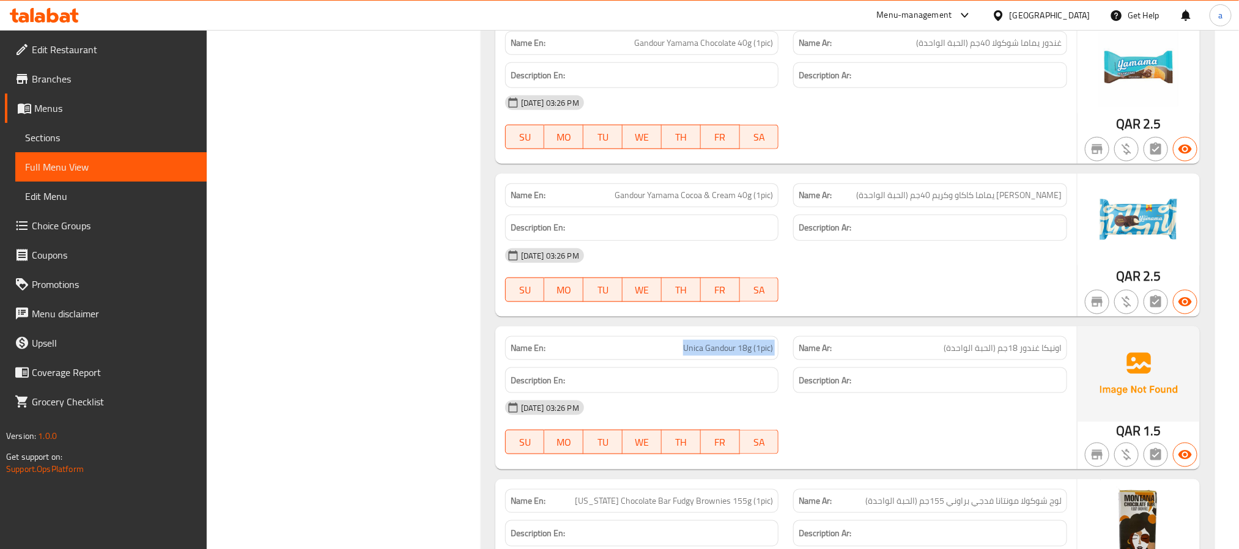
scroll to position [697, 0]
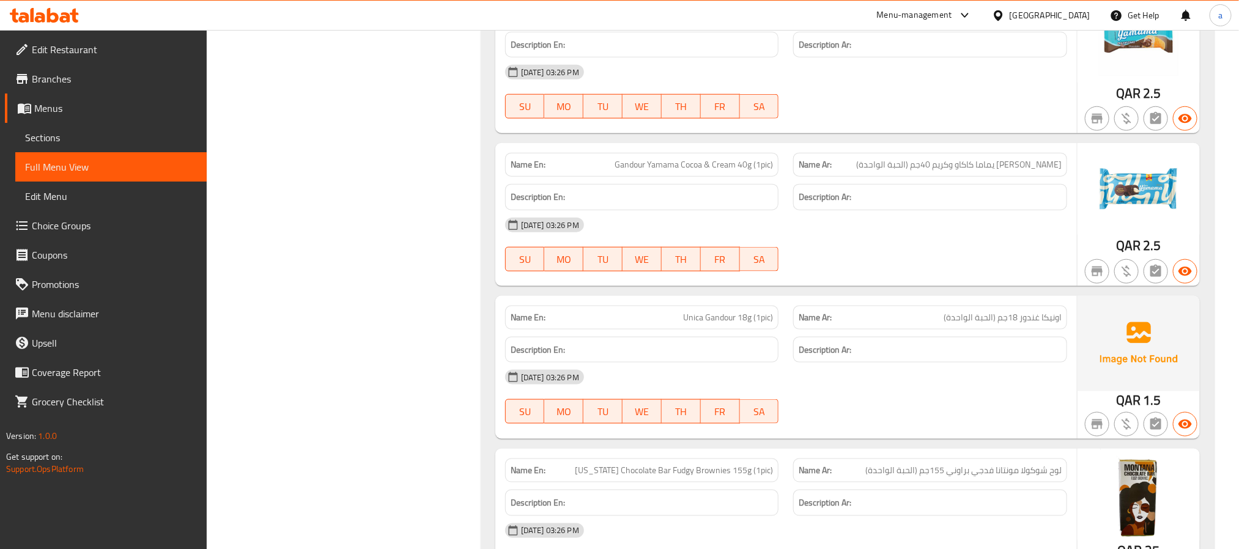
click at [842, 397] on div "06-09-2025 03:26 PM SU MO TU WE TH FR SA" at bounding box center [786, 397] width 577 height 68
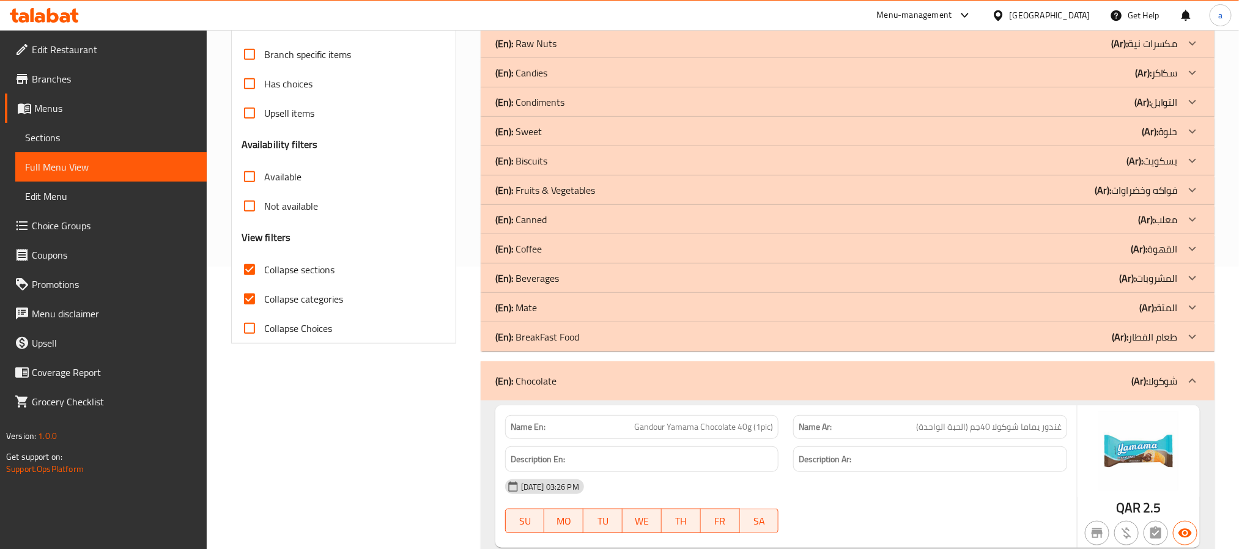
scroll to position [238, 0]
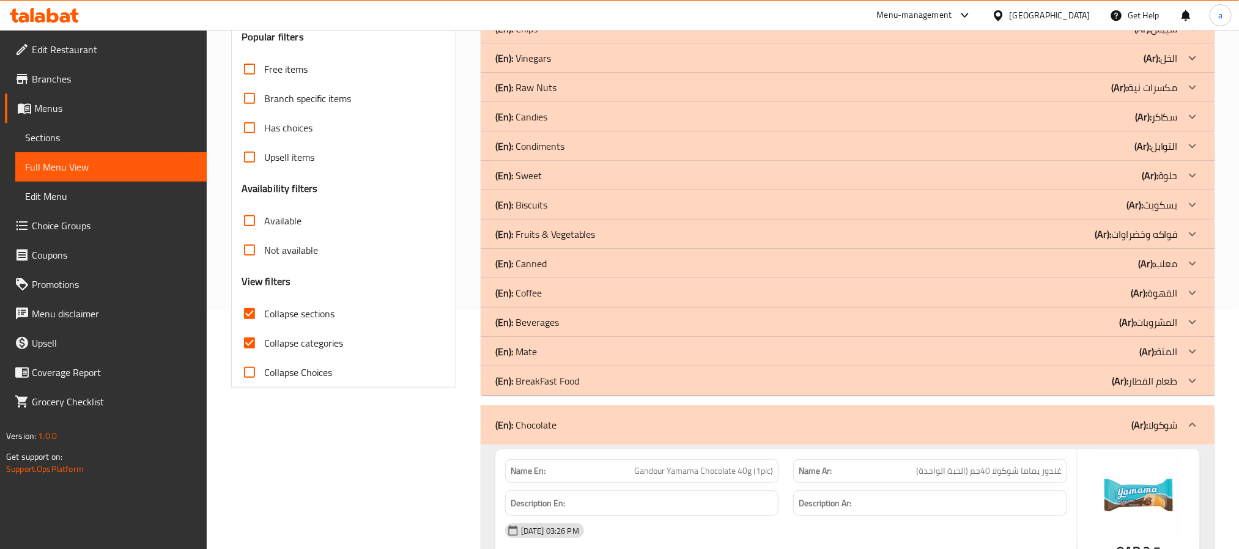
drag, startPoint x: 575, startPoint y: 292, endPoint x: 1077, endPoint y: 296, distance: 502.6
click at [575, 292] on div "(En): Coffee (Ar): القهوة" at bounding box center [836, 293] width 682 height 15
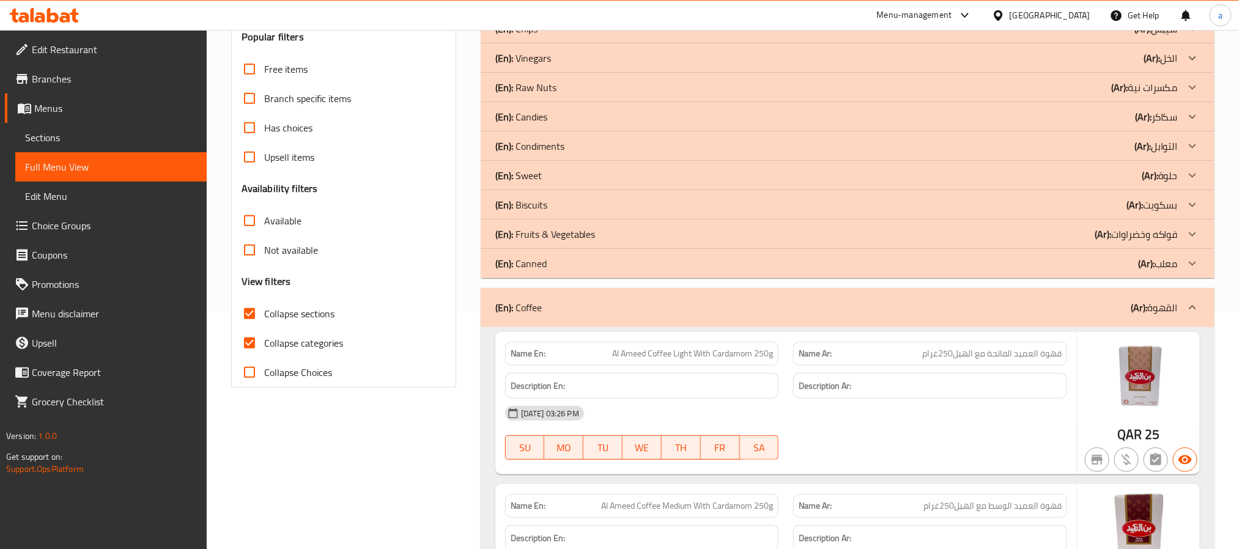
click at [246, 347] on input "Collapse categories" at bounding box center [249, 342] width 29 height 29
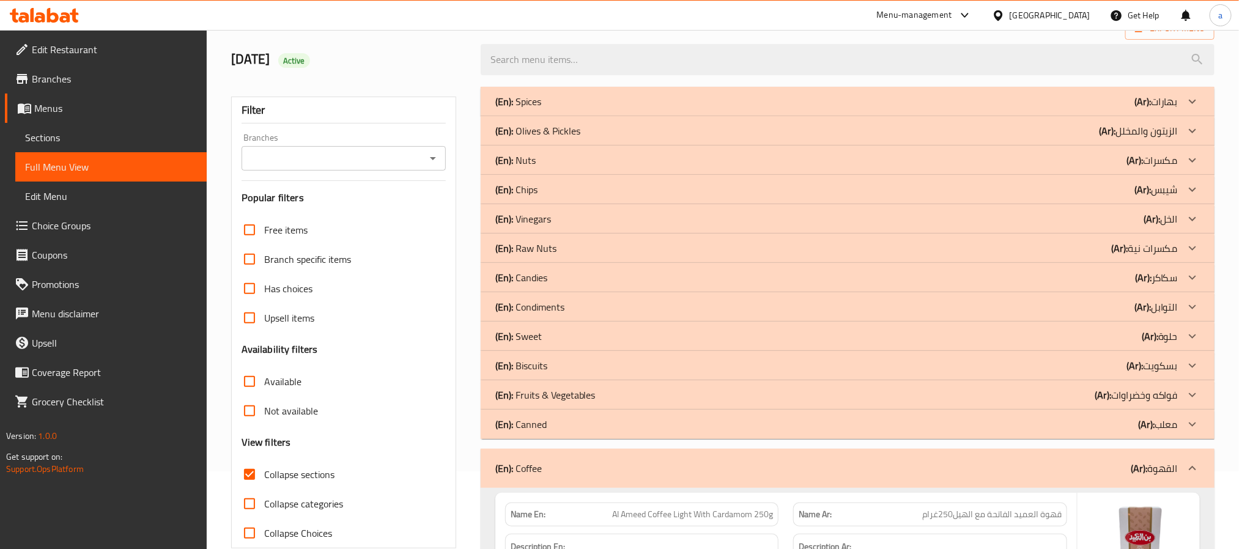
scroll to position [0, 0]
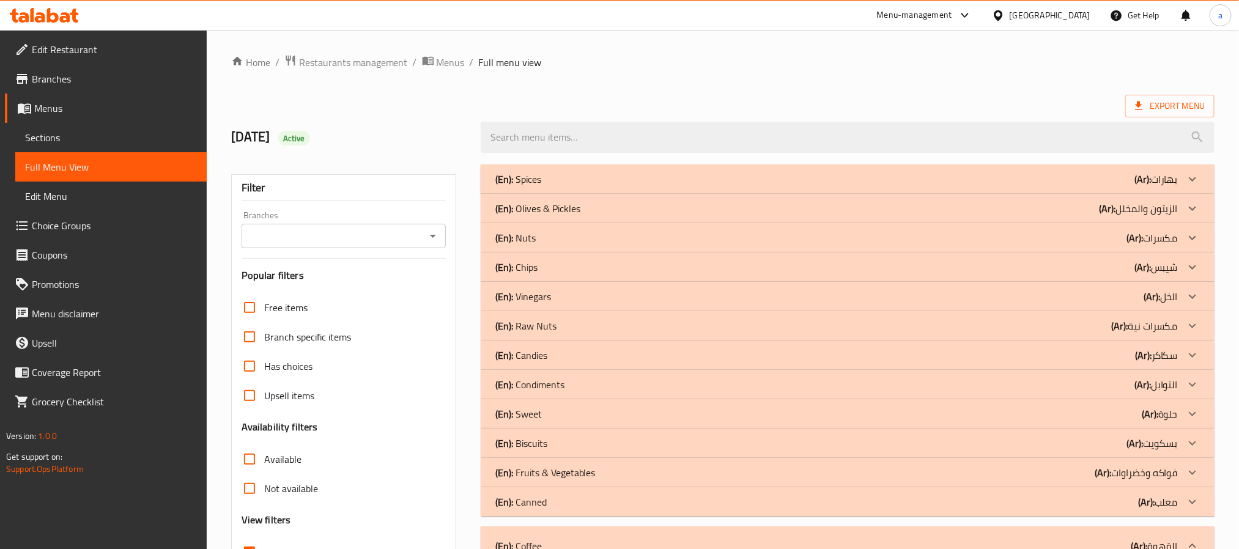
click at [938, 238] on div "(En): Nuts (Ar): مكسرات" at bounding box center [836, 237] width 682 height 15
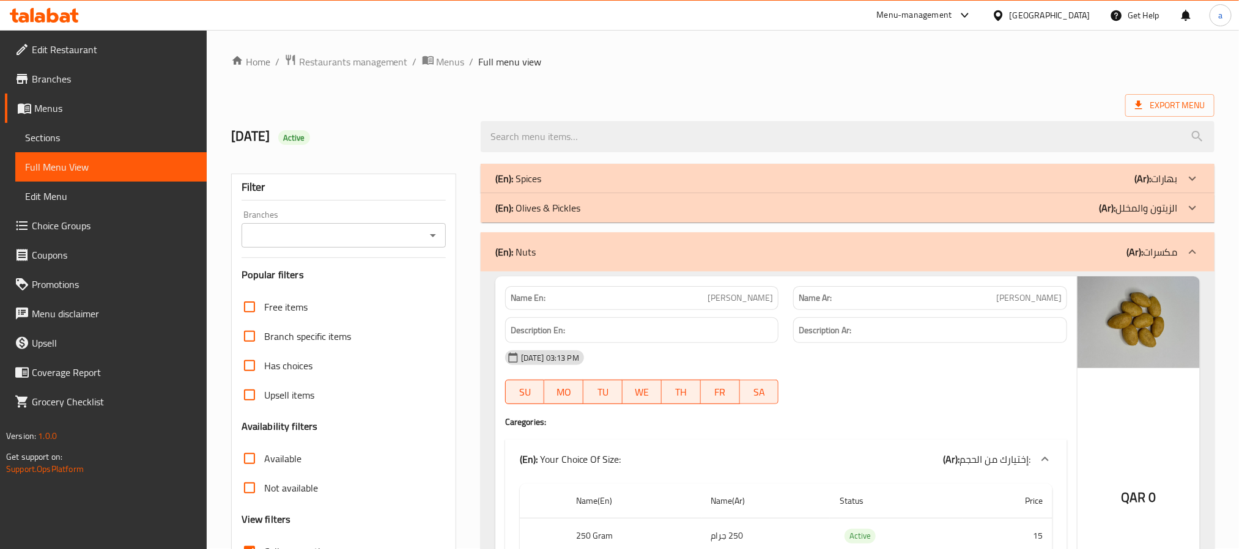
scroll to position [183, 0]
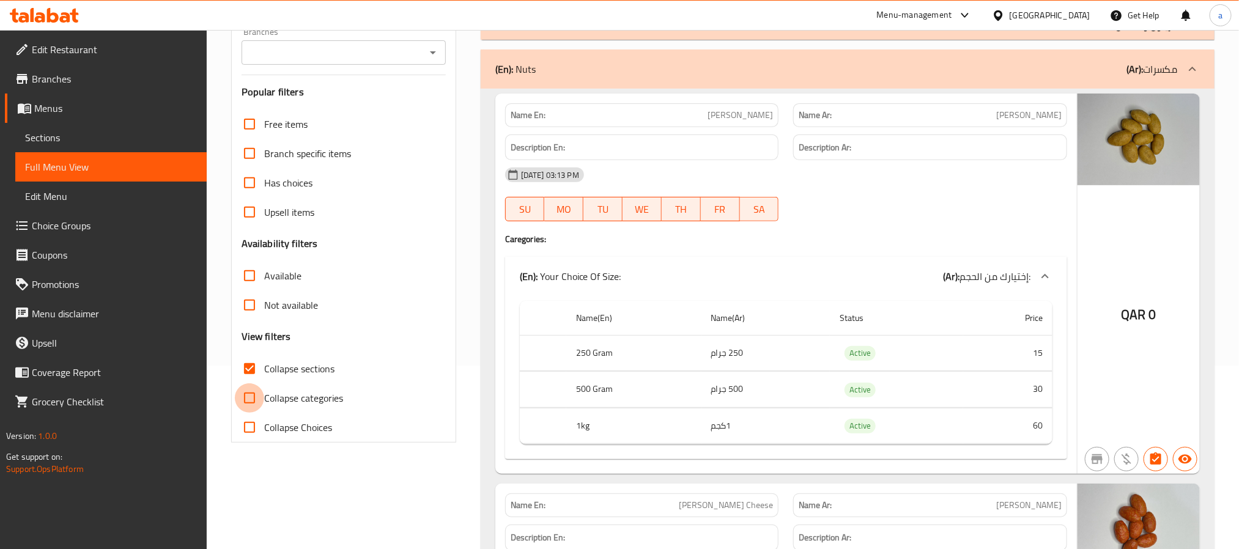
click at [252, 399] on input "Collapse categories" at bounding box center [249, 397] width 29 height 29
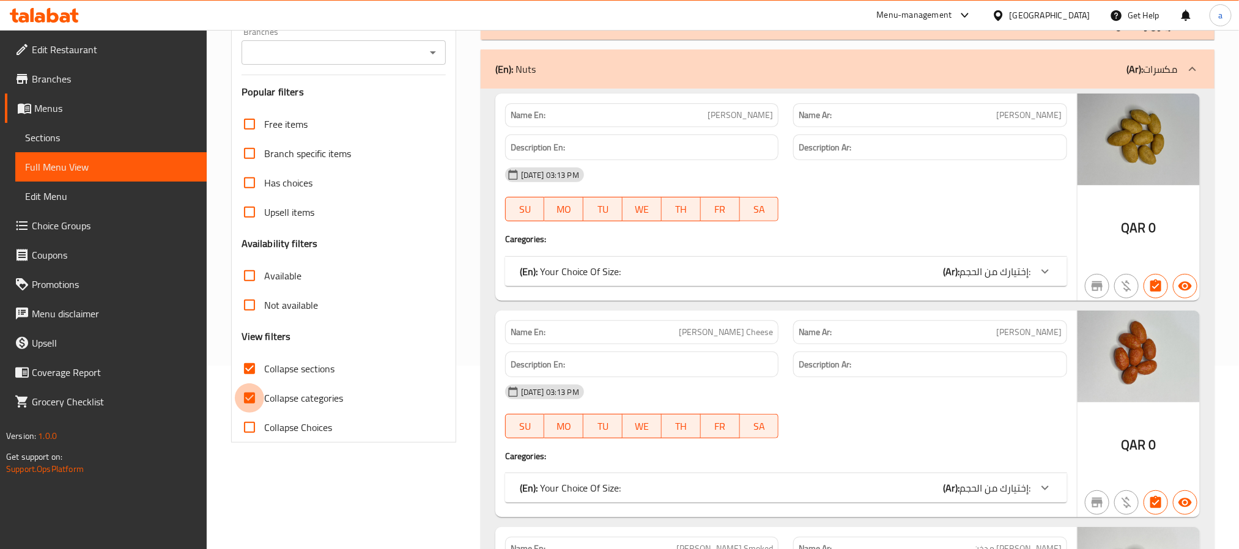
click at [252, 399] on input "Collapse categories" at bounding box center [249, 397] width 29 height 29
checkbox input "false"
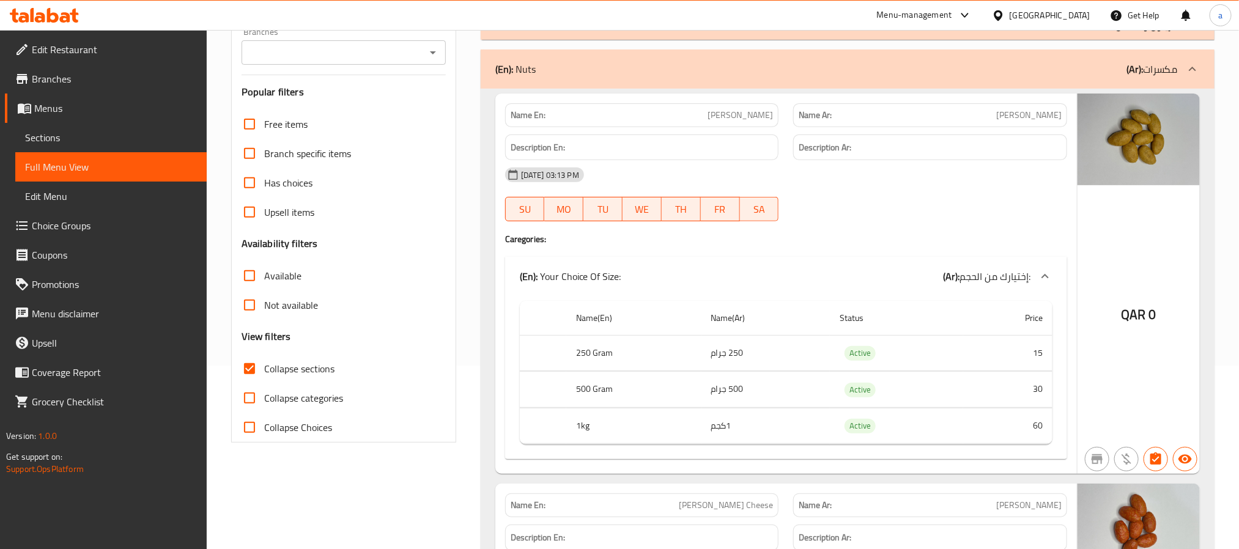
click at [702, 83] on div "(En): Nuts (Ar): مكسرات" at bounding box center [848, 69] width 734 height 39
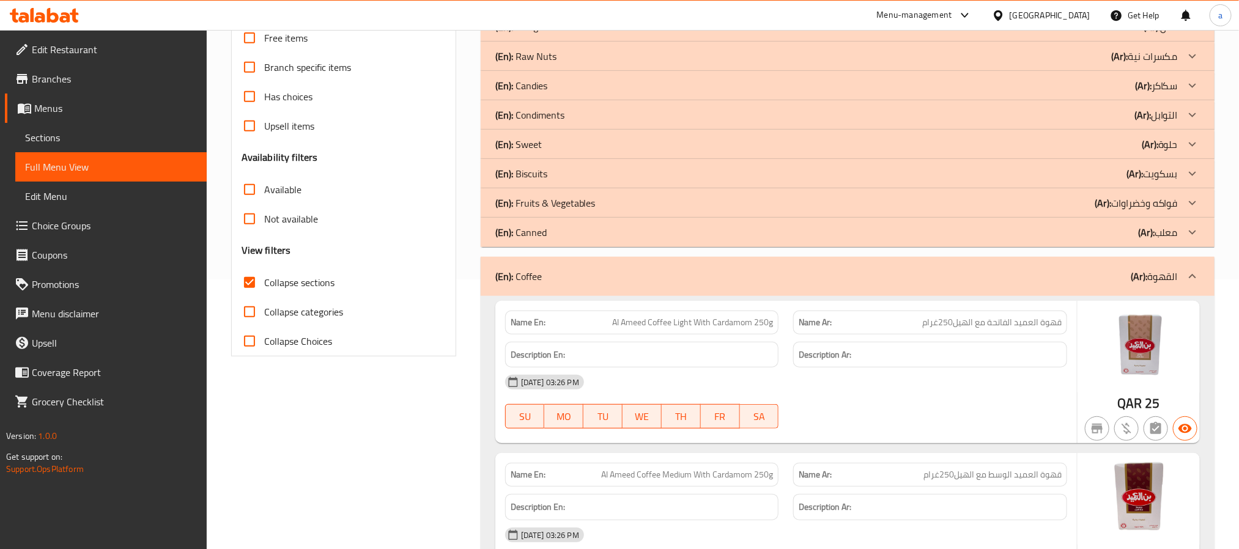
scroll to position [275, 0]
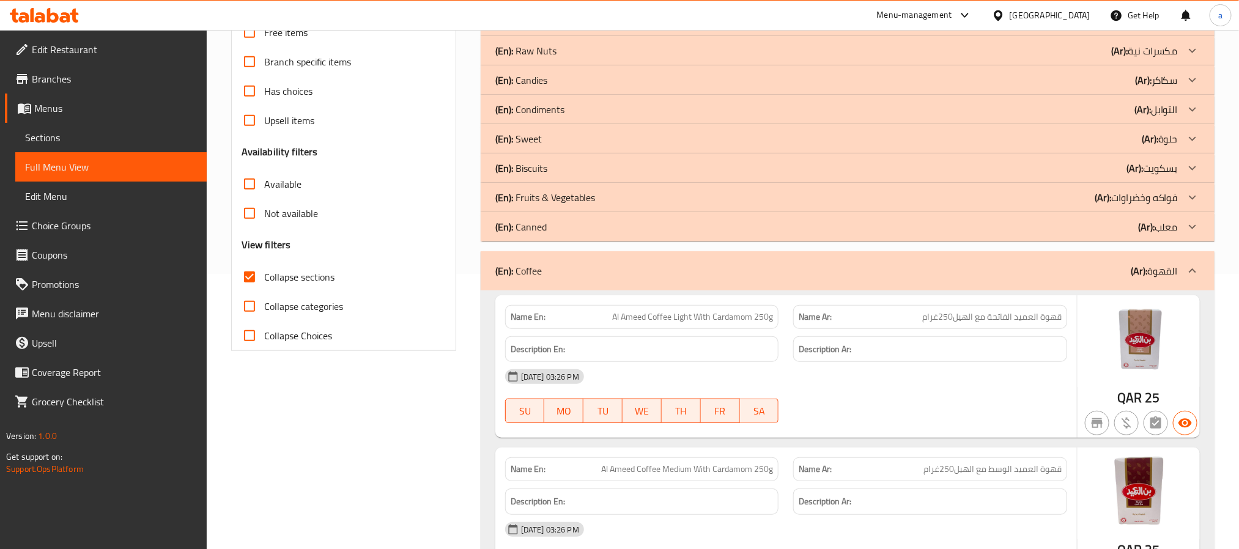
click at [246, 277] on input "Collapse sections" at bounding box center [249, 276] width 29 height 29
checkbox input "false"
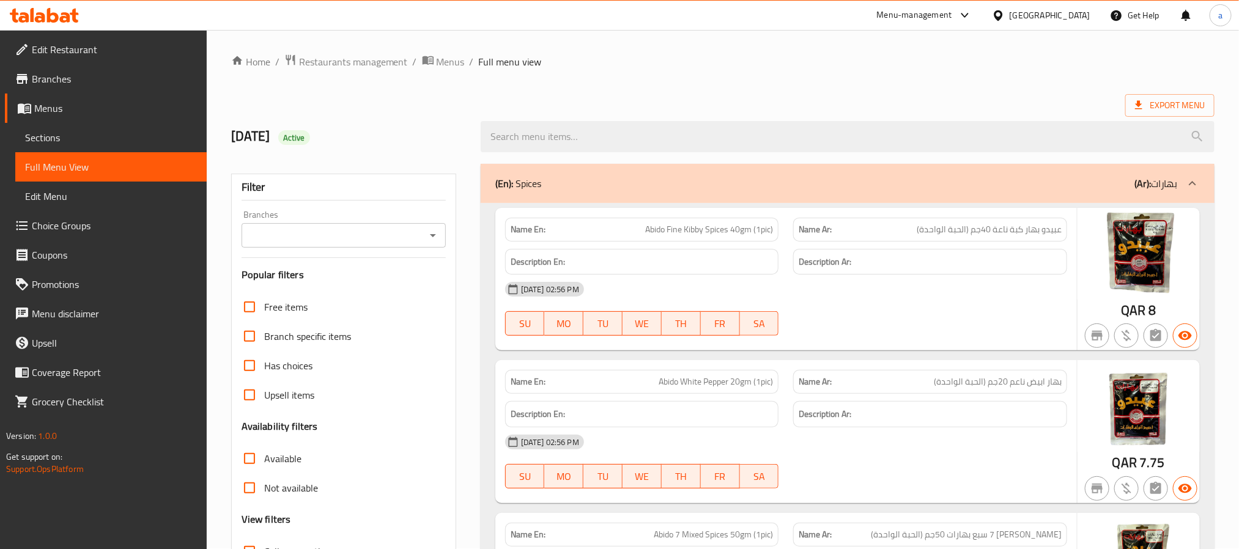
scroll to position [0, 0]
click at [1187, 180] on icon at bounding box center [1192, 184] width 15 height 15
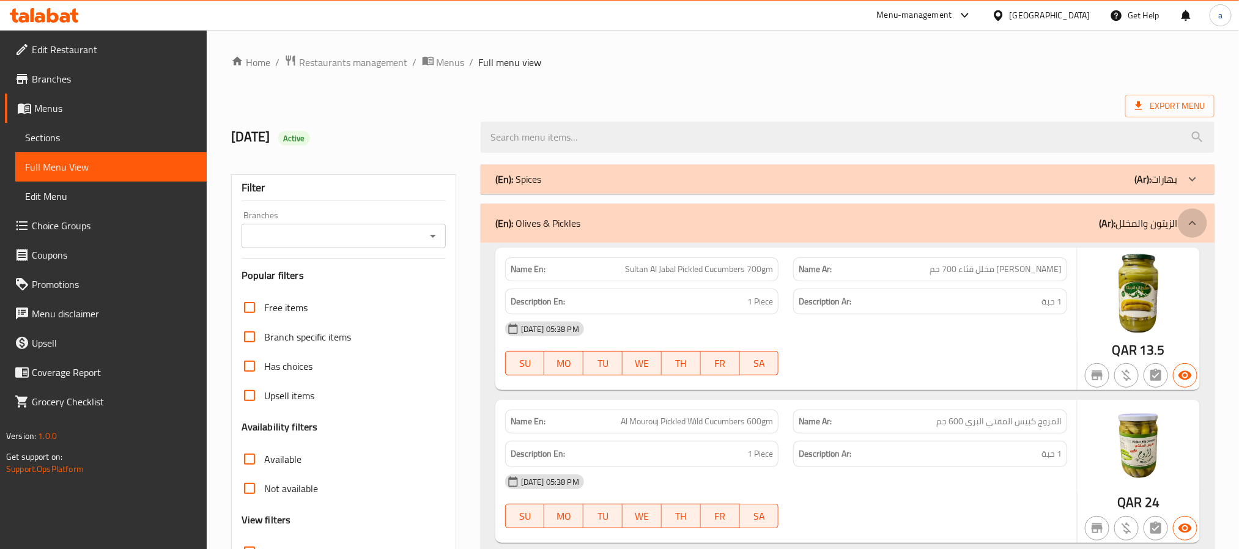
click at [1193, 221] on icon at bounding box center [1192, 223] width 15 height 15
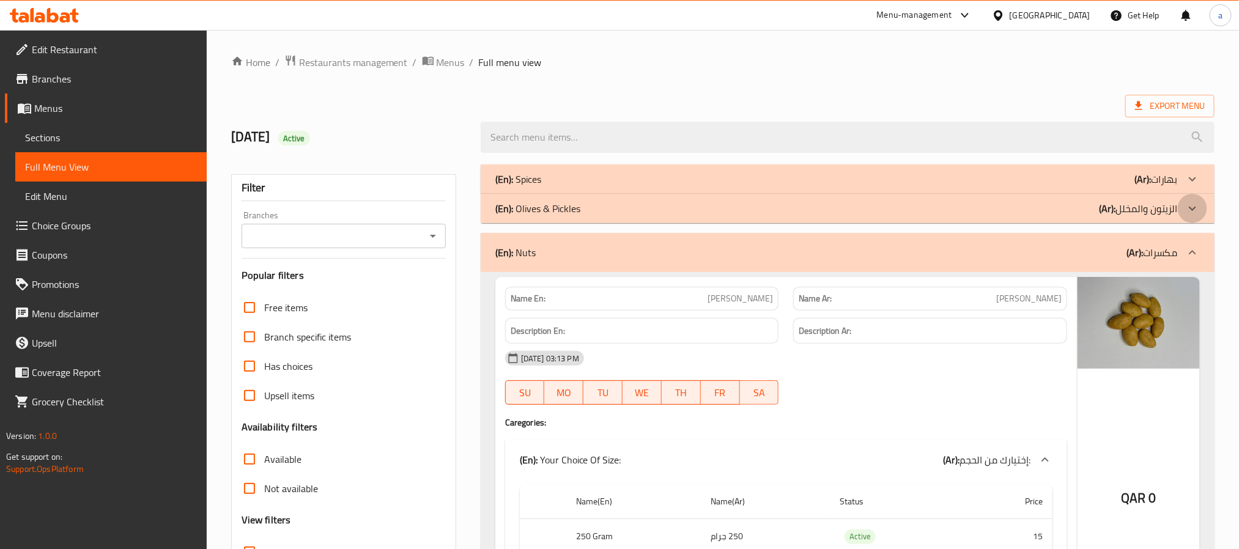
click at [1193, 221] on div at bounding box center [1191, 208] width 29 height 29
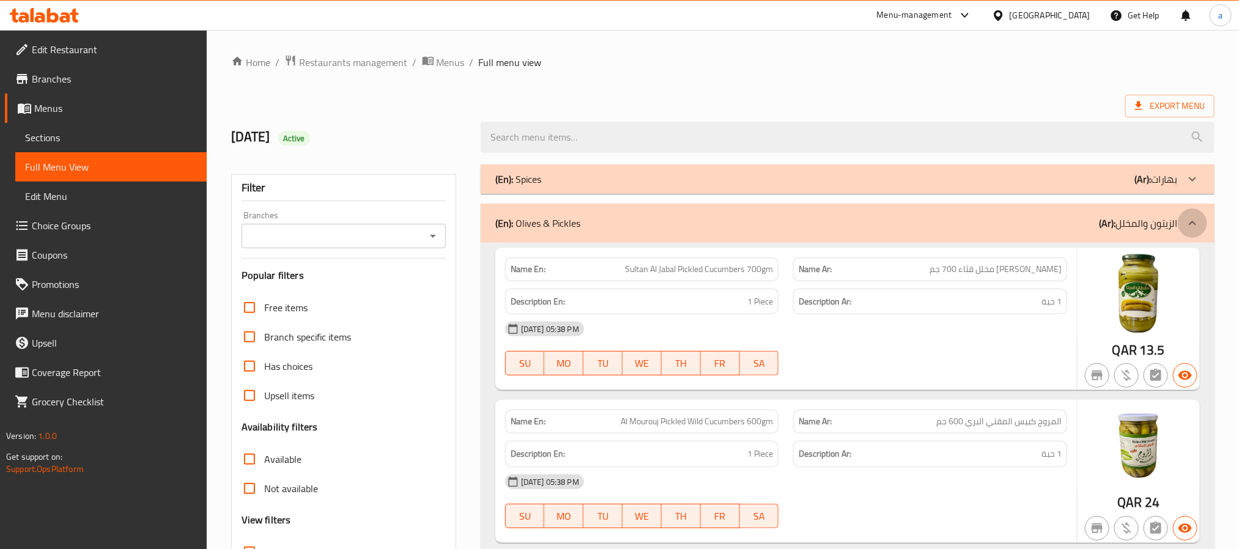
click at [1193, 221] on icon at bounding box center [1192, 223] width 15 height 15
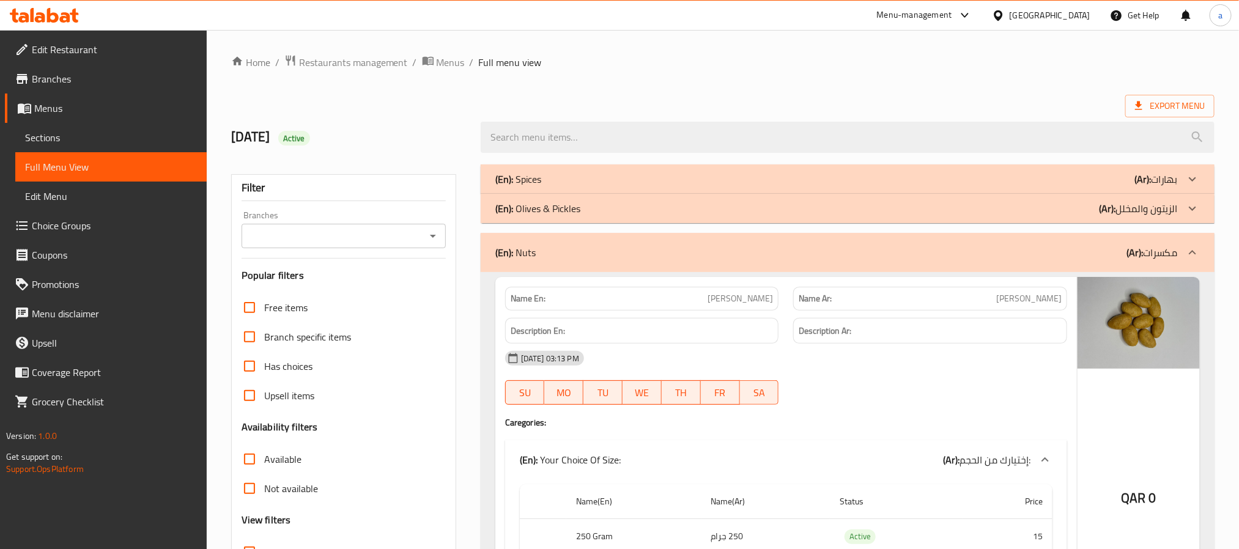
click at [1189, 253] on icon at bounding box center [1192, 252] width 15 height 15
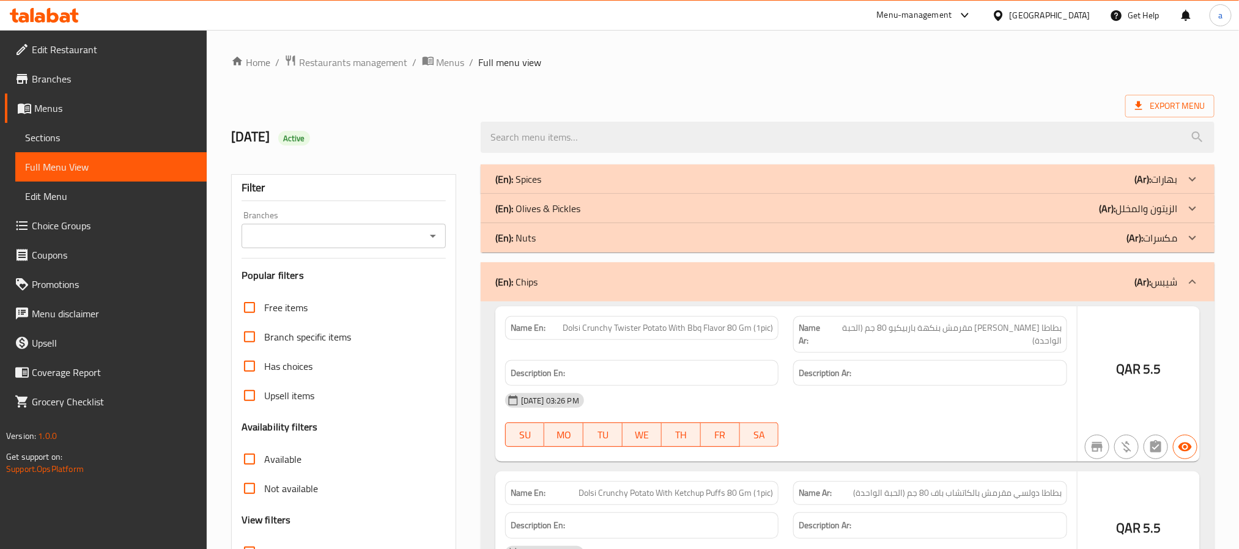
scroll to position [92, 0]
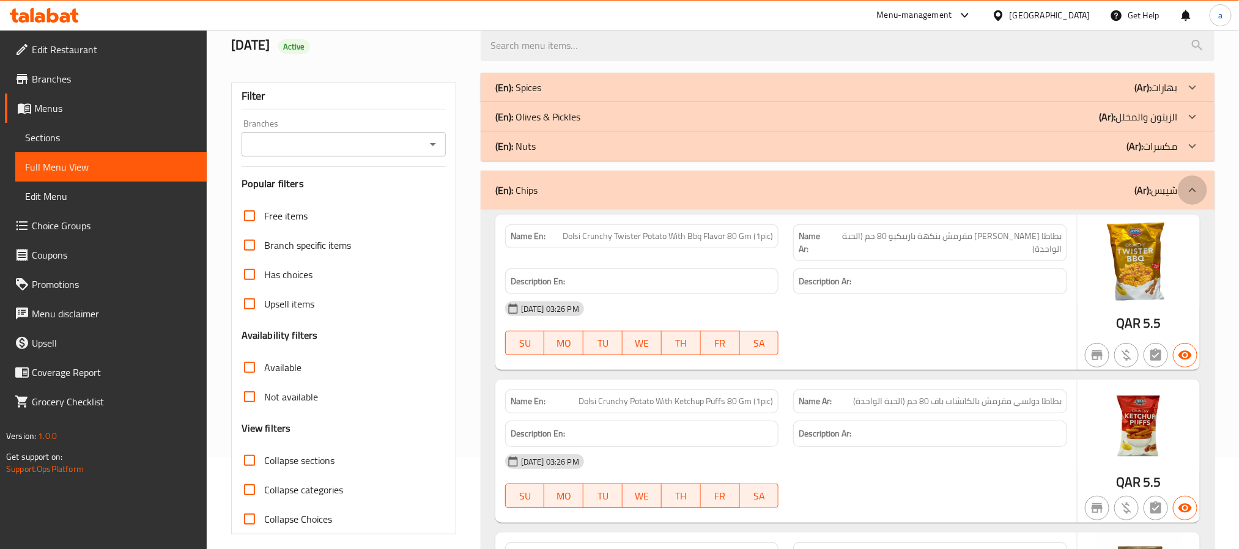
click at [1196, 186] on icon at bounding box center [1192, 190] width 15 height 15
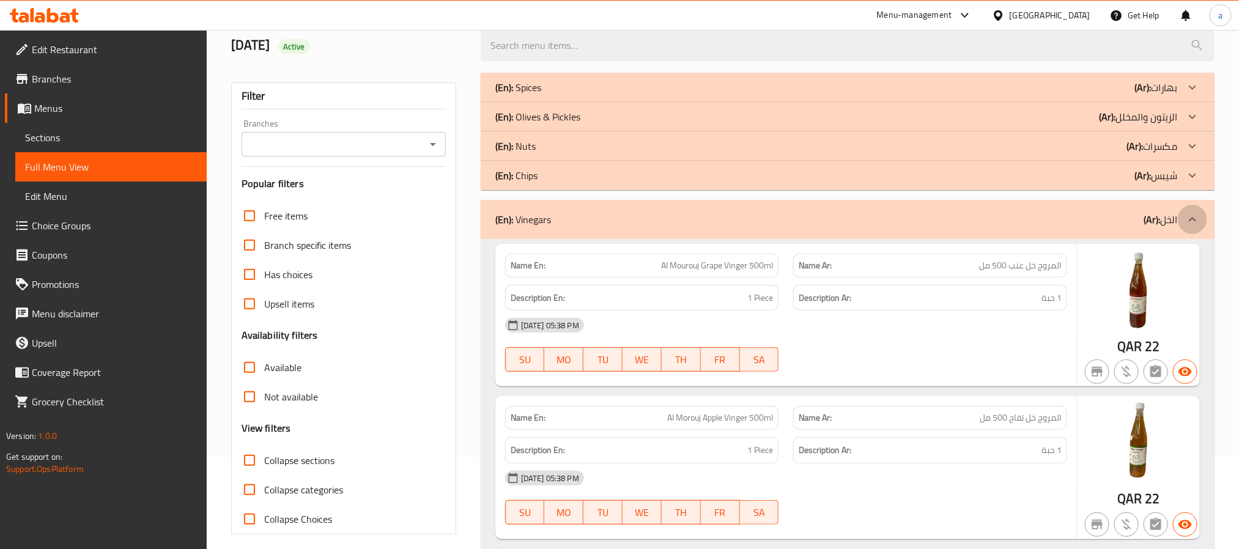
click at [1196, 215] on icon at bounding box center [1192, 219] width 15 height 15
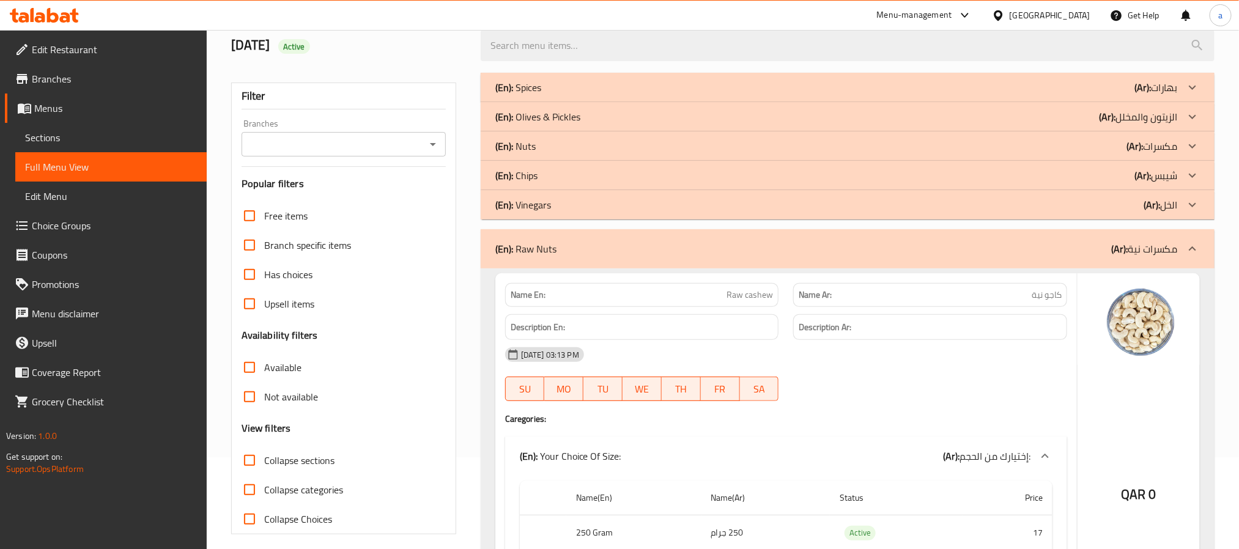
click at [1194, 245] on icon at bounding box center [1192, 248] width 15 height 15
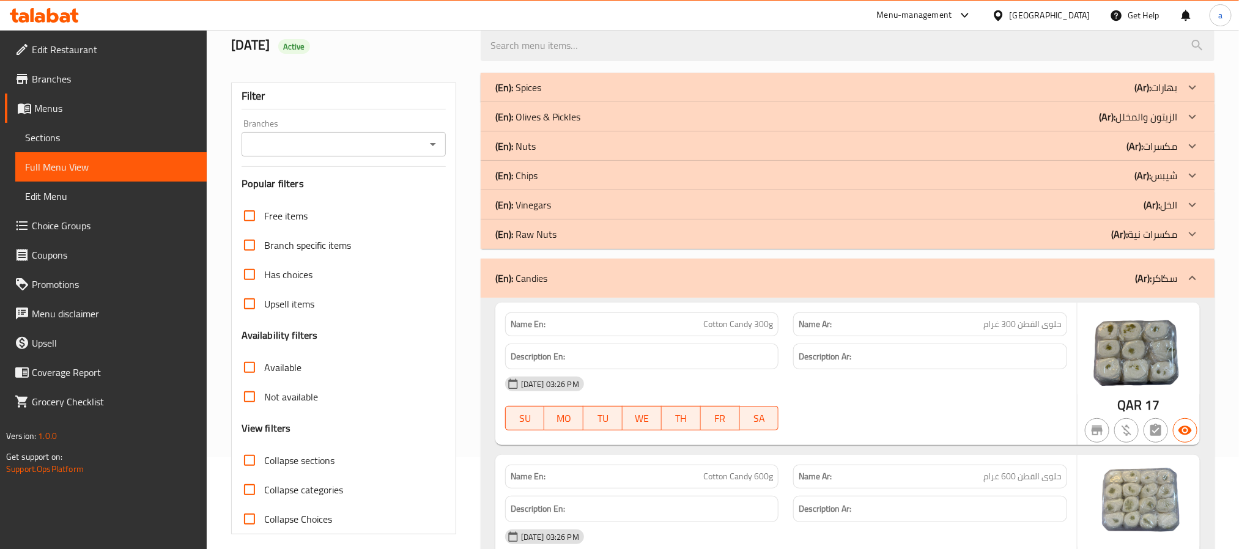
click at [1195, 275] on icon at bounding box center [1192, 278] width 15 height 15
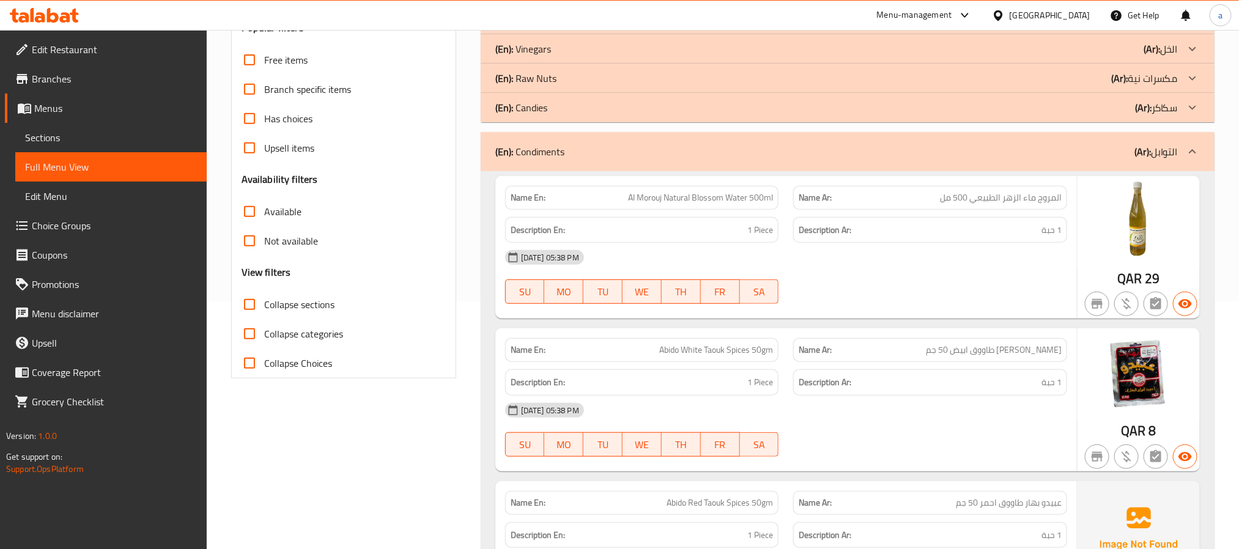
scroll to position [275, 0]
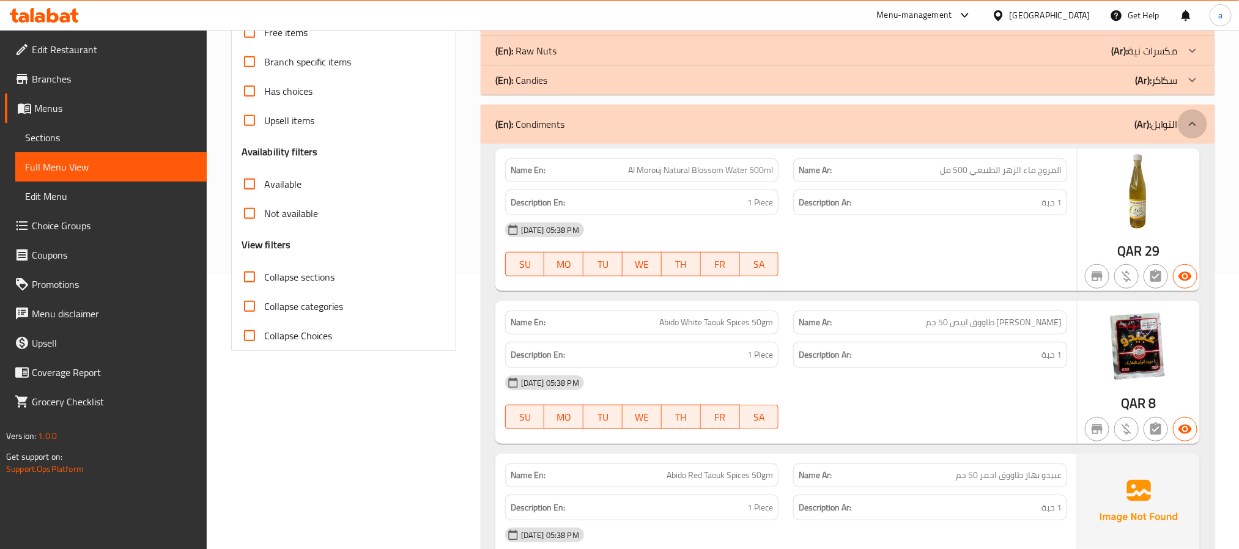
click at [1191, 120] on icon at bounding box center [1192, 124] width 15 height 15
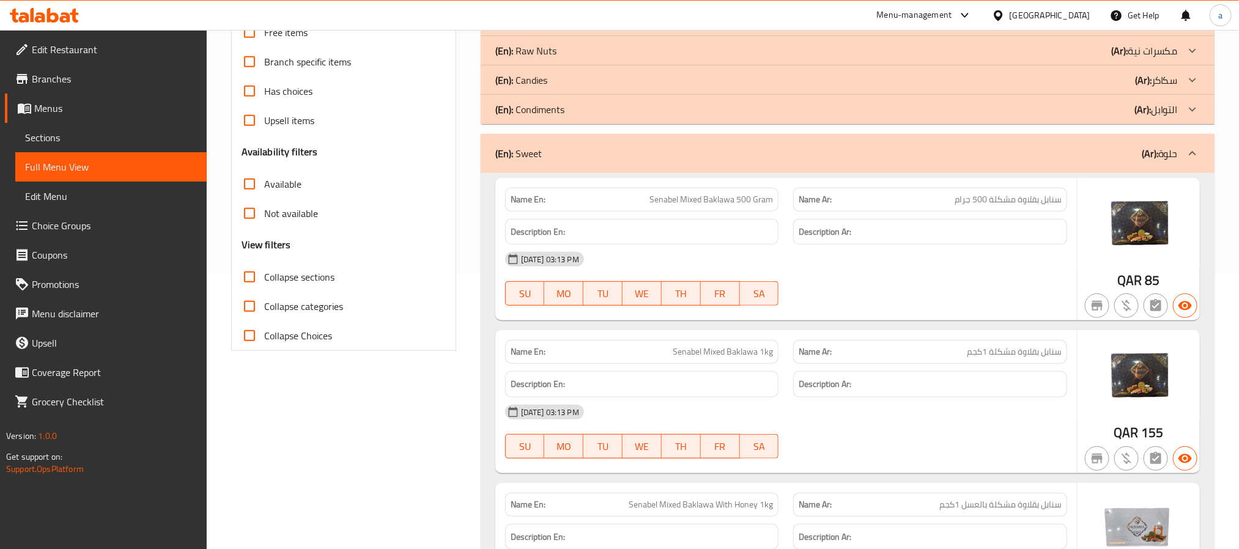
click at [1190, 152] on icon at bounding box center [1192, 153] width 15 height 15
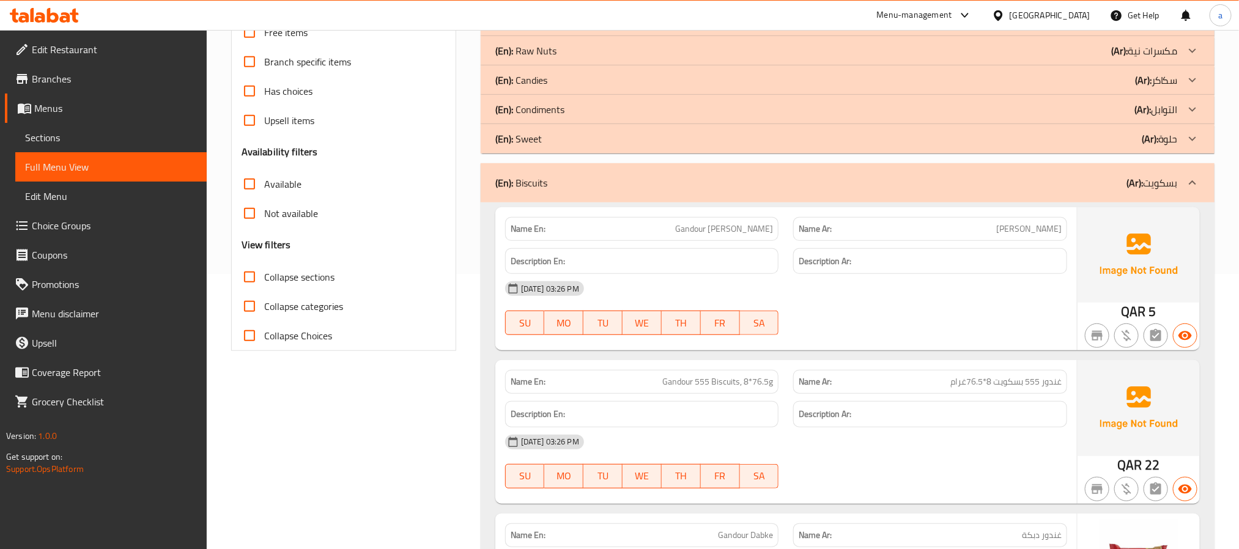
click at [1199, 179] on div at bounding box center [1191, 182] width 29 height 29
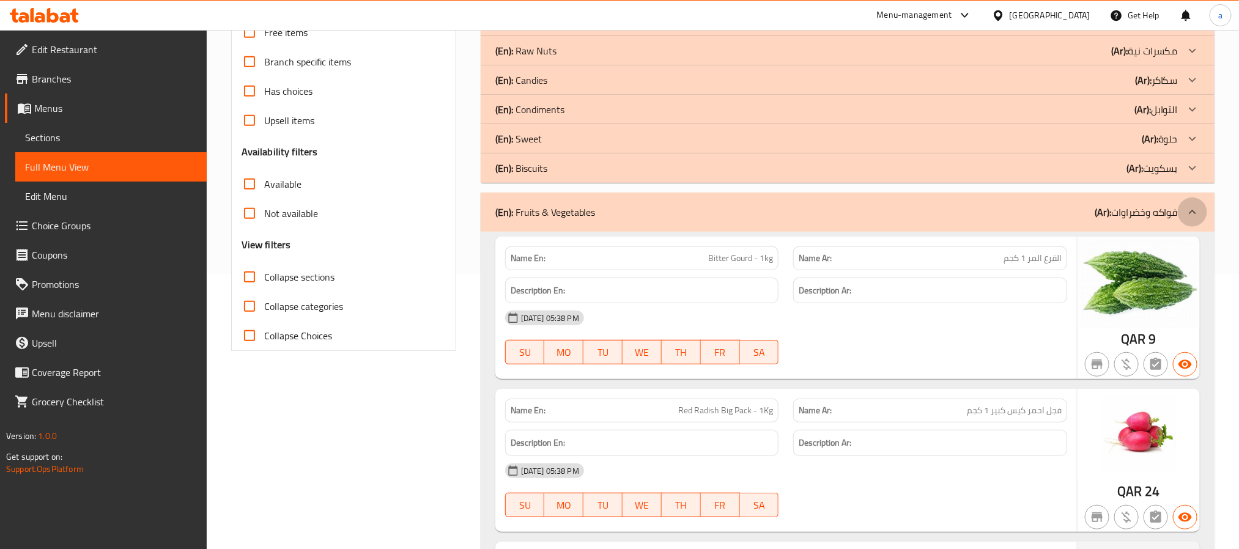
click at [1191, 206] on icon at bounding box center [1192, 212] width 15 height 15
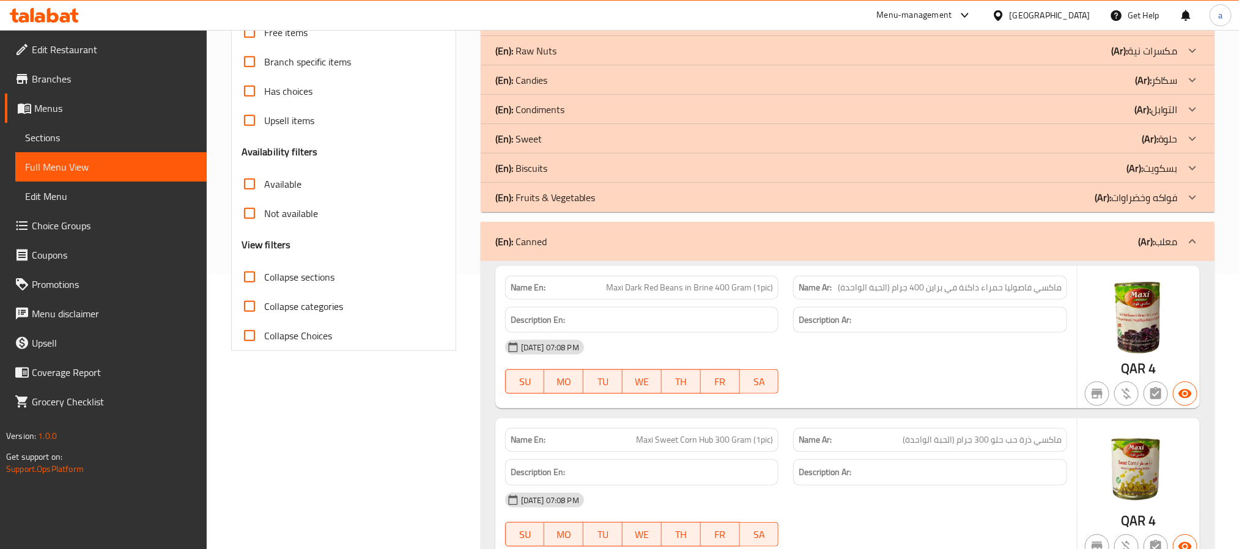
scroll to position [367, 0]
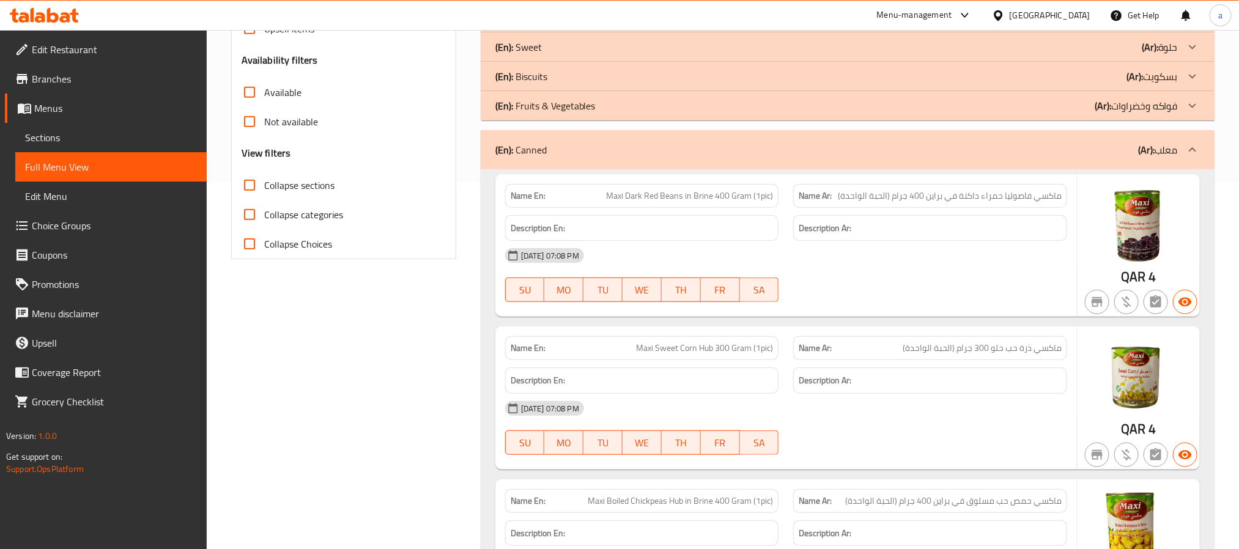
click at [1195, 149] on icon at bounding box center [1192, 149] width 15 height 15
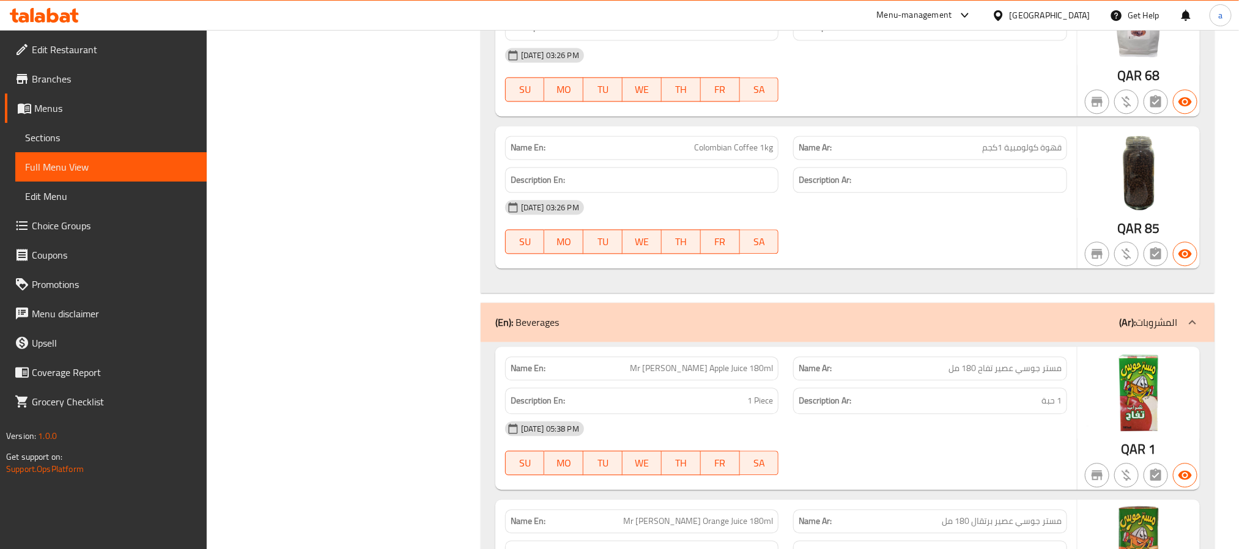
scroll to position [1559, 0]
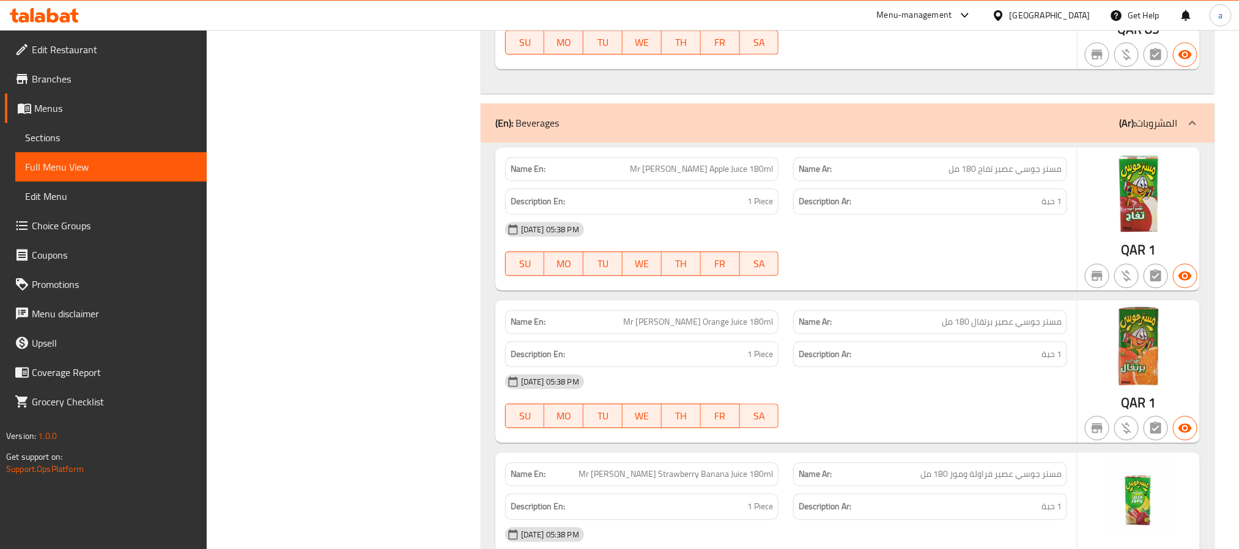
click at [1193, 125] on icon at bounding box center [1191, 122] width 7 height 4
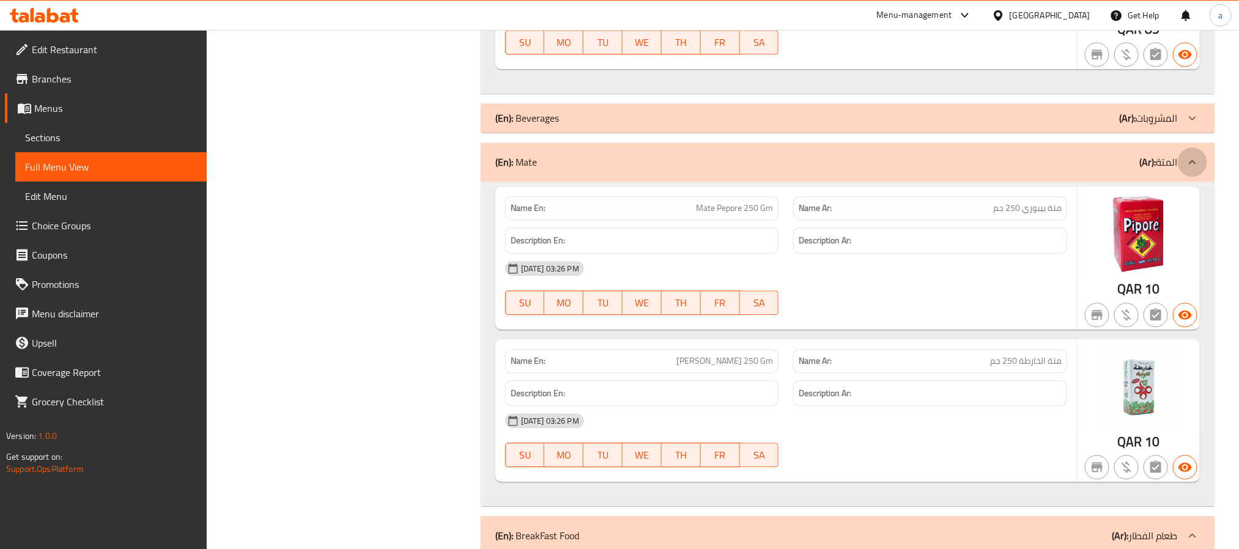
click at [1195, 168] on icon at bounding box center [1192, 162] width 15 height 15
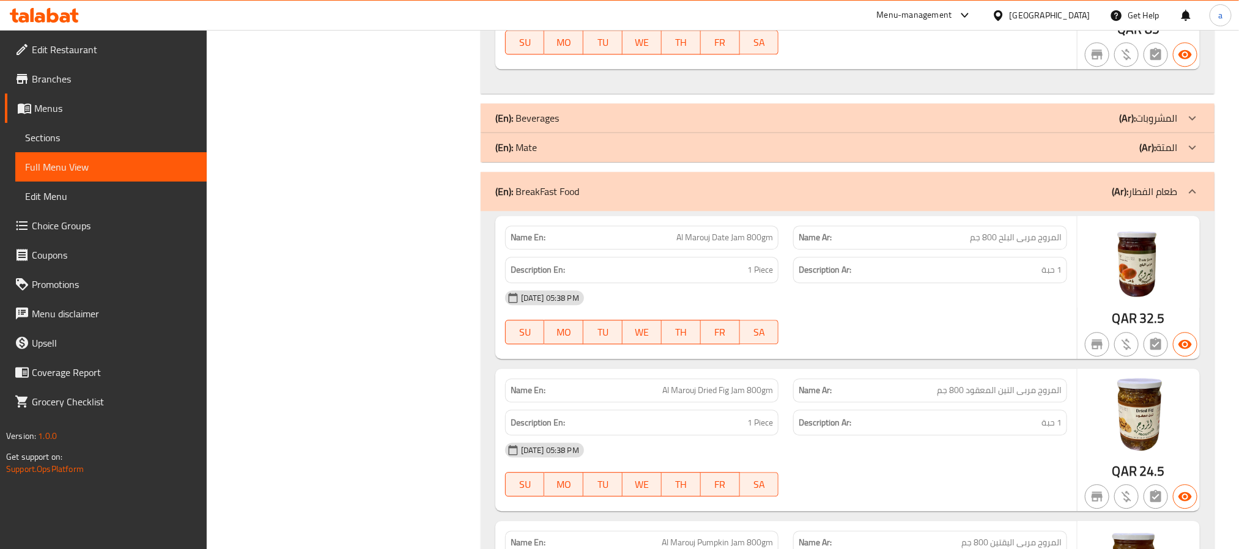
click at [1194, 193] on icon at bounding box center [1191, 191] width 7 height 4
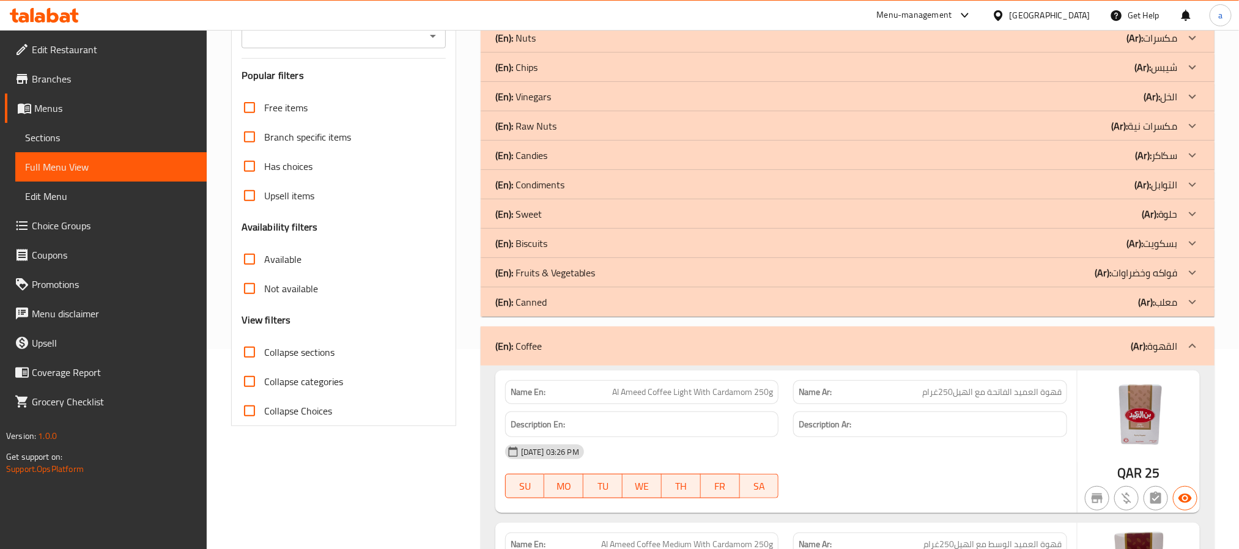
scroll to position [160, 0]
